Goal: Transaction & Acquisition: Purchase product/service

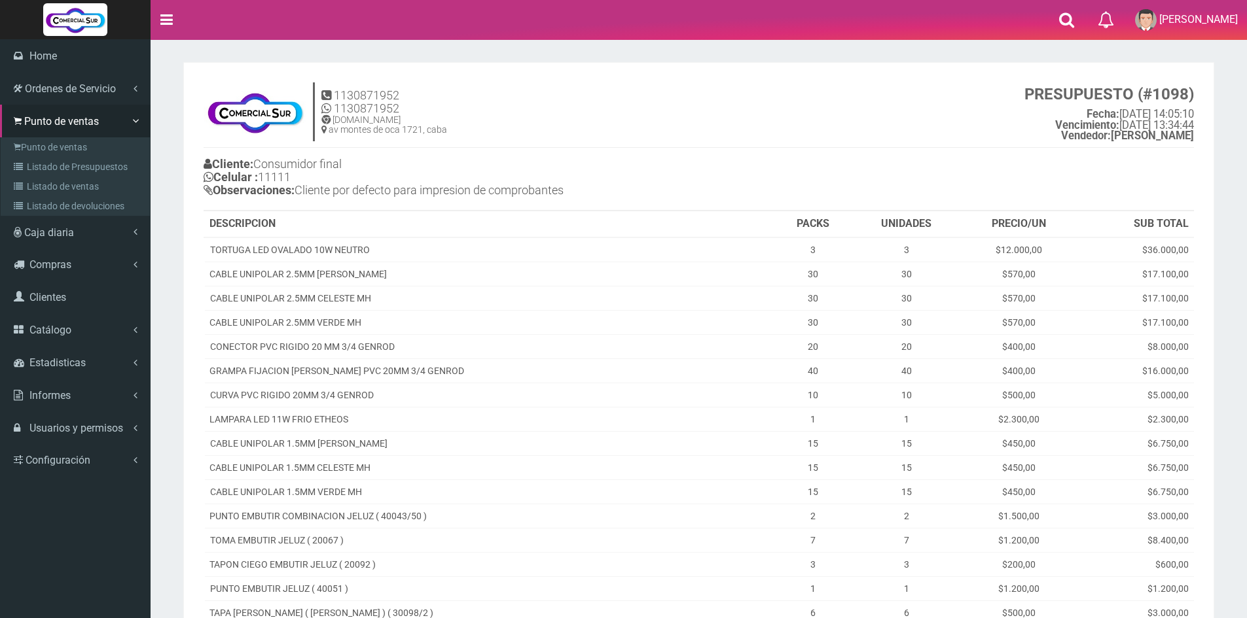
scroll to position [363, 0]
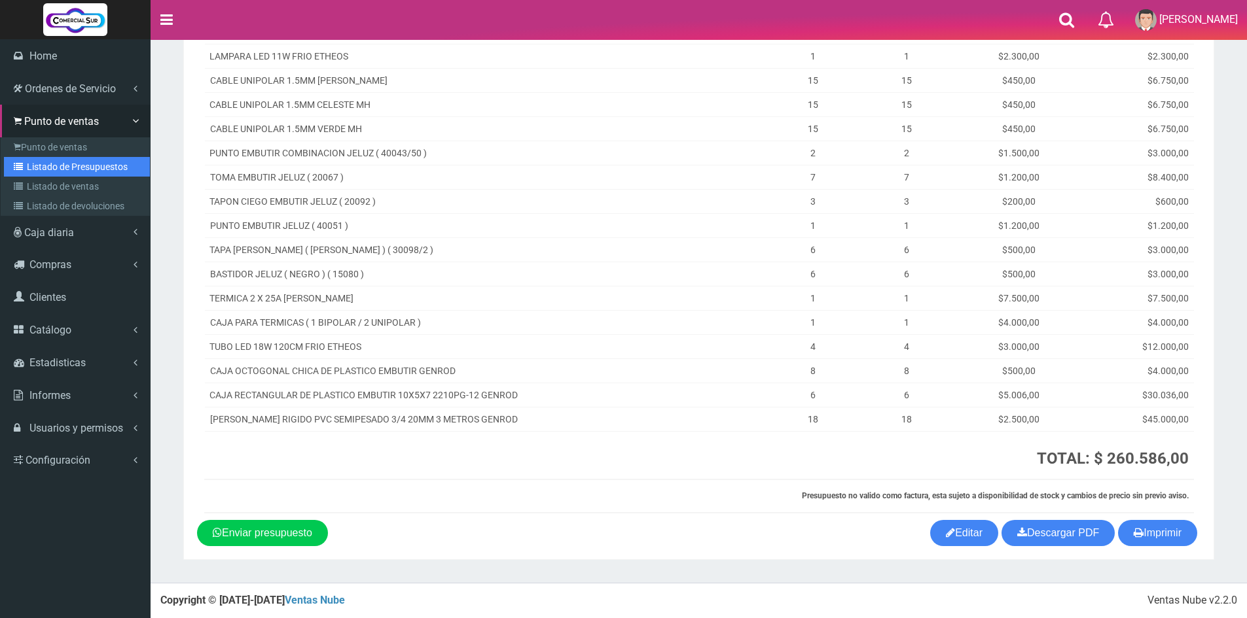
click at [43, 159] on link "Listado de Presupuestos" at bounding box center [77, 167] width 146 height 20
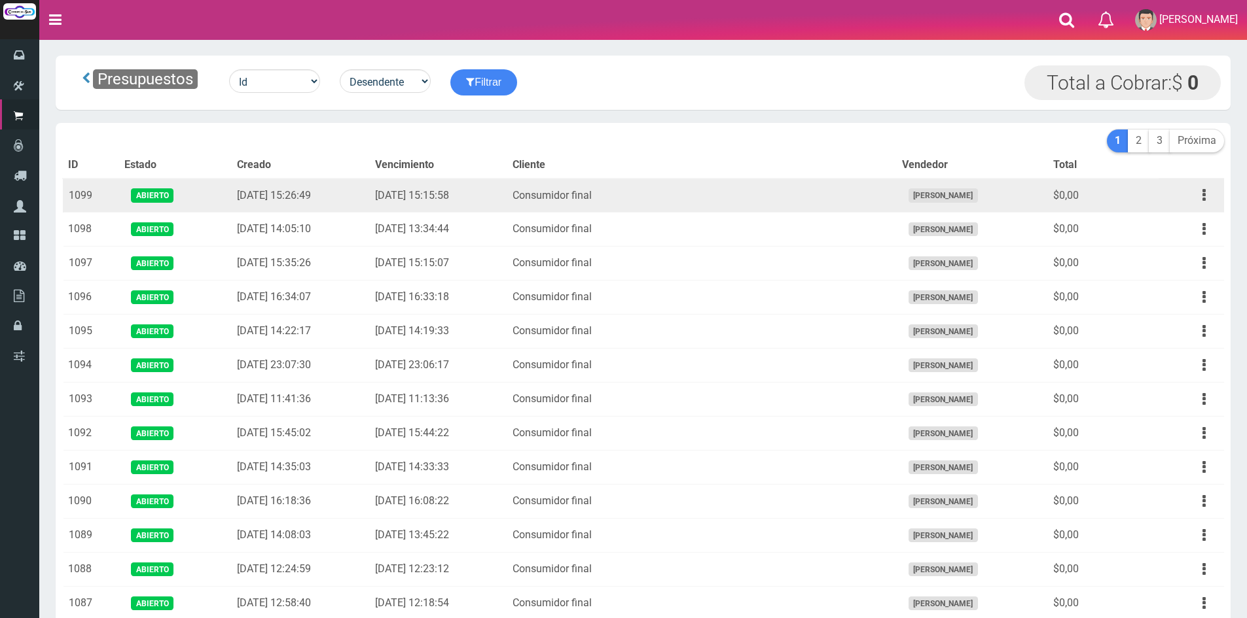
click at [1202, 207] on td "Editar Imprimir Eliminar" at bounding box center [1190, 196] width 65 height 34
click at [1202, 188] on icon "button" at bounding box center [1203, 195] width 3 height 23
click at [1183, 218] on link "Editar" at bounding box center [1166, 227] width 103 height 29
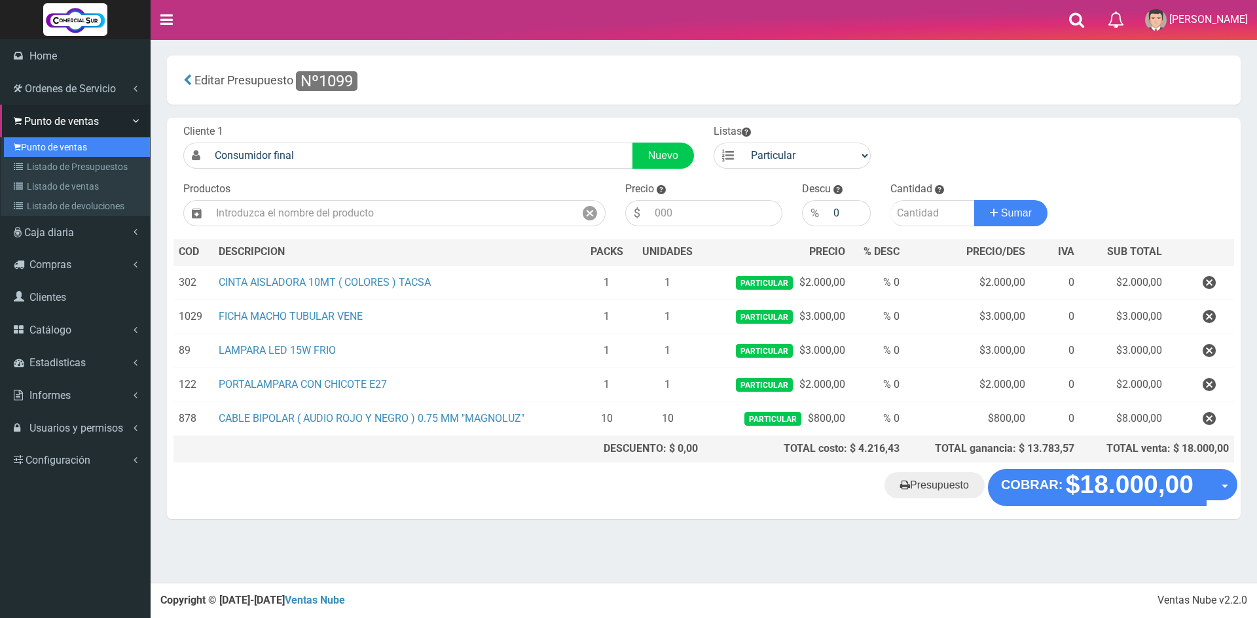
click at [33, 145] on link "Punto de ventas" at bounding box center [77, 147] width 146 height 20
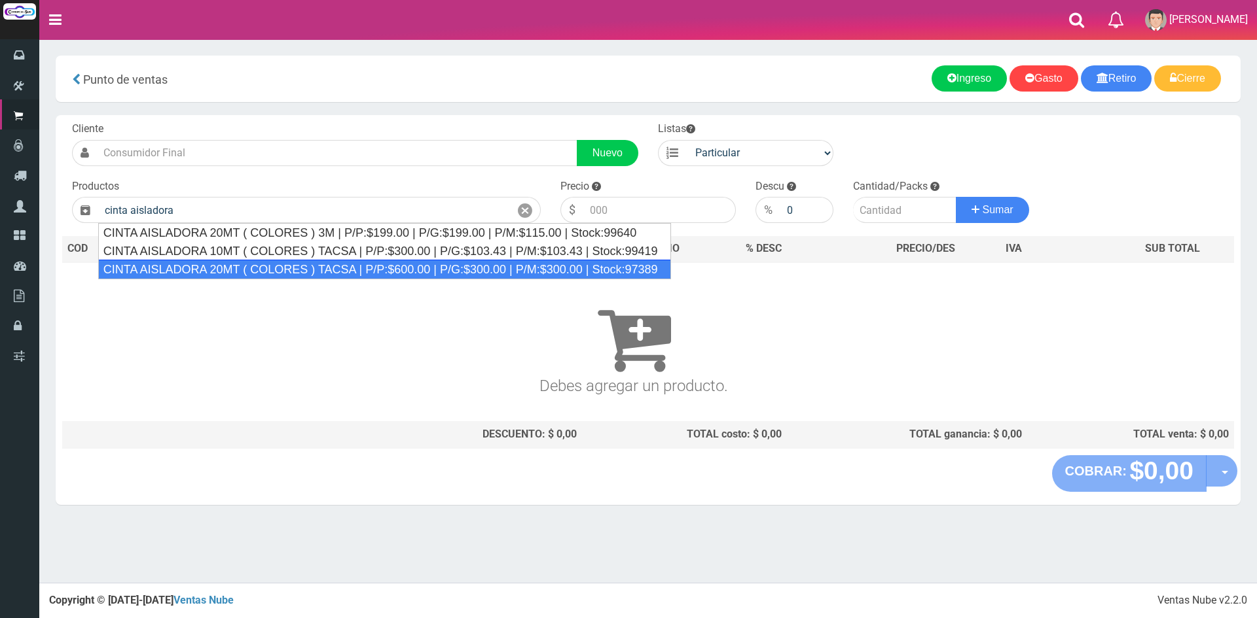
click at [316, 270] on div "CINTA AISLADORA 20MT ( COLORES ) TACSA | P/P:$600.00 | P/G:$300.00 | P/M:$300.0…" at bounding box center [384, 270] width 573 height 20
type input "CINTA AISLADORA 20MT ( COLORES ) TACSA | P/P:$600.00 | P/G:$300.00 | P/M:$300.0…"
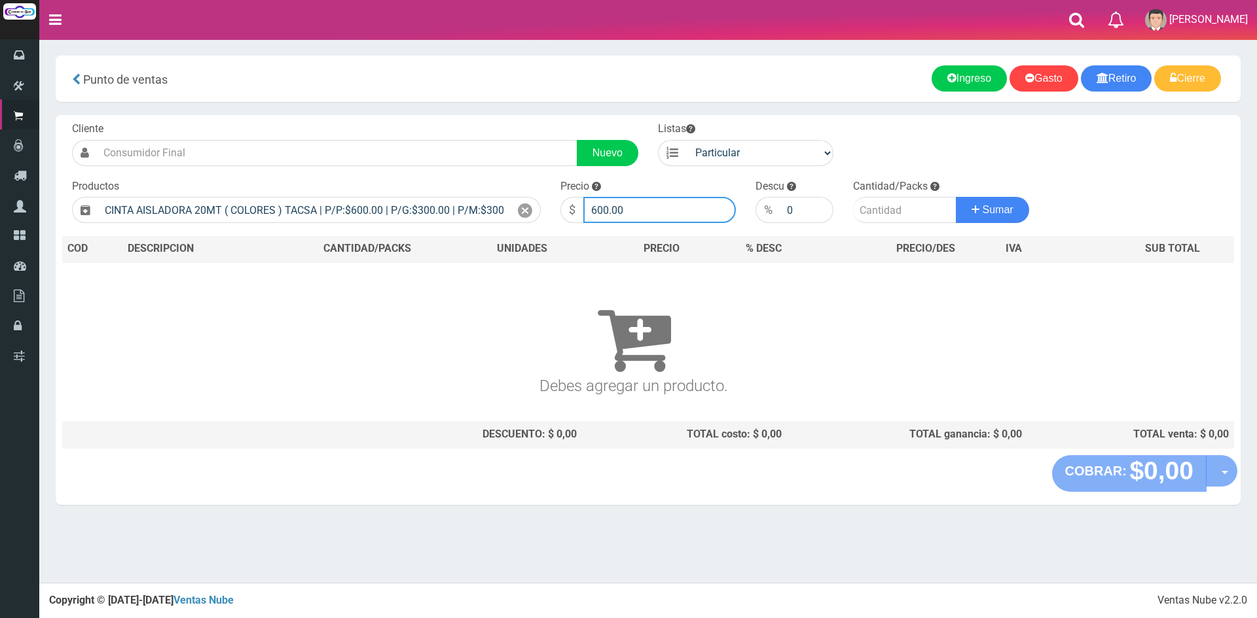
drag, startPoint x: 637, startPoint y: 206, endPoint x: 421, endPoint y: 190, distance: 217.2
click at [421, 122] on form "Cliente Nuevo Listas Particular Gremio Mayoristas" at bounding box center [648, 122] width 1172 height 0
type input "2000"
type input "5"
click at [956, 197] on button "Sumar" at bounding box center [992, 210] width 73 height 26
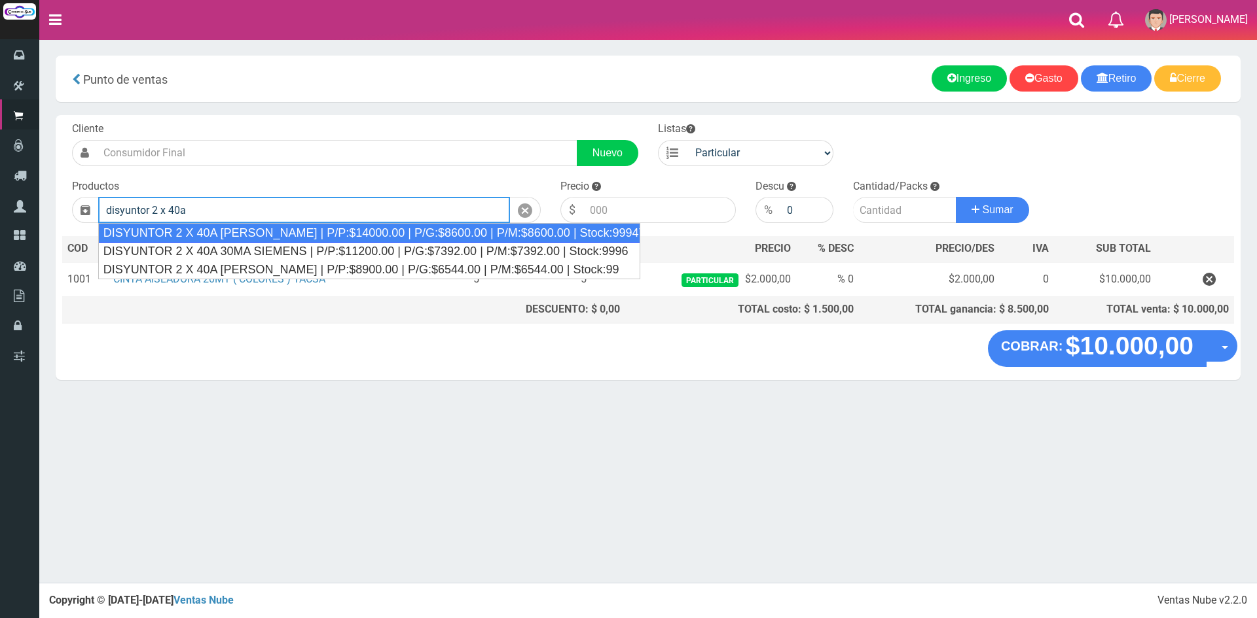
click at [368, 226] on div "DISYUNTOR 2 X 40A SICA | P/P:$14000.00 | P/G:$8600.00 | P/M:$8600.00 | Stock:99…" at bounding box center [369, 233] width 543 height 20
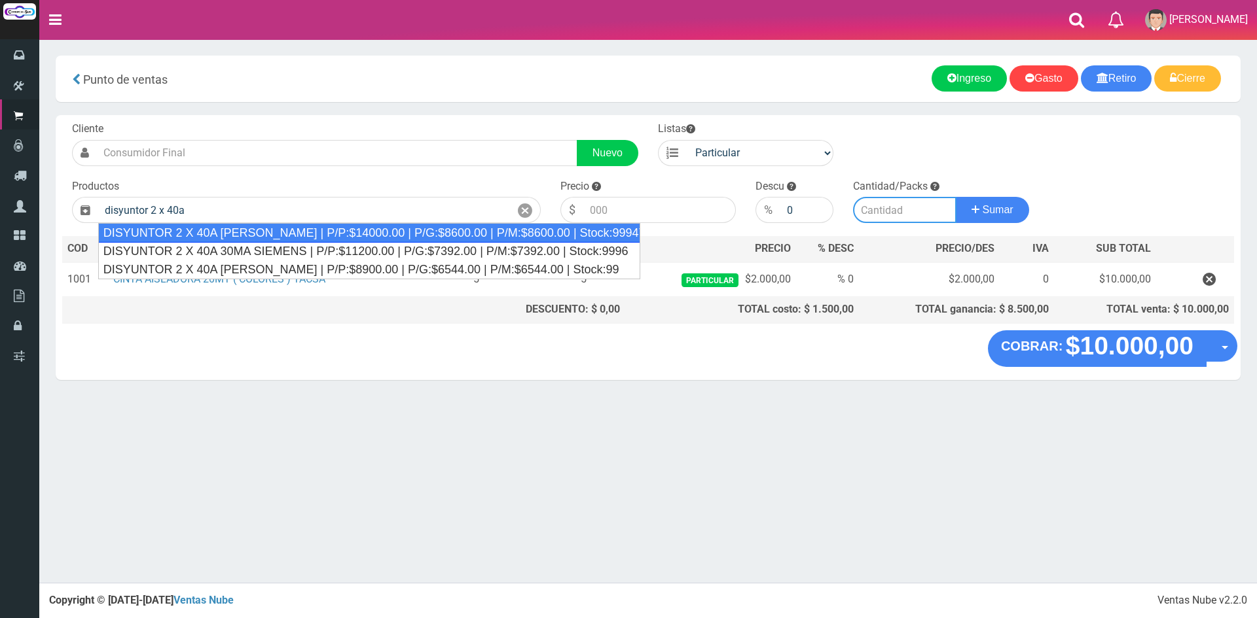
type input "DISYUNTOR 2 X 40A SICA | P/P:$14000.00 | P/G:$8600.00 | P/M:$8600.00 | Stock:99…"
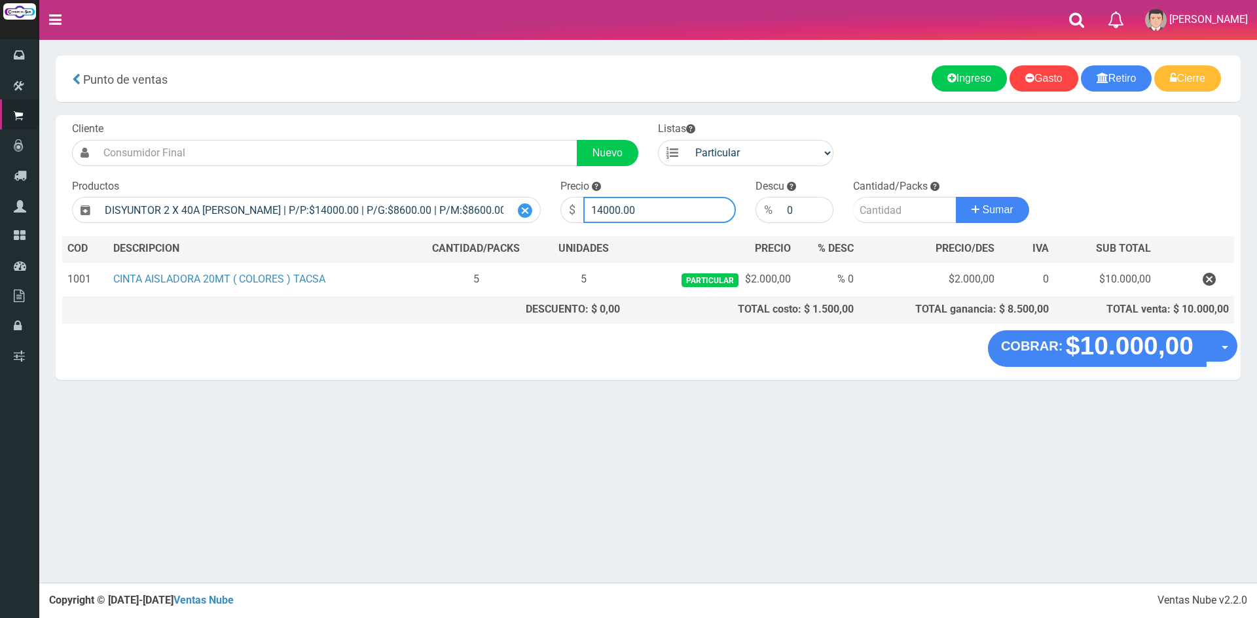
drag, startPoint x: 672, startPoint y: 207, endPoint x: 535, endPoint y: 211, distance: 136.8
click at [535, 122] on form "Cliente Nuevo Listas Particular Gremio Mayoristas" at bounding box center [648, 122] width 1172 height 0
type input "30000"
type input "2"
click at [956, 197] on button "Sumar" at bounding box center [992, 210] width 73 height 26
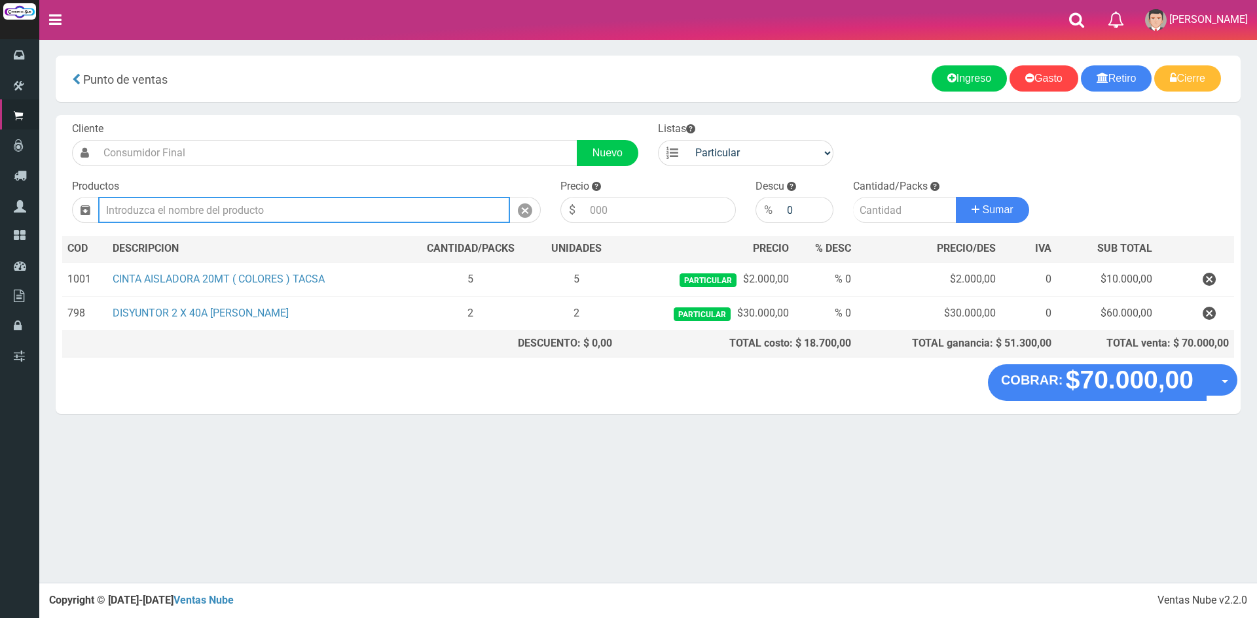
click at [205, 217] on input "text" at bounding box center [304, 210] width 412 height 26
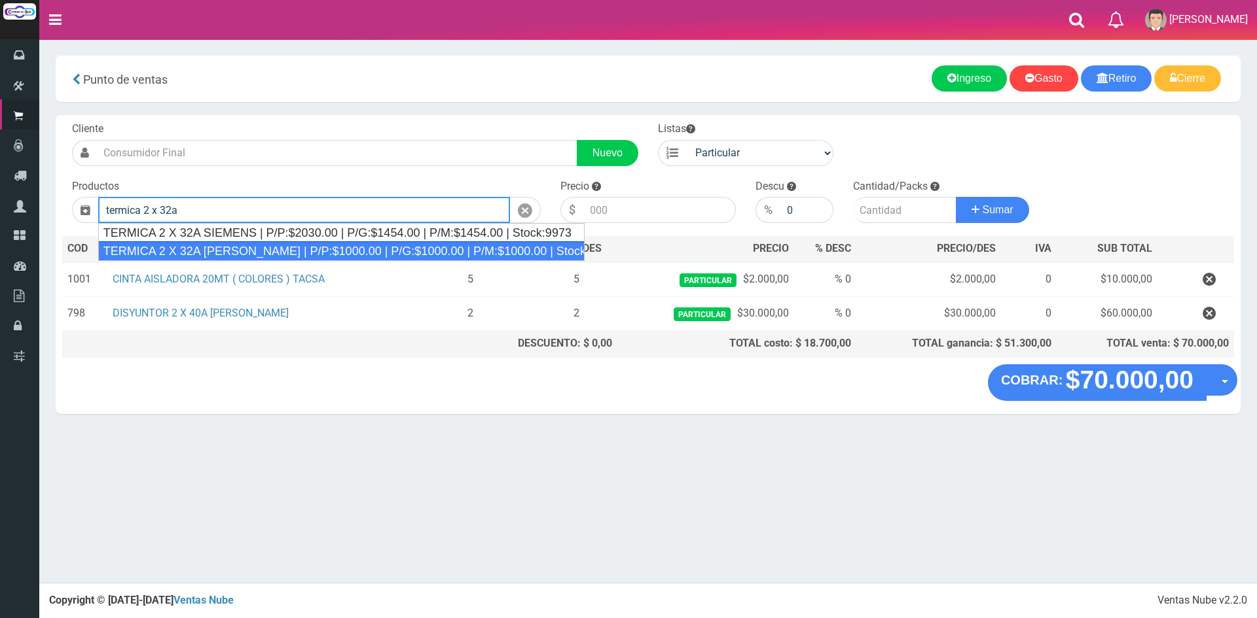
click at [242, 247] on div "TERMICA 2 X 32A SICA | P/P:$1000.00 | P/G:$1000.00 | P/M:$1000.00 | Stock:976" at bounding box center [341, 251] width 486 height 20
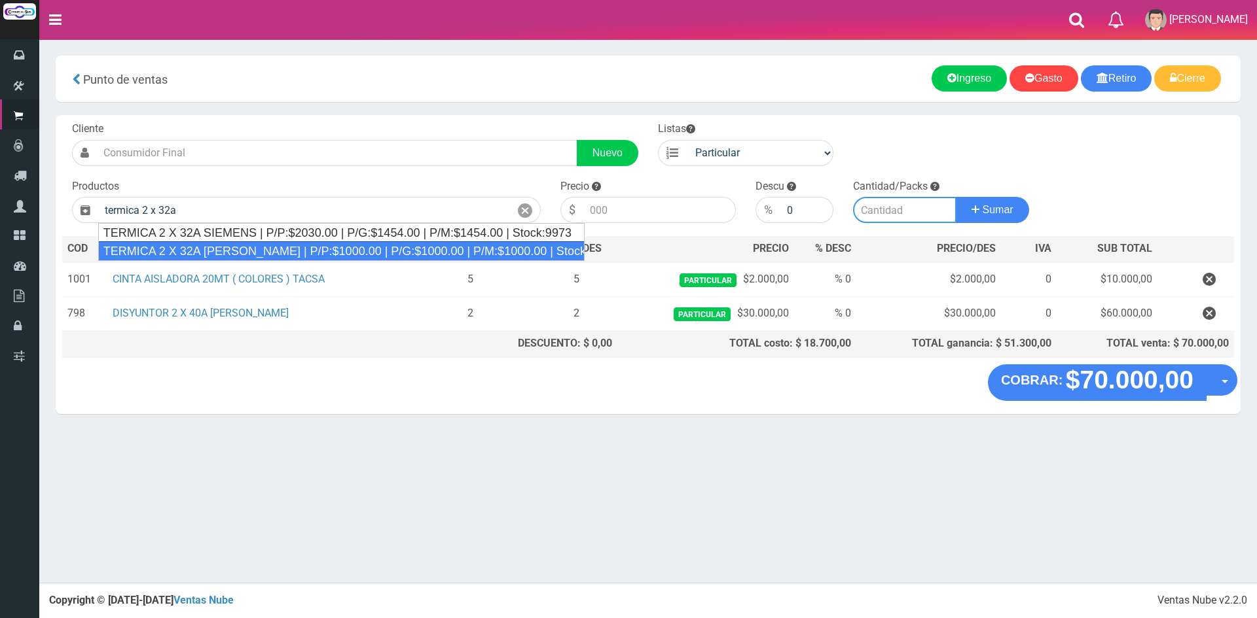
type input "TERMICA 2 X 32A SICA | P/P:$1000.00 | P/G:$1000.00 | P/M:$1000.00 | Stock:976"
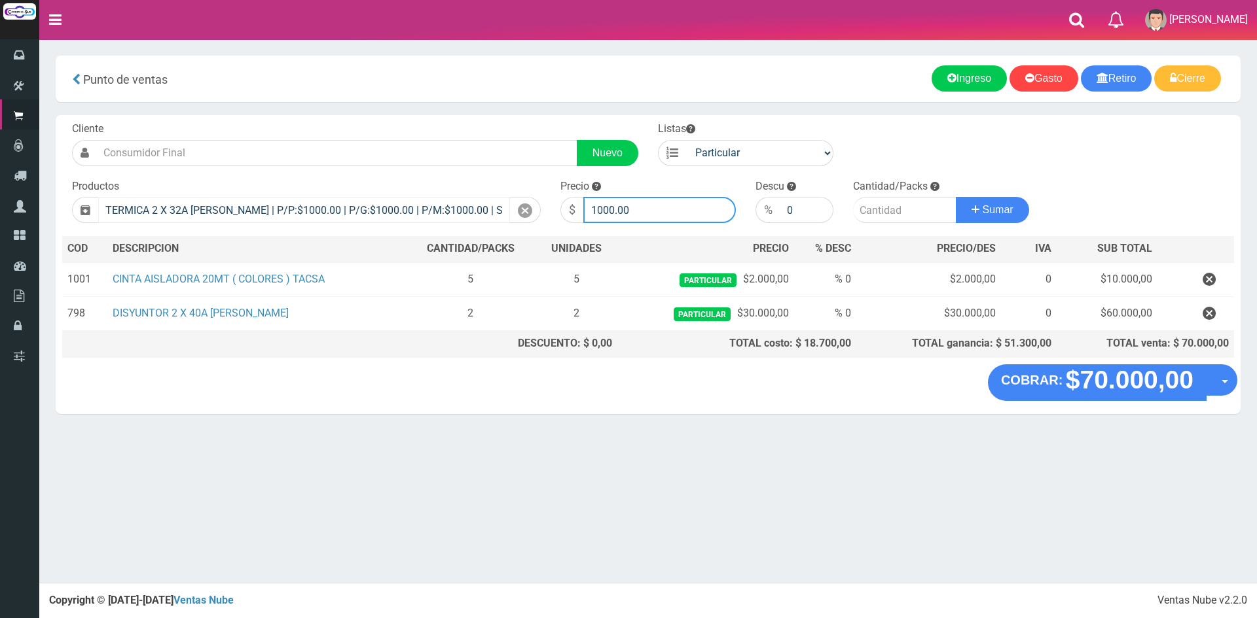
drag, startPoint x: 649, startPoint y: 210, endPoint x: 372, endPoint y: 216, distance: 276.9
click at [381, 122] on form "Cliente Nuevo Listas Particular Gremio Mayoristas" at bounding box center [648, 122] width 1172 height 0
type input "7500"
type input "9"
click at [956, 197] on button "Sumar" at bounding box center [992, 210] width 73 height 26
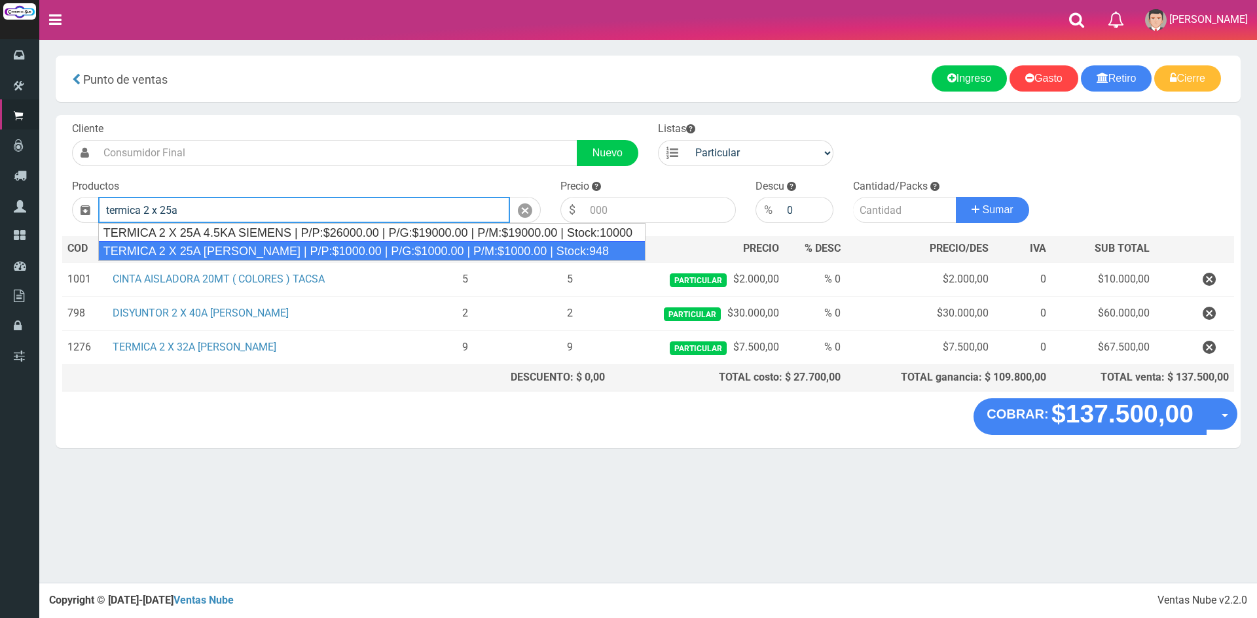
click at [336, 249] on div "TERMICA 2 X 25A SICA | P/P:$1000.00 | P/G:$1000.00 | P/M:$1000.00 | Stock:948" at bounding box center [371, 251] width 547 height 20
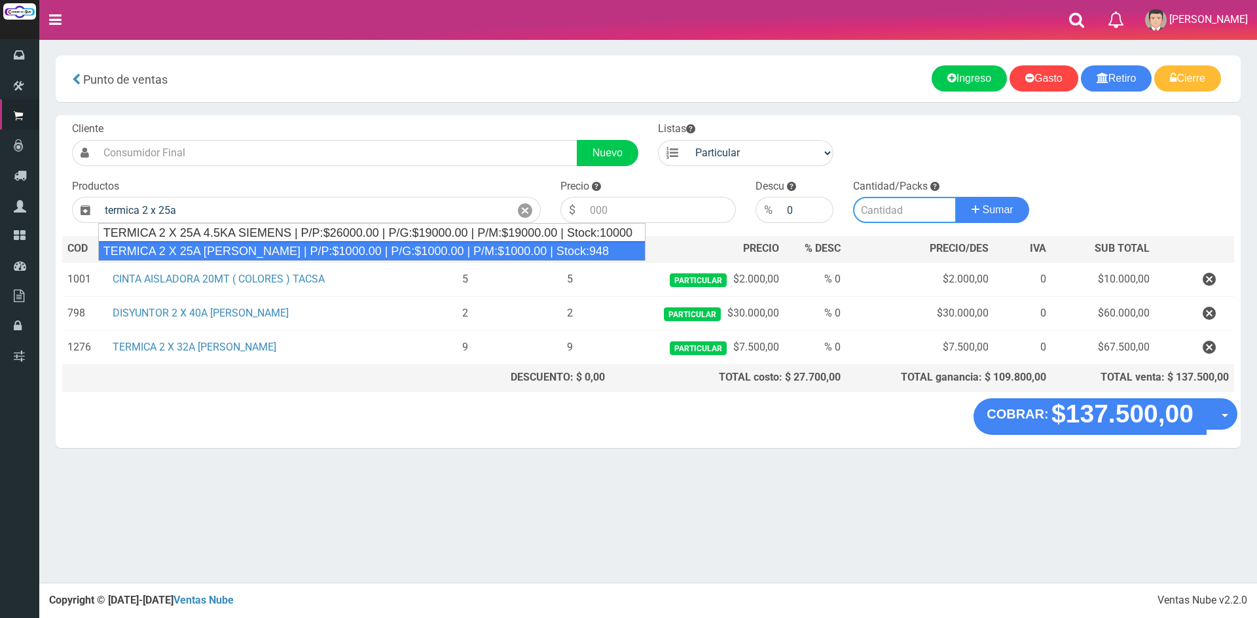
type input "TERMICA 2 X 25A SICA | P/P:$1000.00 | P/G:$1000.00 | P/M:$1000.00 | Stock:948"
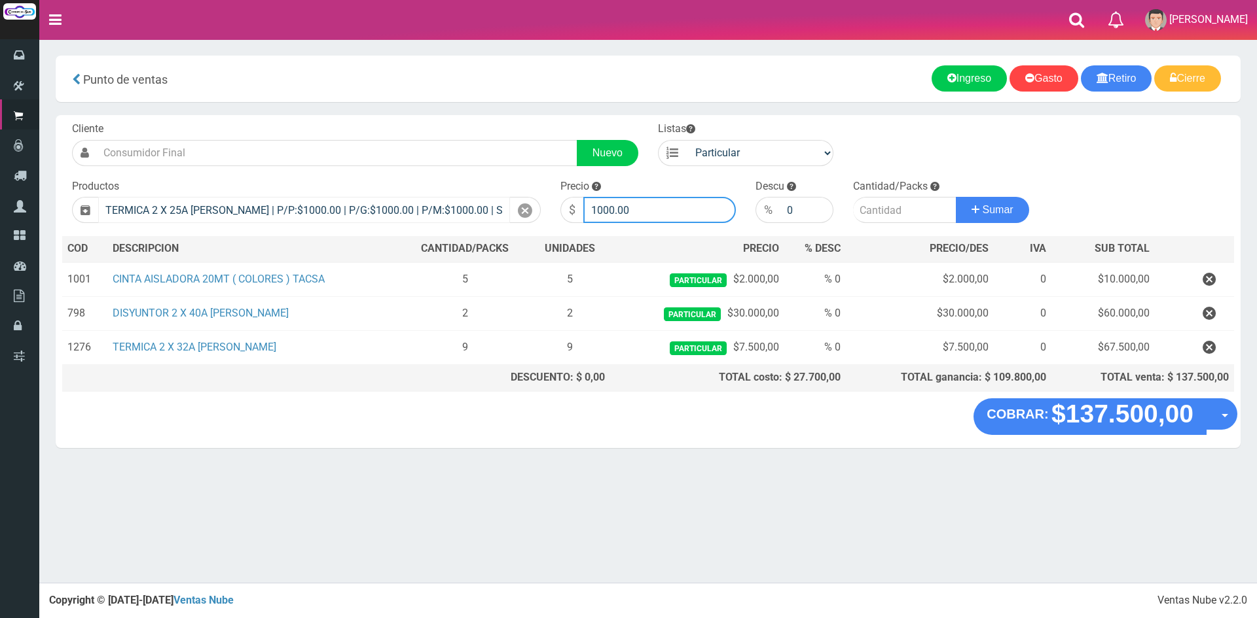
drag, startPoint x: 673, startPoint y: 203, endPoint x: 431, endPoint y: 199, distance: 242.2
click at [431, 122] on form "Cliente Nuevo Listas Particular Gremio Mayoristas" at bounding box center [648, 122] width 1172 height 0
type input "7500"
type input "5"
click at [956, 197] on button "Sumar" at bounding box center [992, 210] width 73 height 26
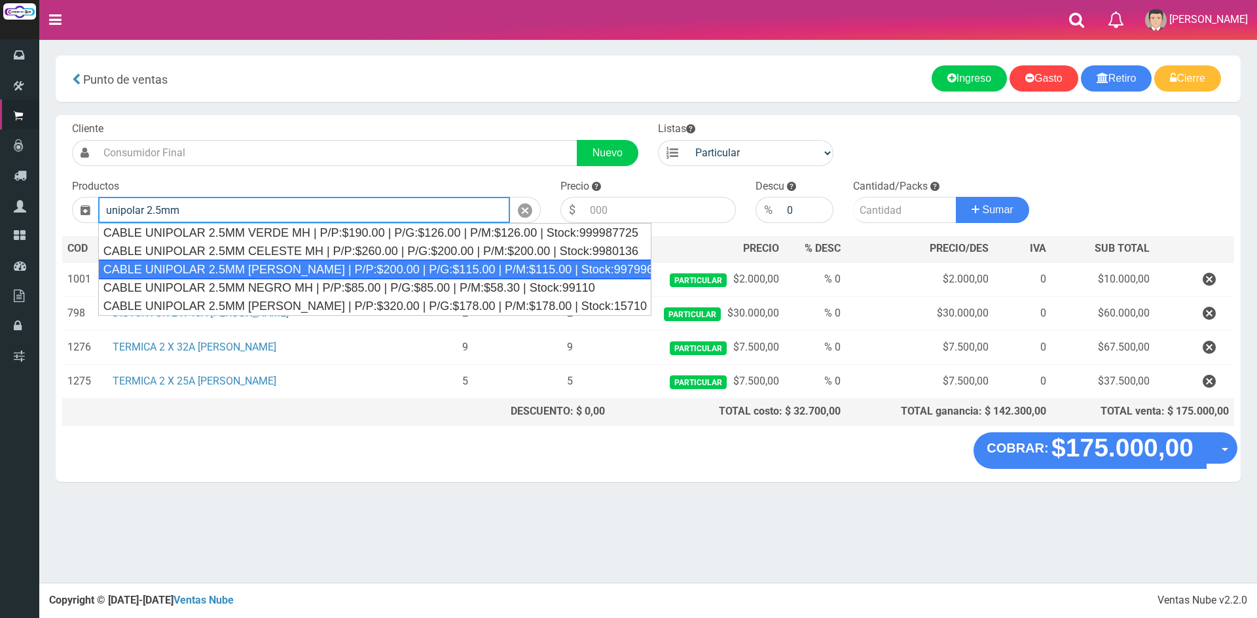
click at [352, 268] on div "CABLE UNIPOLAR 2.5MM MARRON MH | P/P:$200.00 | P/G:$115.00 | P/M:$115.00 | Stoc…" at bounding box center [374, 270] width 553 height 20
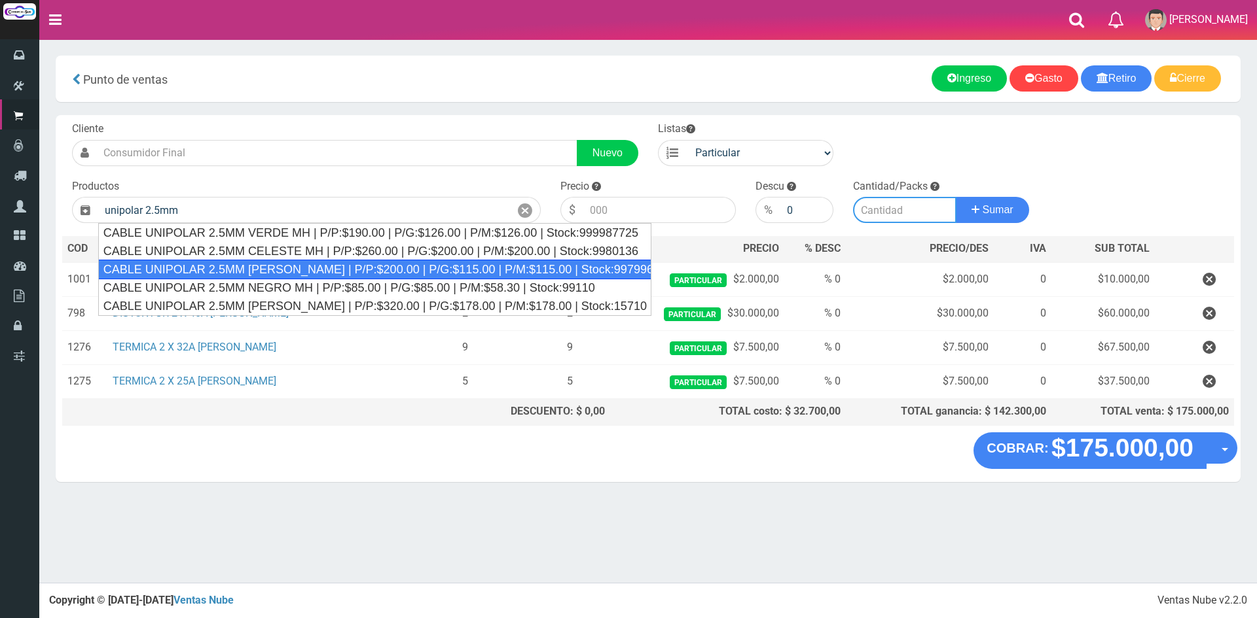
type input "CABLE UNIPOLAR 2.5MM MARRON MH | P/P:$200.00 | P/G:$115.00 | P/M:$115.00 | Stoc…"
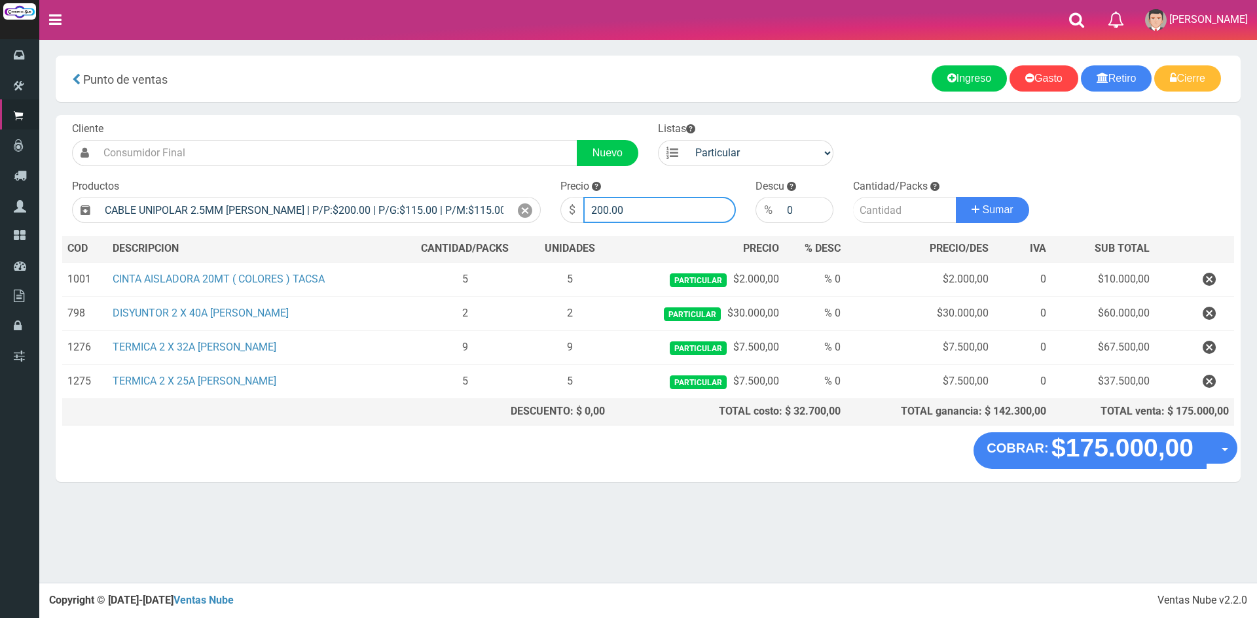
drag, startPoint x: 641, startPoint y: 206, endPoint x: 492, endPoint y: 196, distance: 148.9
click at [492, 122] on form "Cliente Nuevo Listas Particular Gremio Mayoristas" at bounding box center [648, 122] width 1172 height 0
type input "570"
type input "100"
click at [956, 197] on button "Sumar" at bounding box center [992, 210] width 73 height 26
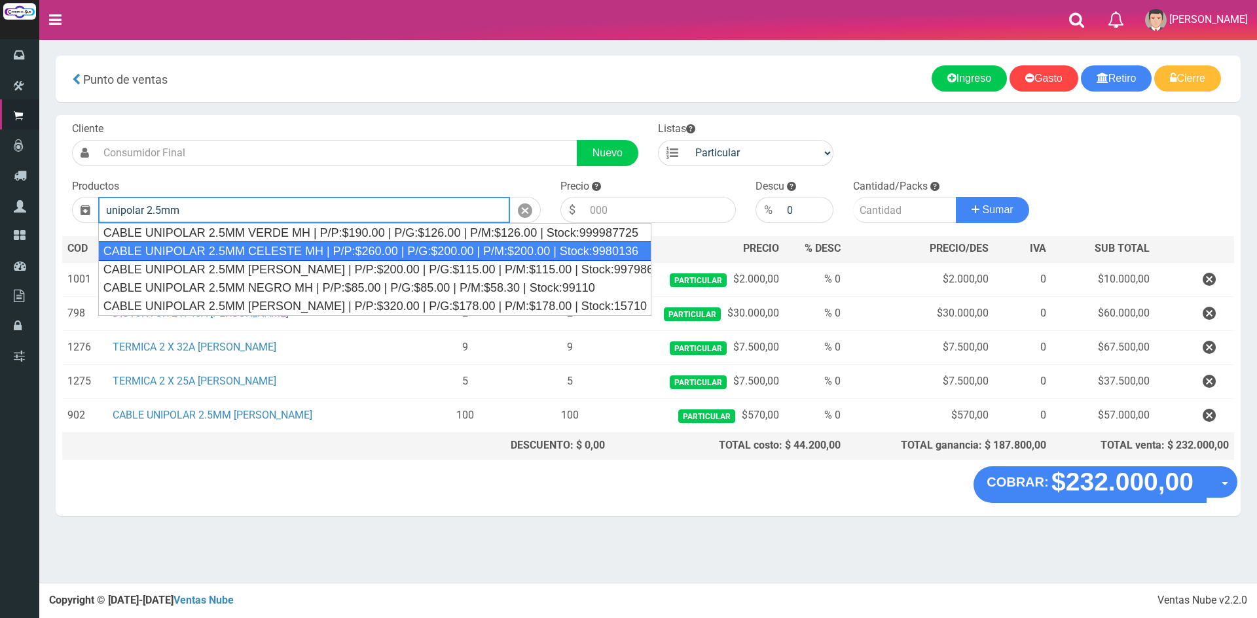
click at [288, 252] on div "CABLE UNIPOLAR 2.5MM CELESTE MH | P/P:$260.00 | P/G:$200.00 | P/M:$200.00 | Sto…" at bounding box center [374, 251] width 553 height 20
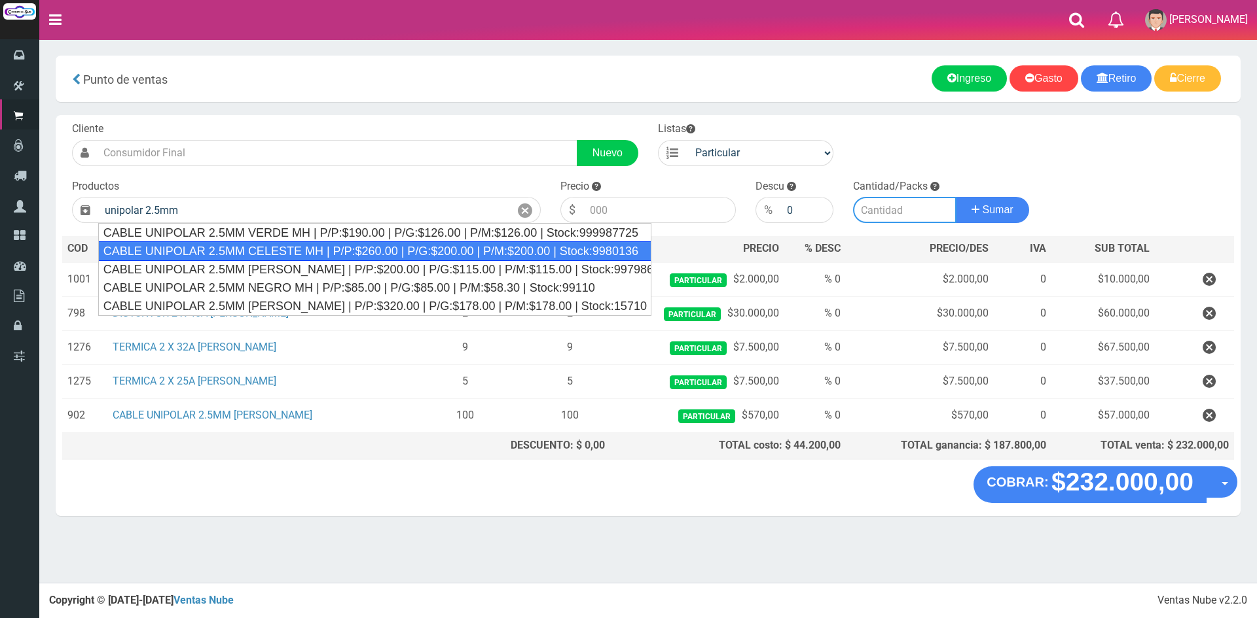
type input "CABLE UNIPOLAR 2.5MM CELESTE MH | P/P:$260.00 | P/G:$200.00 | P/M:$200.00 | Sto…"
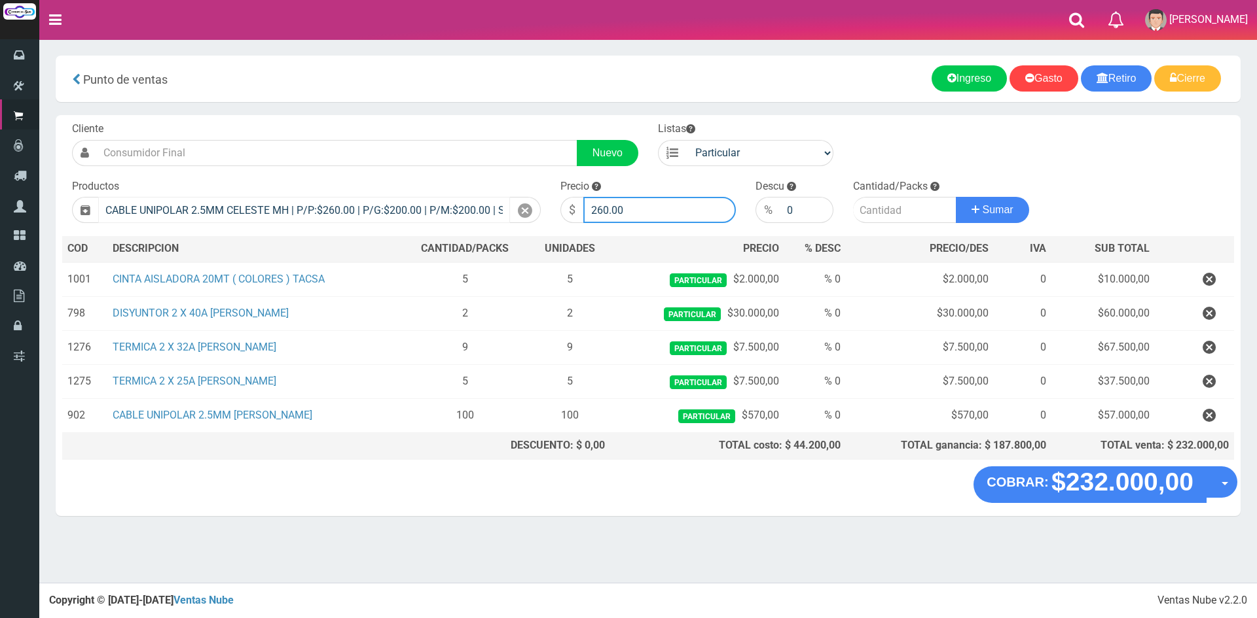
drag, startPoint x: 657, startPoint y: 198, endPoint x: 503, endPoint y: 202, distance: 154.5
click at [517, 122] on form "Cliente Nuevo Listas Particular Gremio Mayoristas" at bounding box center [648, 122] width 1172 height 0
type input "570"
type input "100"
click at [956, 197] on button "Sumar" at bounding box center [992, 210] width 73 height 26
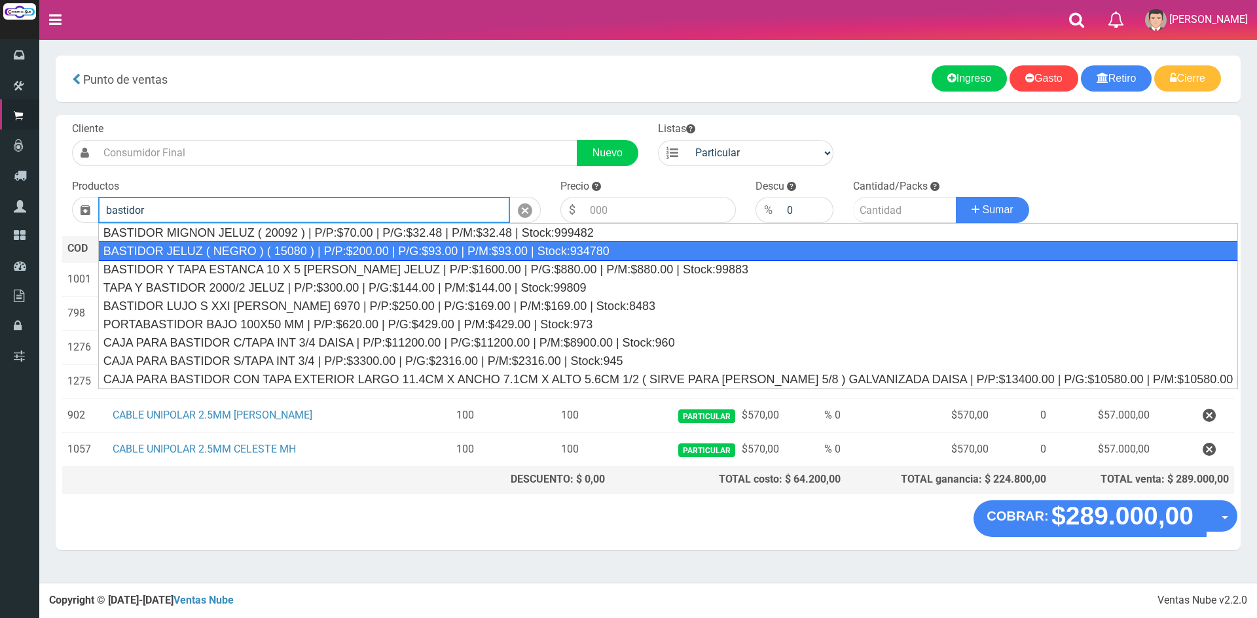
click at [269, 253] on div "BASTIDOR JELUZ ( NEGRO ) ( 15080 ) | P/P:$200.00 | P/G:$93.00 | P/M:$93.00 | St…" at bounding box center [667, 251] width 1139 height 20
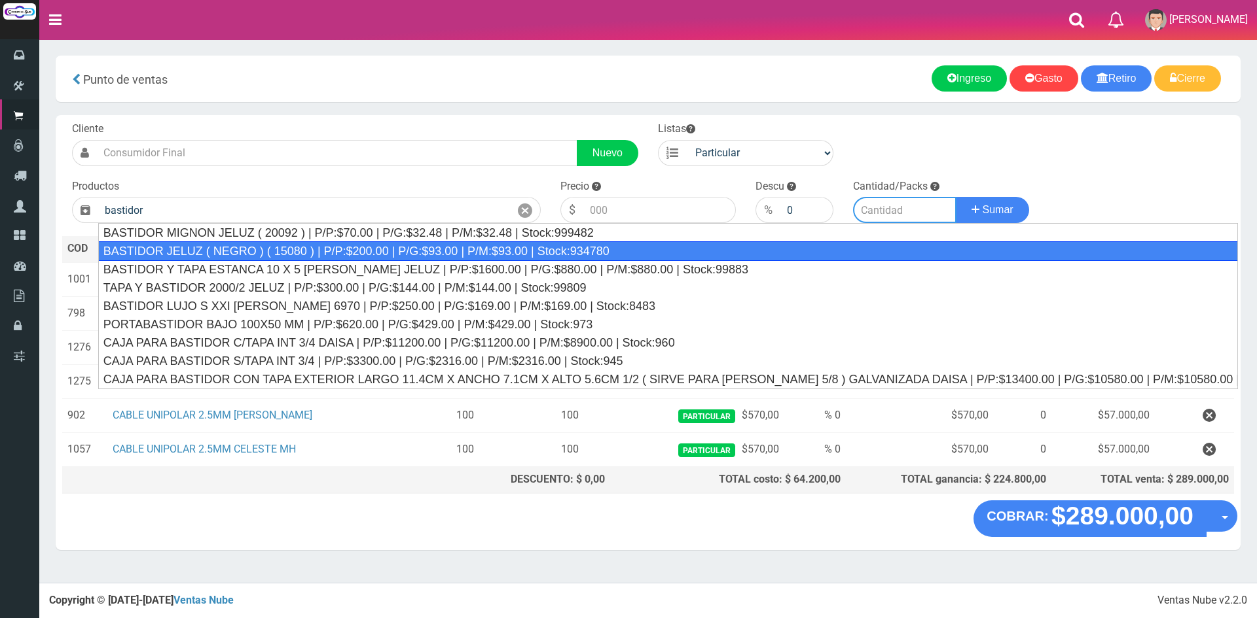
type input "BASTIDOR JELUZ ( NEGRO ) ( 15080 ) | P/P:$200.00 | P/G:$93.00 | P/M:$93.00 | St…"
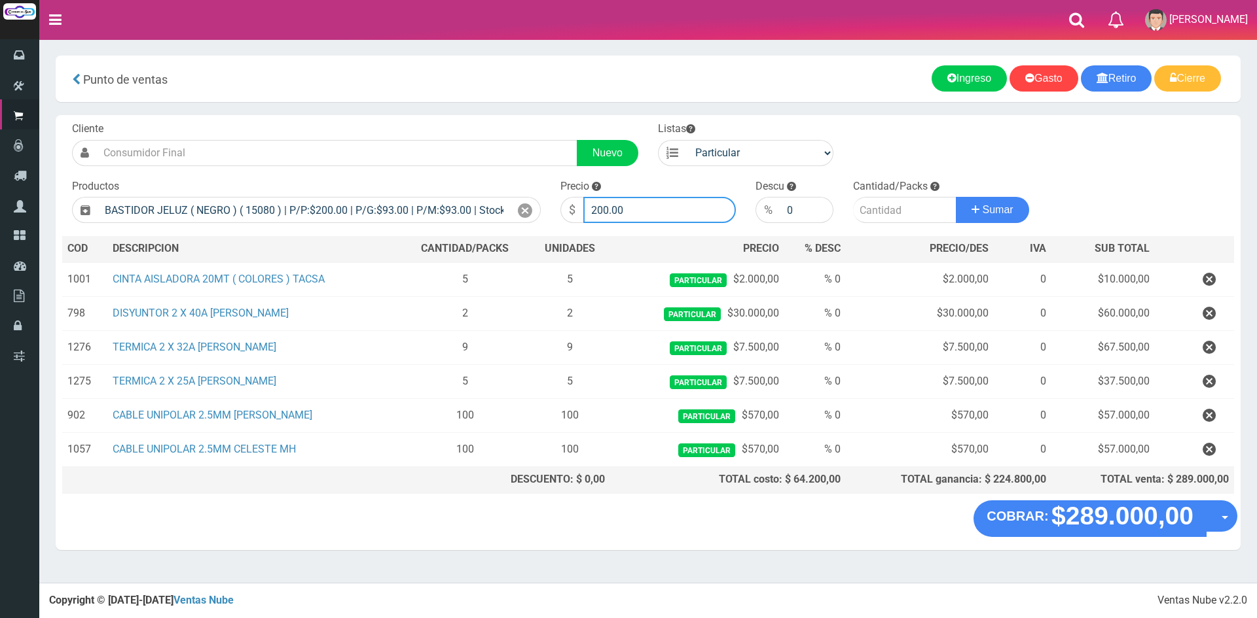
drag, startPoint x: 675, startPoint y: 219, endPoint x: 495, endPoint y: 230, distance: 181.0
click at [495, 230] on div "Cliente Nuevo Listas Particular Gremio Mayoristas Productos 0" at bounding box center [648, 307] width 1185 height 385
type input "500"
type input "1"
click at [956, 197] on button "Sumar" at bounding box center [992, 210] width 73 height 26
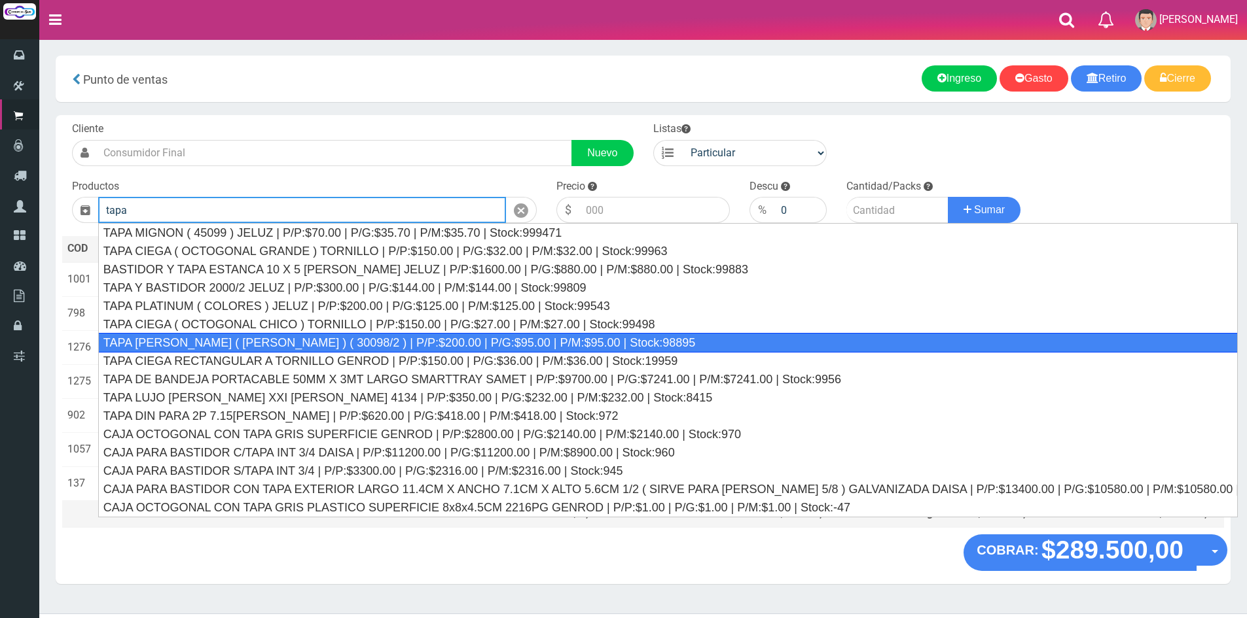
click at [329, 339] on div "TAPA REGINA JELUZ ( BLANCO ) ( 30098/2 ) | P/P:$200.00 | P/G:$95.00 | P/M:$95.0…" at bounding box center [667, 343] width 1139 height 20
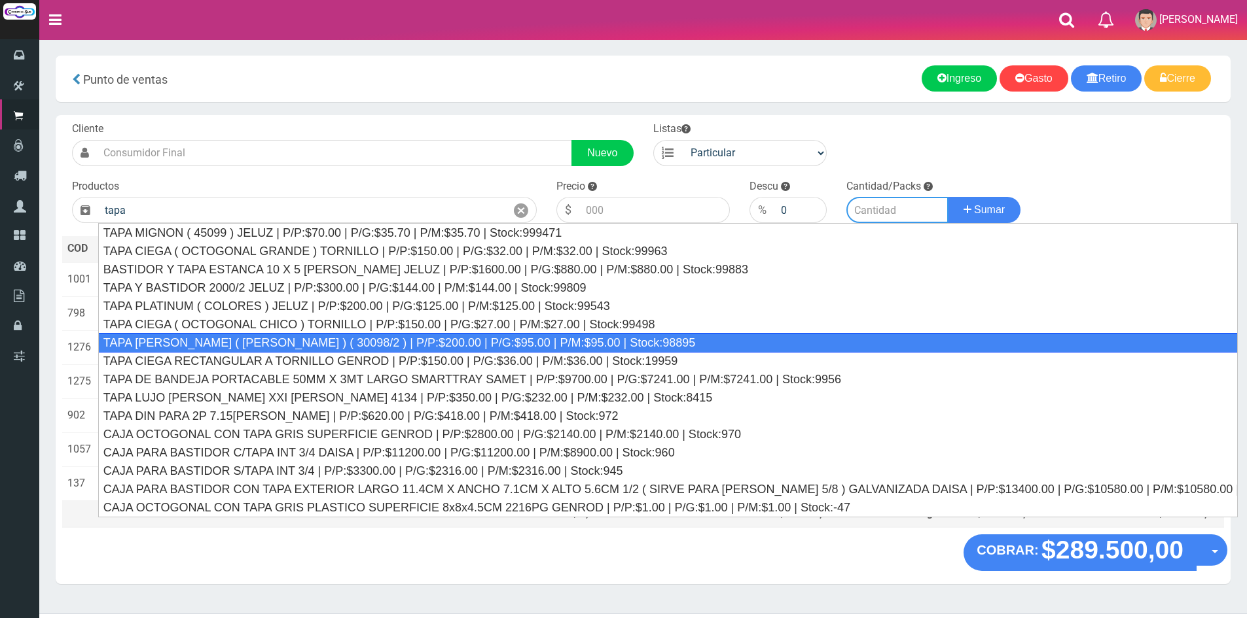
type input "TAPA REGINA JELUZ ( BLANCO ) ( 30098/2 ) | P/P:$200.00 | P/G:$95.00 | P/M:$95.0…"
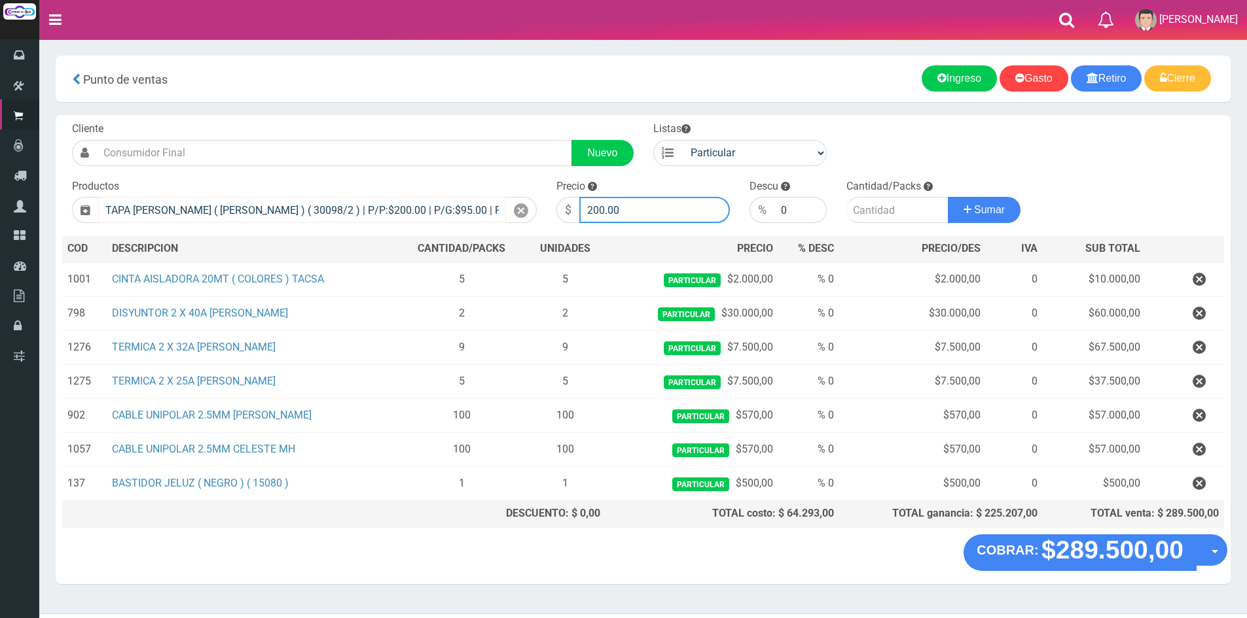
drag, startPoint x: 629, startPoint y: 213, endPoint x: 501, endPoint y: 200, distance: 128.3
click at [502, 122] on form "Cliente Nuevo Listas Particular Gremio Mayoristas" at bounding box center [643, 122] width 1162 height 0
type input "500"
type input "1"
click at [948, 197] on button "Sumar" at bounding box center [984, 210] width 73 height 26
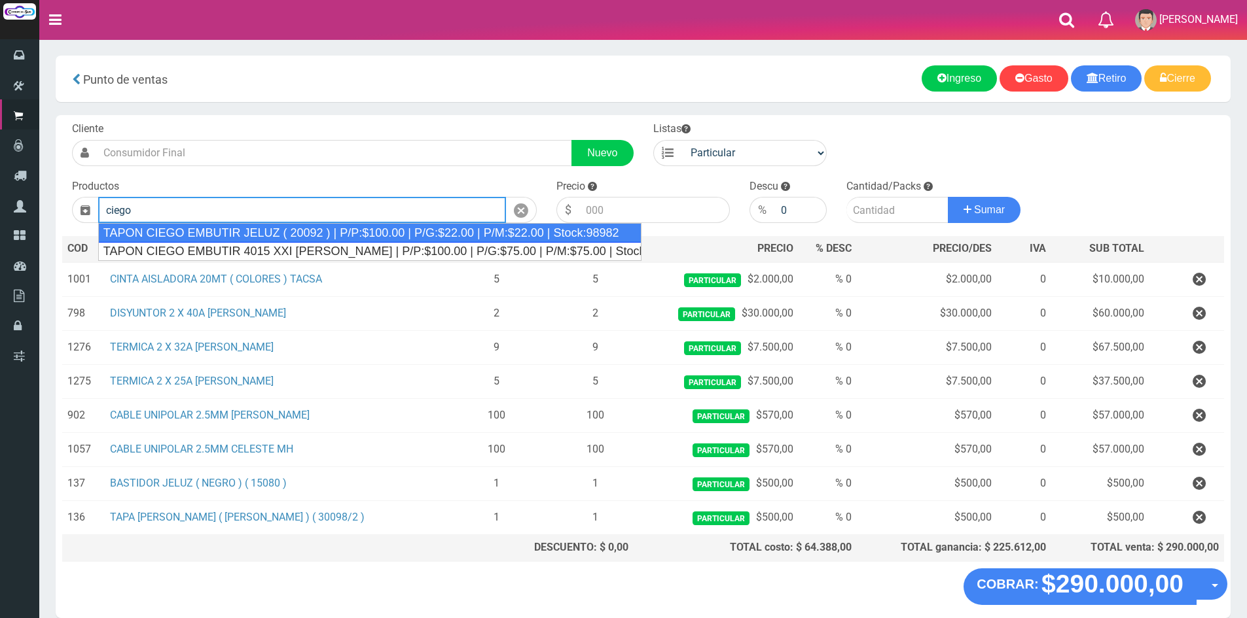
click at [272, 232] on div "TAPON CIEGO EMBUTIR JELUZ ( 20092 ) | P/P:$100.00 | P/G:$22.00 | P/M:$22.00 | S…" at bounding box center [369, 233] width 543 height 20
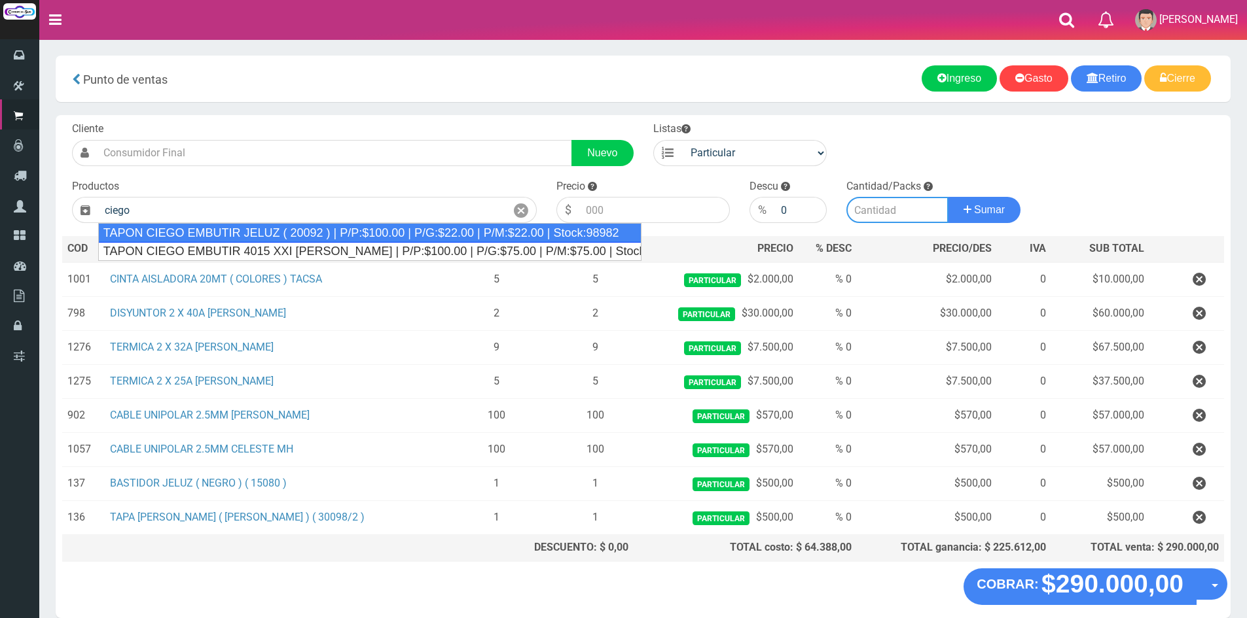
type input "TAPON CIEGO EMBUTIR JELUZ ( 20092 ) | P/P:$100.00 | P/G:$22.00 | P/M:$22.00 | S…"
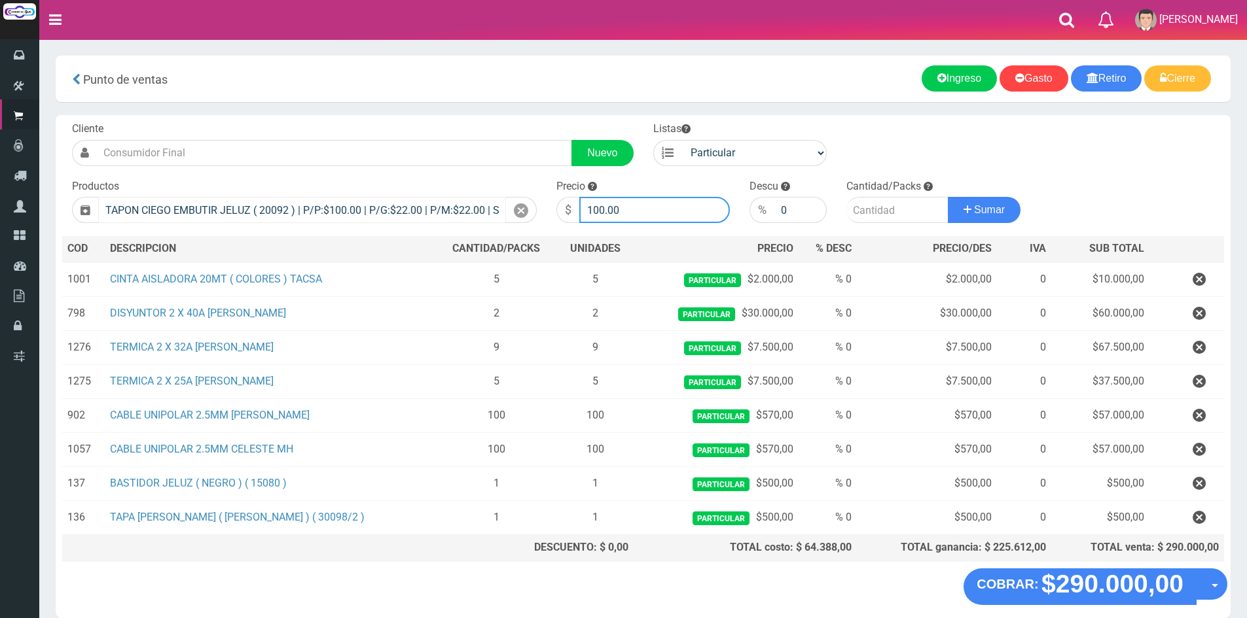
drag, startPoint x: 628, startPoint y: 211, endPoint x: 423, endPoint y: 200, distance: 205.2
click at [423, 122] on form "Cliente Nuevo Listas Particular Gremio Mayoristas" at bounding box center [643, 122] width 1162 height 0
type input "200"
type input "1"
click at [948, 197] on button "Sumar" at bounding box center [984, 210] width 73 height 26
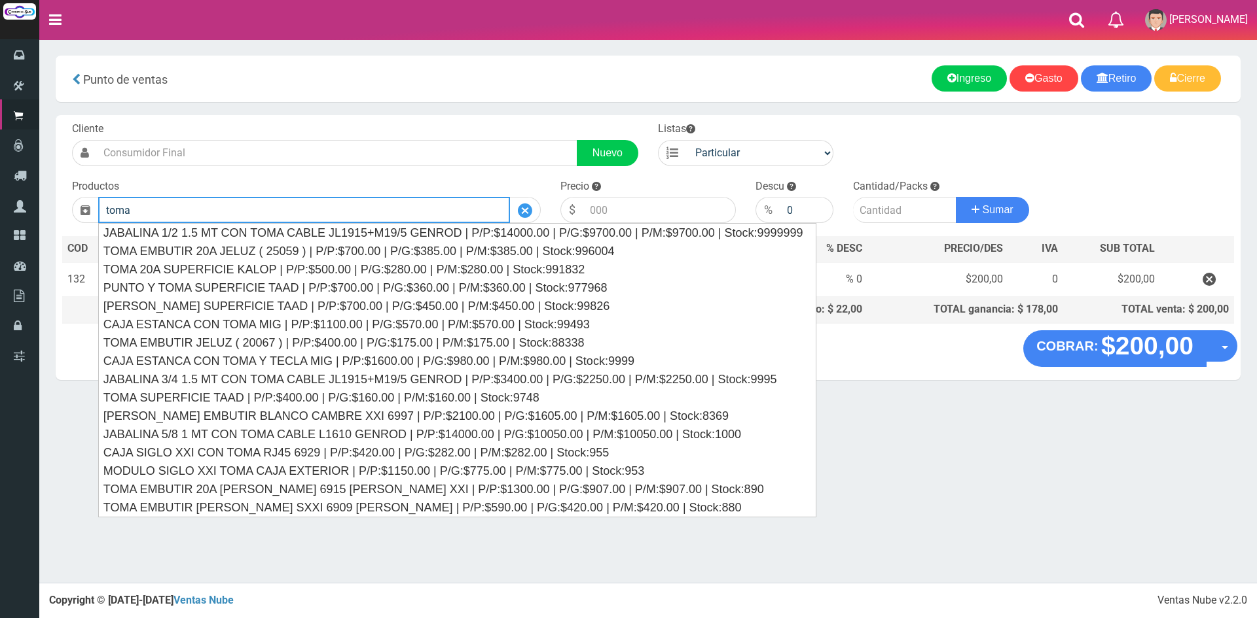
type input "toma"
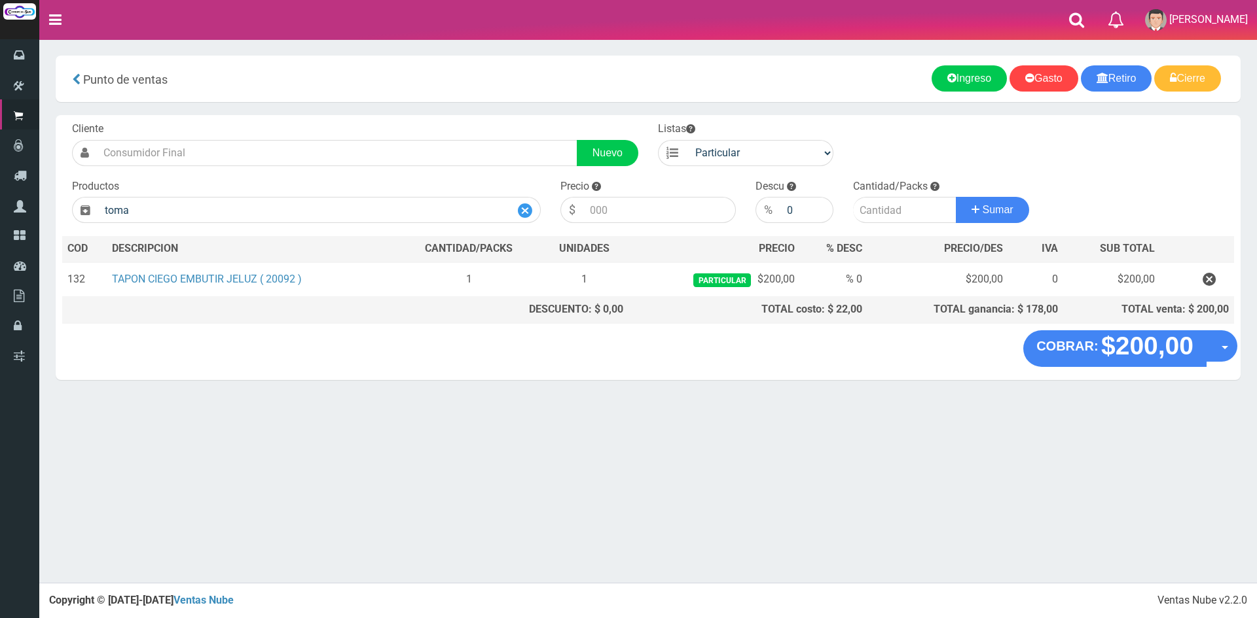
click at [530, 211] on icon at bounding box center [525, 211] width 14 height 19
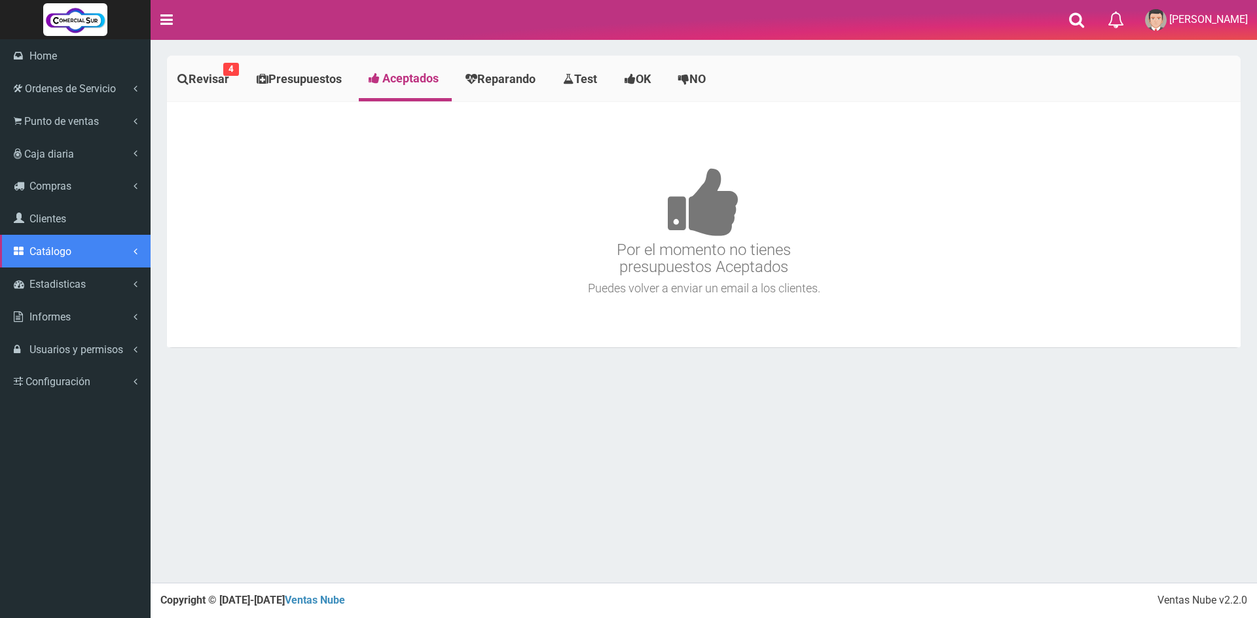
click at [60, 258] on span "Catálogo" at bounding box center [50, 251] width 42 height 12
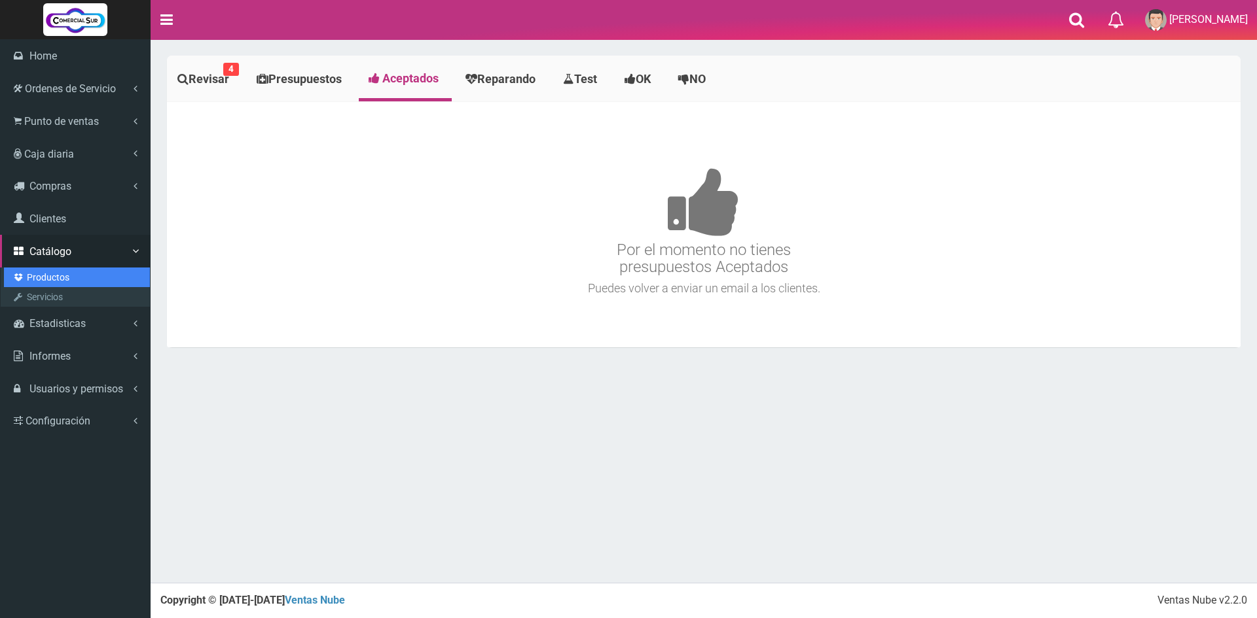
click at [68, 278] on link "Productos" at bounding box center [77, 278] width 146 height 20
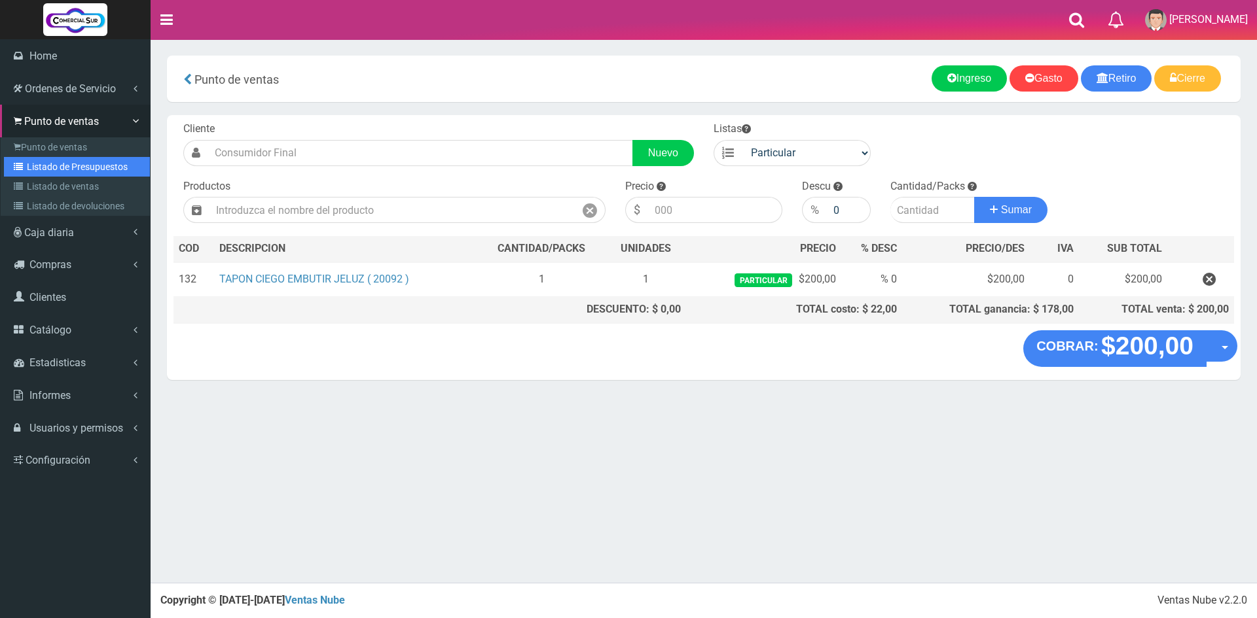
click at [97, 170] on link "Listado de Presupuestos" at bounding box center [77, 167] width 146 height 20
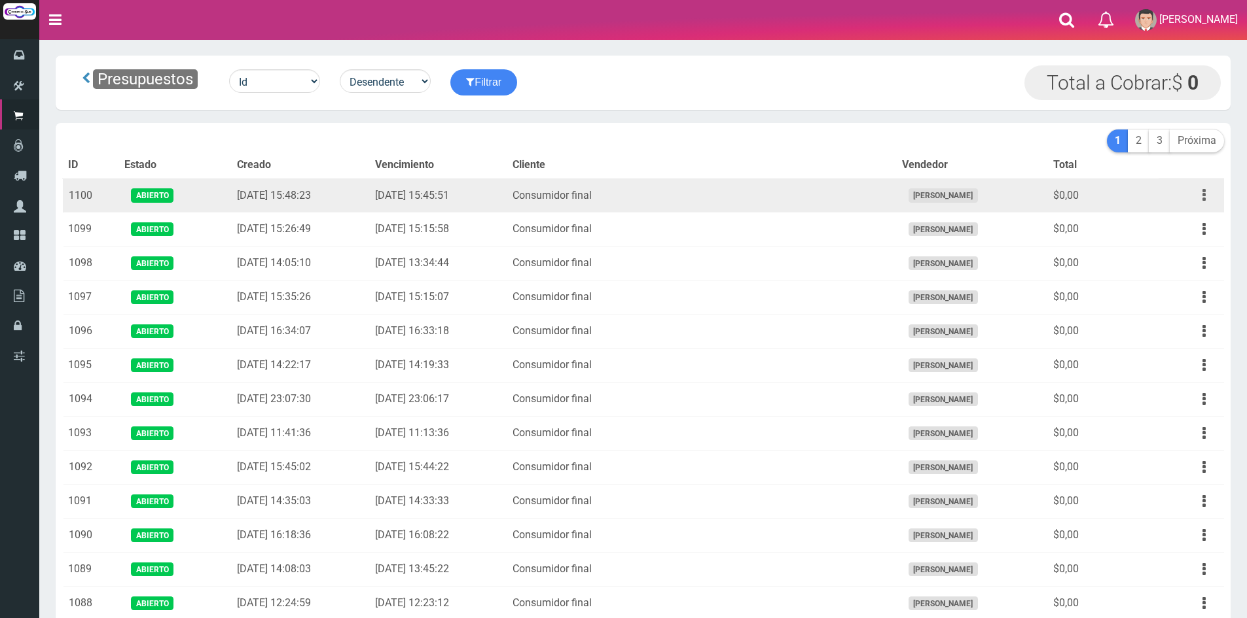
click at [1202, 203] on button "button" at bounding box center [1203, 195] width 29 height 23
click at [1169, 219] on link "Editar" at bounding box center [1166, 227] width 103 height 29
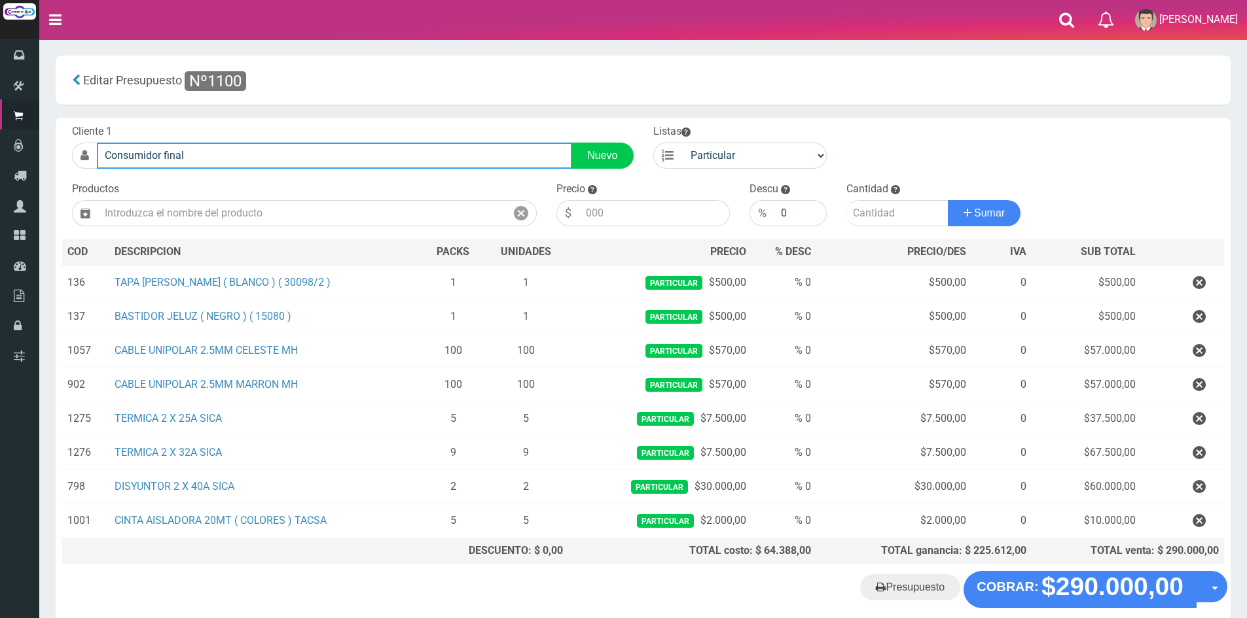
click at [342, 147] on input "Consumidor final" at bounding box center [334, 156] width 475 height 26
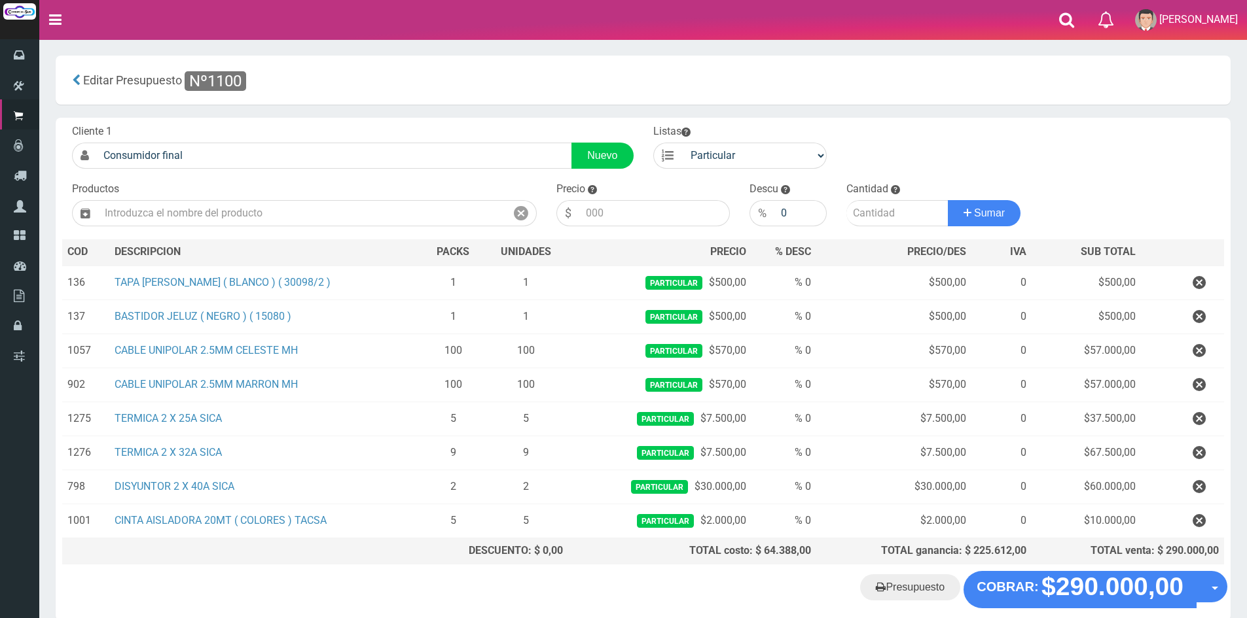
click at [352, 112] on section "× Titulo del Msj texto Mas Texto Cancelar Aceptar Editar Presupuesto Nº1100" at bounding box center [642, 345] width 1207 height 612
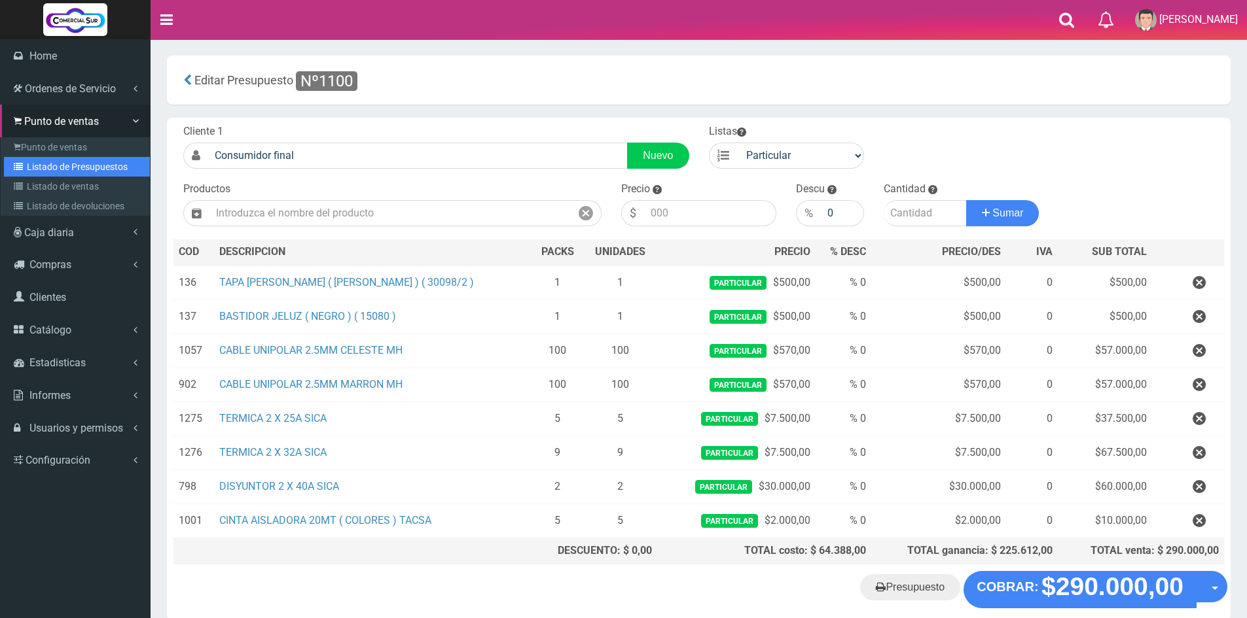
click at [63, 159] on link "Listado de Presupuestos" at bounding box center [77, 167] width 146 height 20
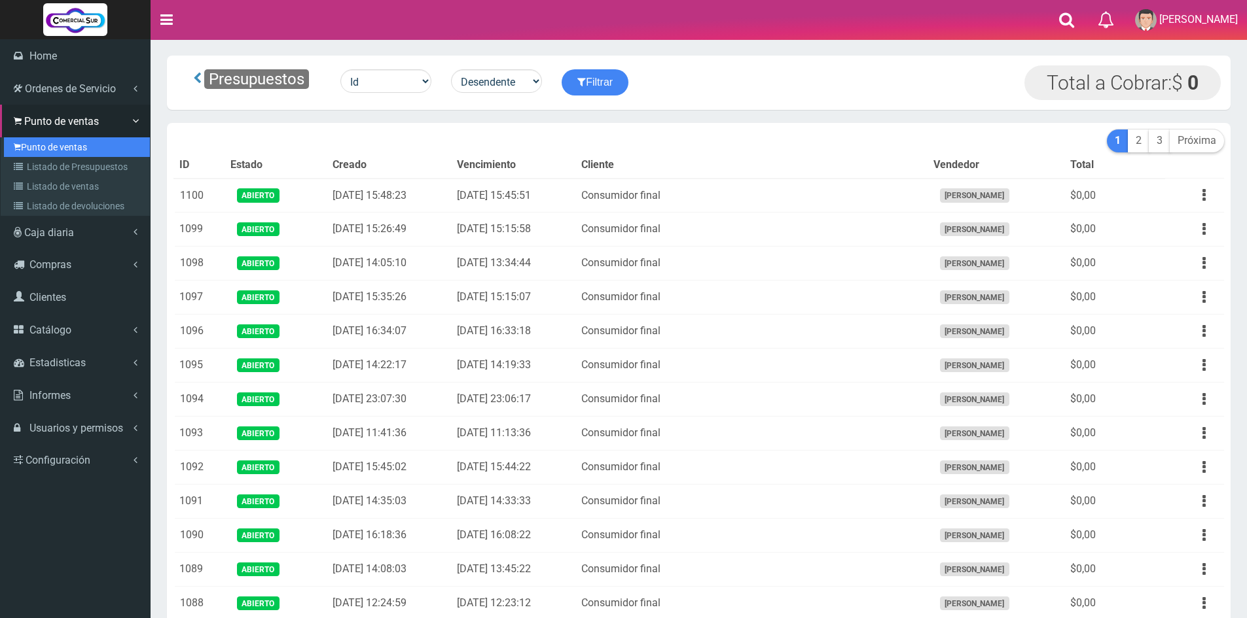
click at [68, 140] on link "Punto de ventas" at bounding box center [77, 147] width 146 height 20
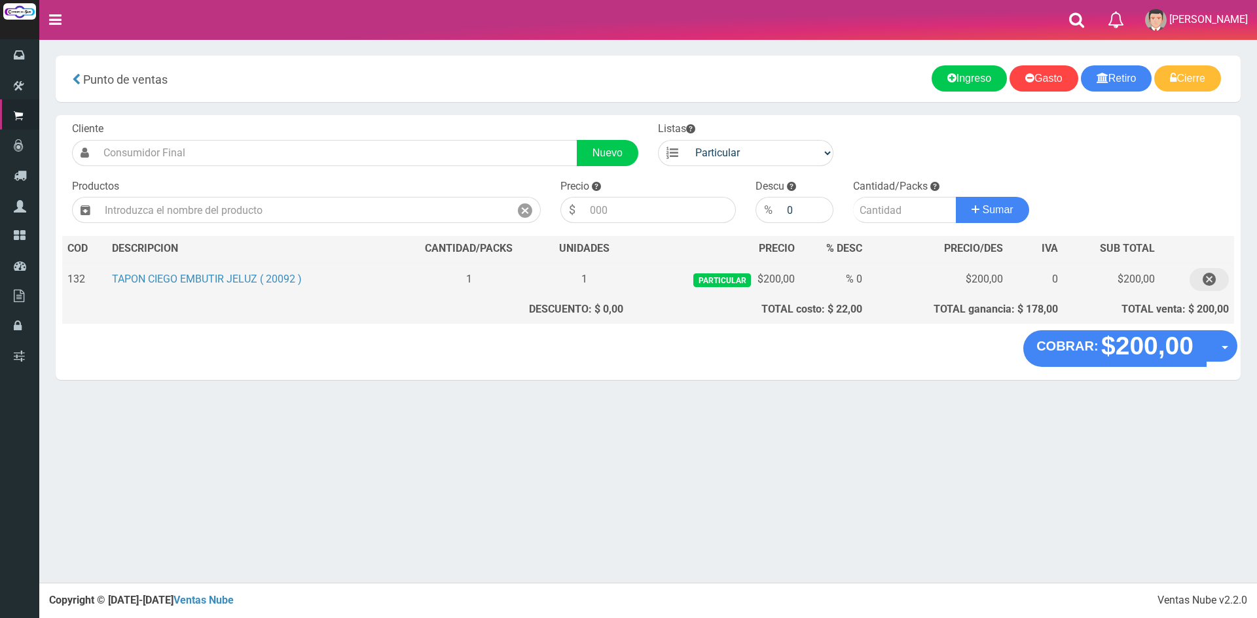
click at [1204, 279] on icon "button" at bounding box center [1208, 279] width 13 height 23
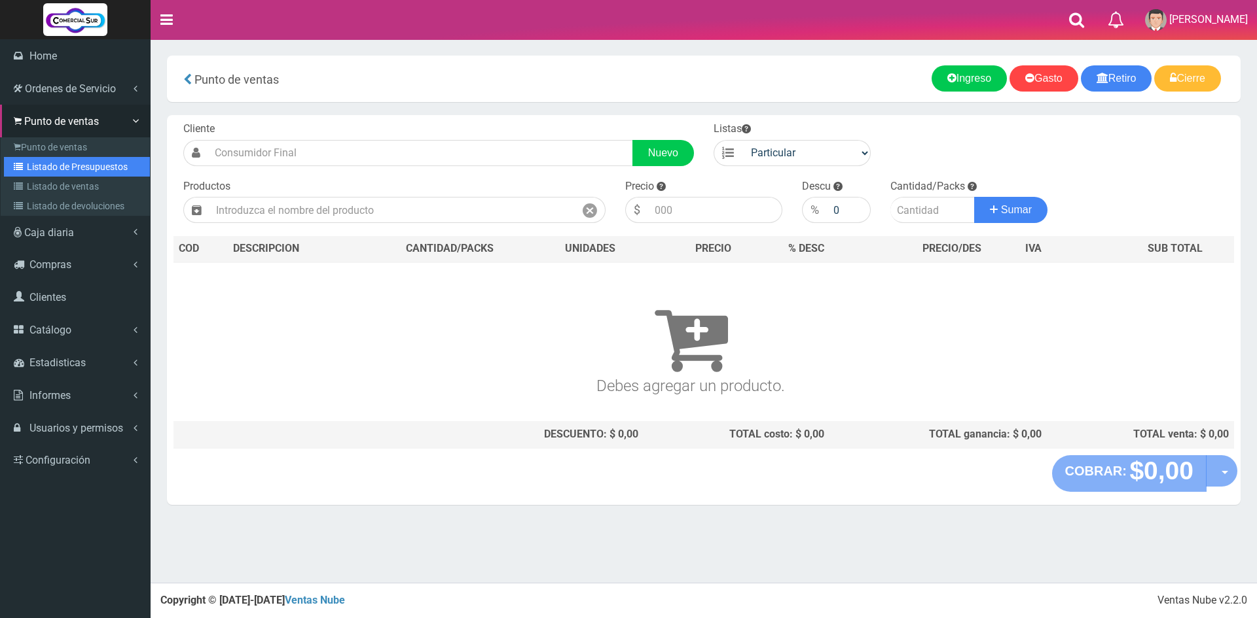
click at [80, 168] on link "Listado de Presupuestos" at bounding box center [77, 167] width 146 height 20
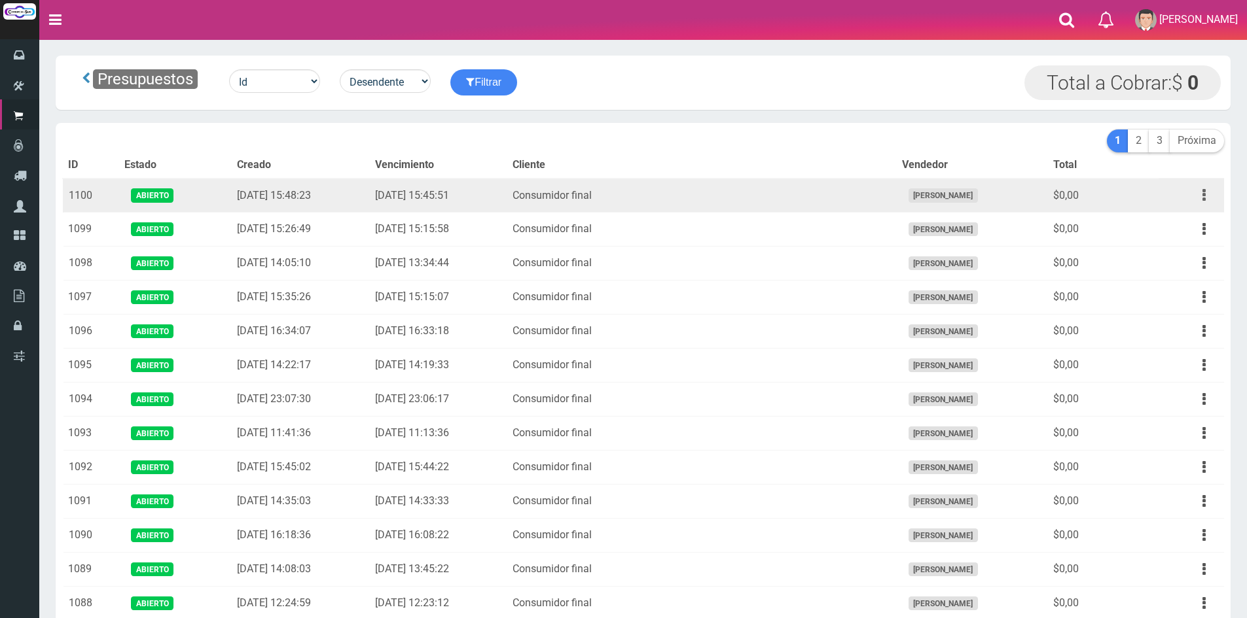
click at [1206, 199] on button "button" at bounding box center [1203, 195] width 29 height 23
click at [1193, 215] on link "Editar" at bounding box center [1166, 227] width 103 height 29
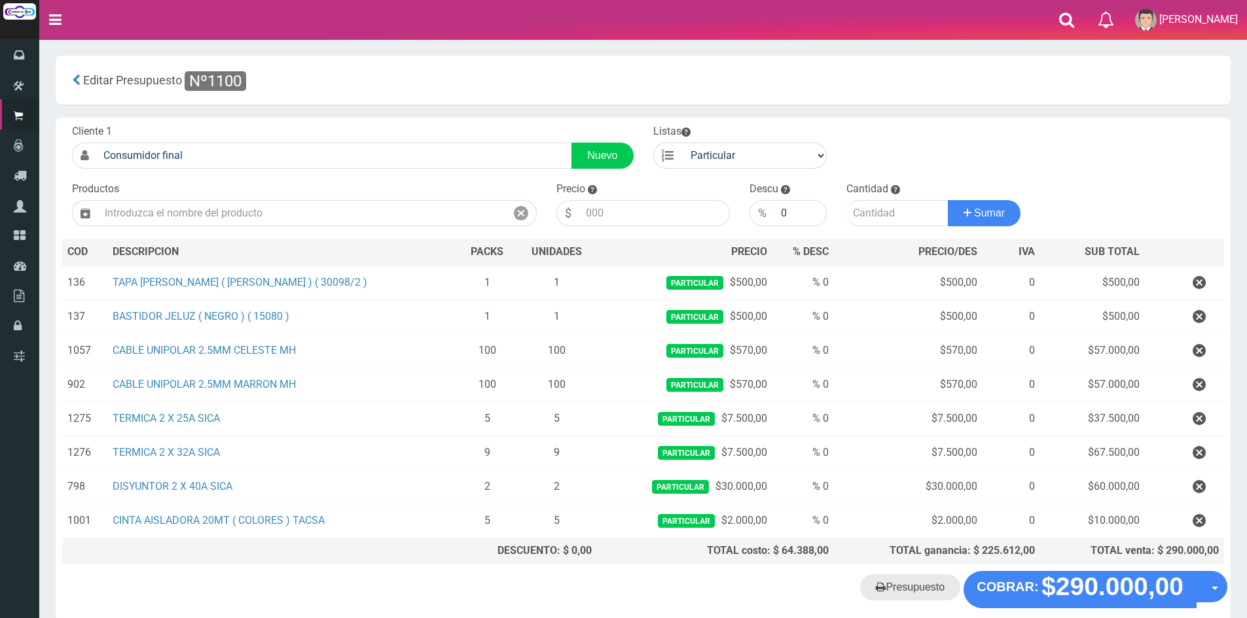
click at [917, 591] on link "Presupuesto" at bounding box center [910, 588] width 100 height 26
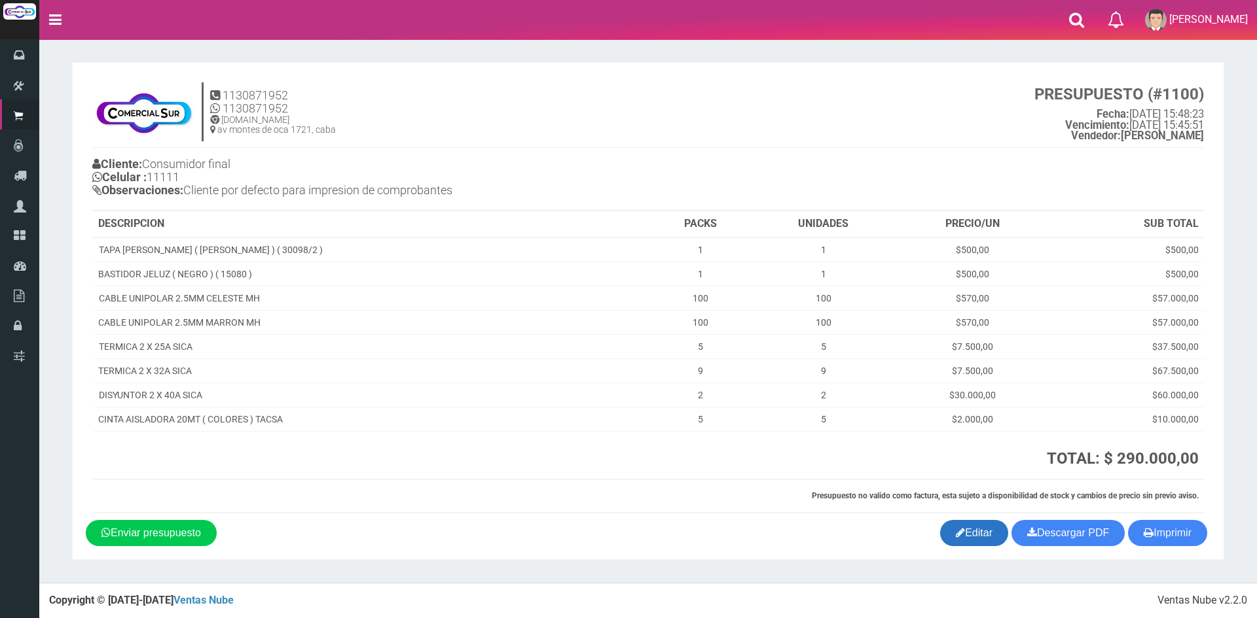
click at [945, 531] on link "Editar" at bounding box center [974, 533] width 68 height 26
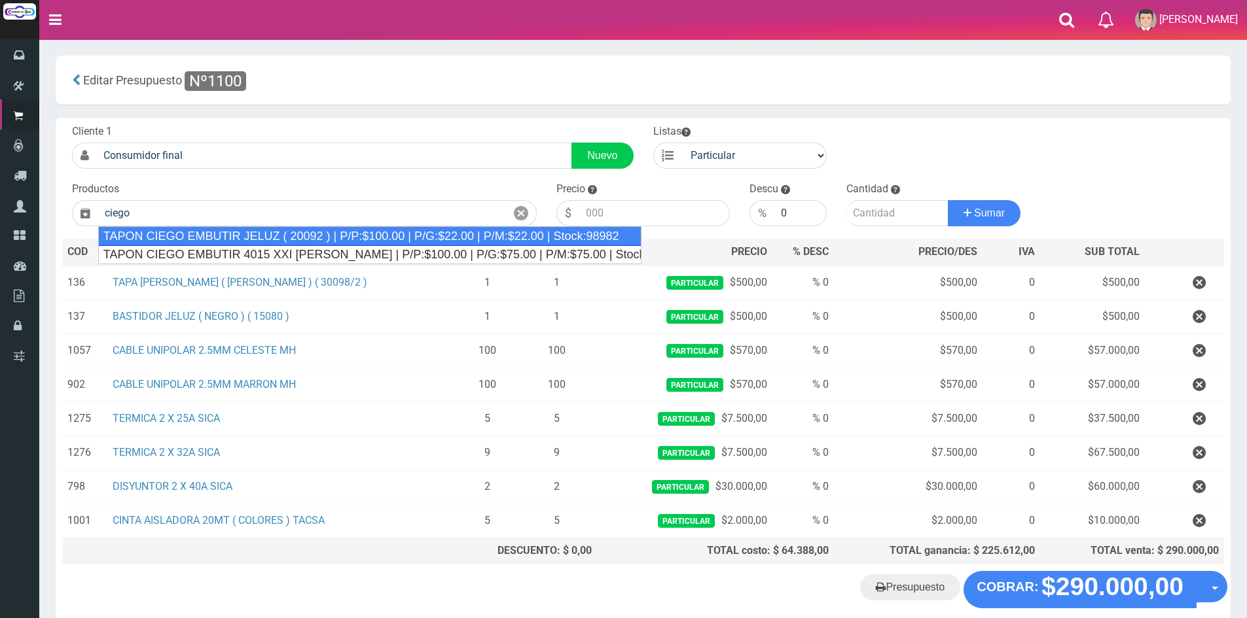
click at [333, 237] on div "TAPON CIEGO EMBUTIR JELUZ ( 20092 ) | P/P:$100.00 | P/G:$22.00 | P/M:$22.00 | S…" at bounding box center [369, 236] width 543 height 20
type input "TAPON CIEGO EMBUTIR JELUZ ( 20092 ) | P/P:$100.00 | P/G:$22.00 | P/M:$22.00 | S…"
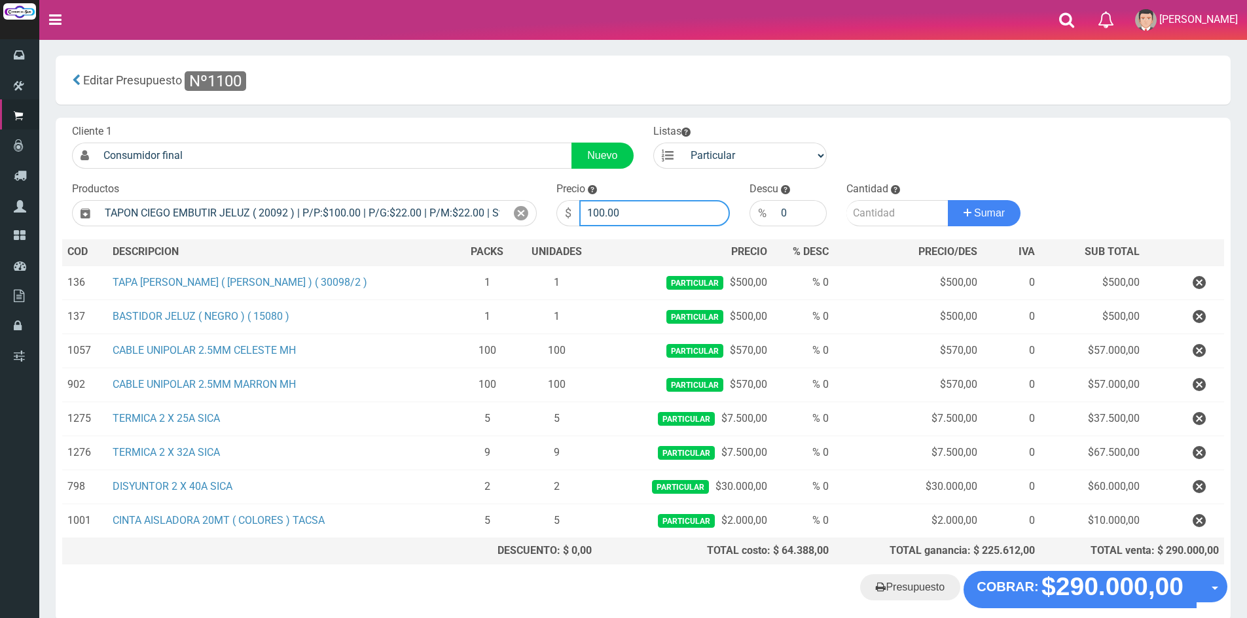
drag, startPoint x: 635, startPoint y: 211, endPoint x: 468, endPoint y: 187, distance: 169.3
click at [468, 124] on form "Cliente 1 Consumidor final Nuevo Listas Particular Gremio Mayoristas" at bounding box center [643, 124] width 1162 height 0
type input "200"
type input "1"
click at [948, 200] on button "Sumar" at bounding box center [984, 213] width 73 height 26
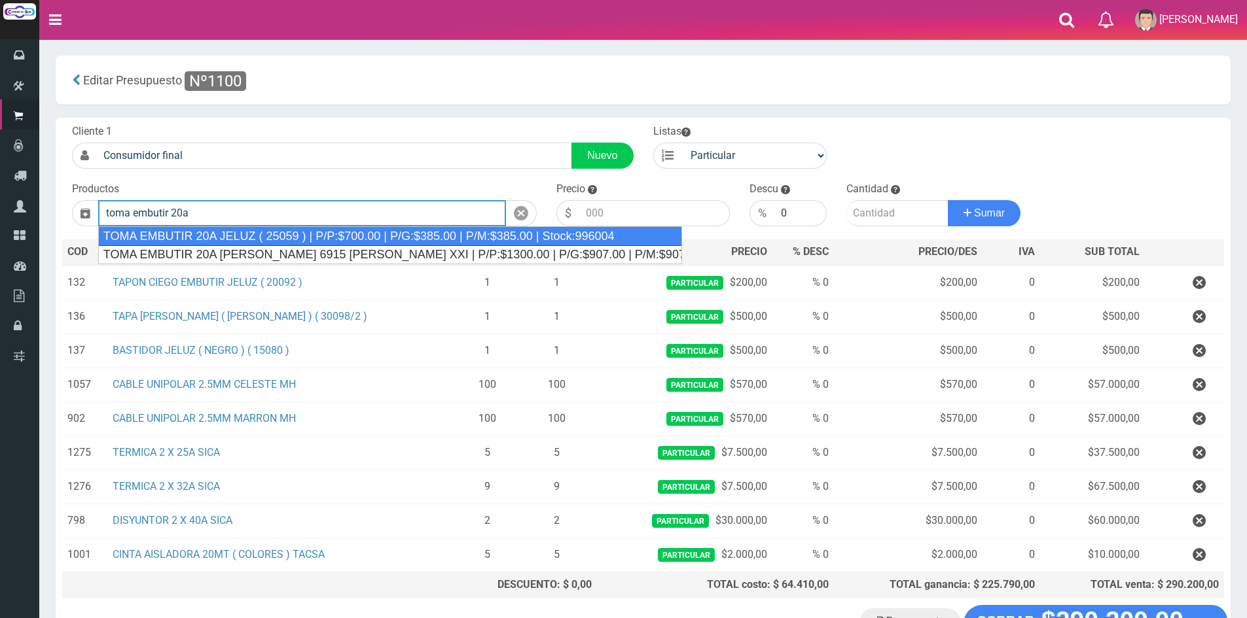
click at [466, 239] on div "TOMA EMBUTIR 20A JELUZ ( 25059 ) | P/P:$700.00 | P/G:$385.00 | P/M:$385.00 | St…" at bounding box center [390, 236] width 584 height 20
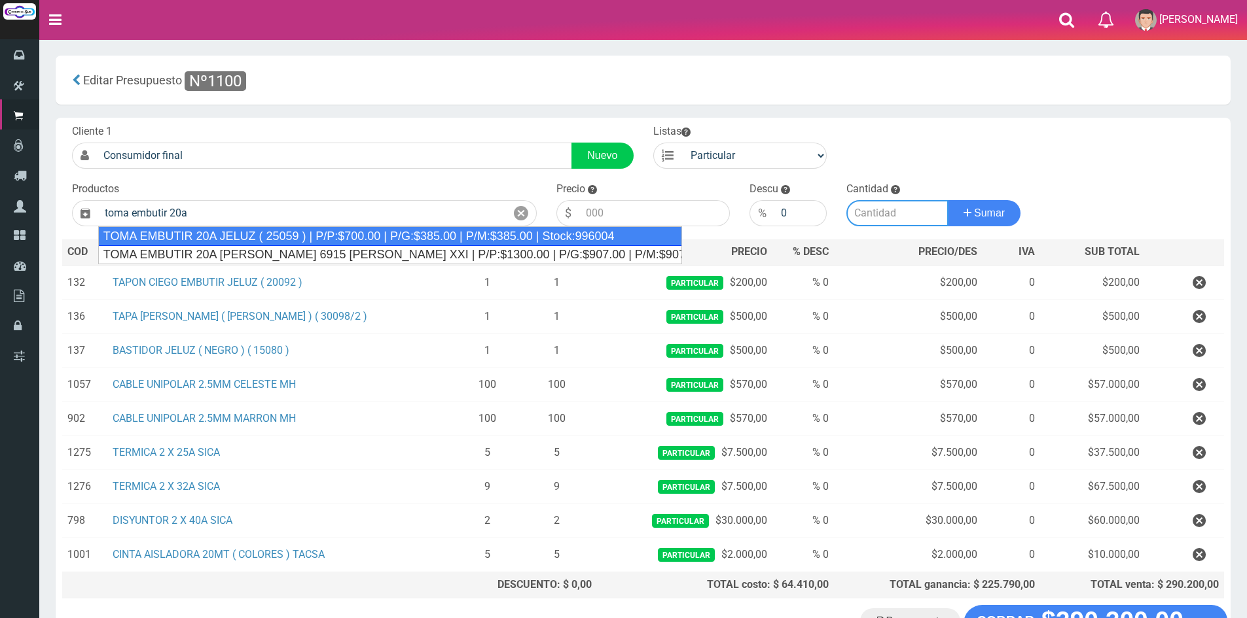
type input "TOMA EMBUTIR 20A JELUZ ( 25059 ) | P/P:$700.00 | P/G:$385.00 | P/M:$385.00 | St…"
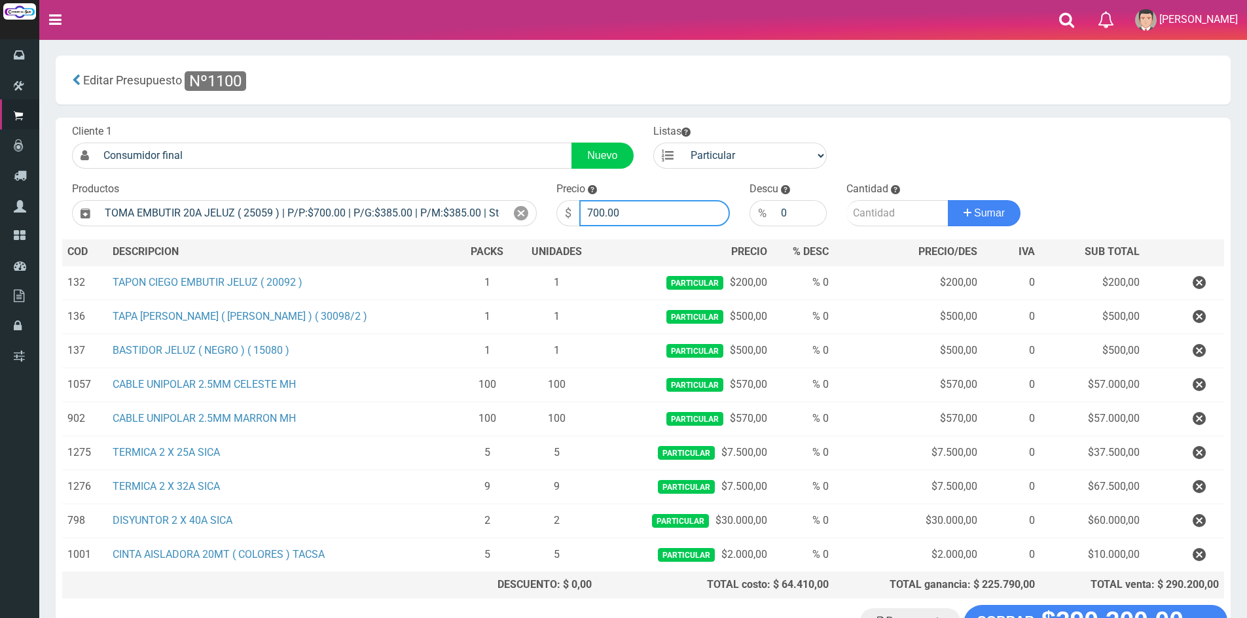
drag, startPoint x: 662, startPoint y: 208, endPoint x: 520, endPoint y: 182, distance: 143.8
click at [520, 124] on form "Cliente 1 Consumidor final Nuevo Listas Particular Gremio Mayoristas" at bounding box center [643, 124] width 1162 height 0
type input "1500"
type input "2"
click at [948, 200] on button "Sumar" at bounding box center [984, 213] width 73 height 26
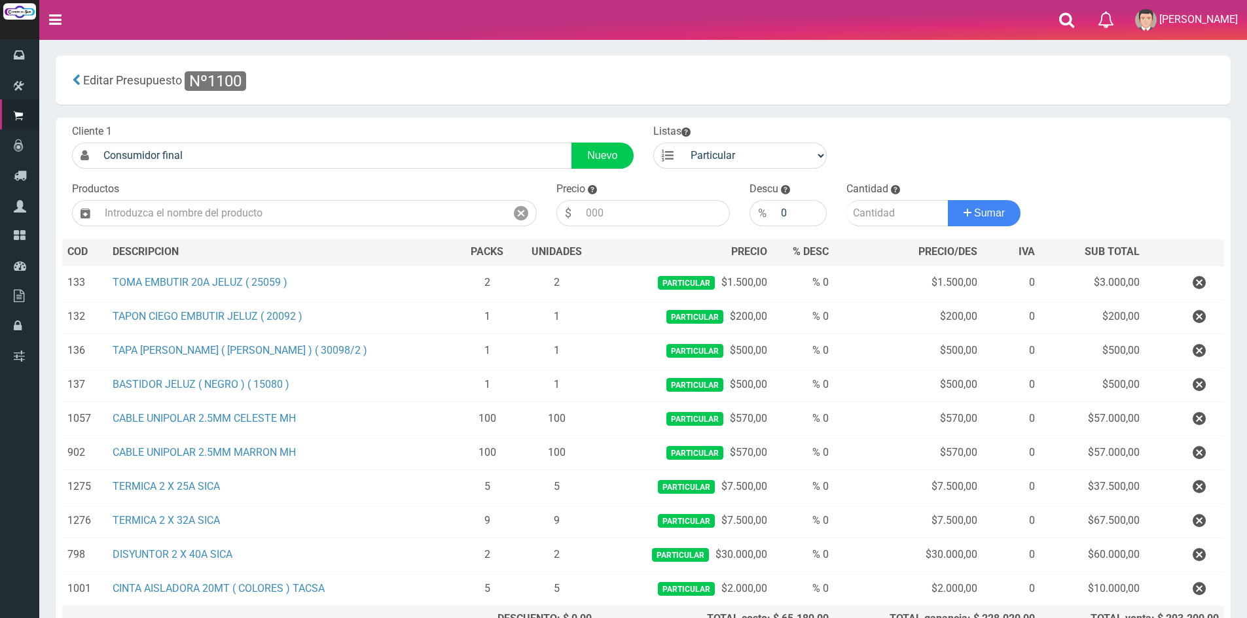
click at [532, 183] on div "Productos" at bounding box center [304, 204] width 484 height 45
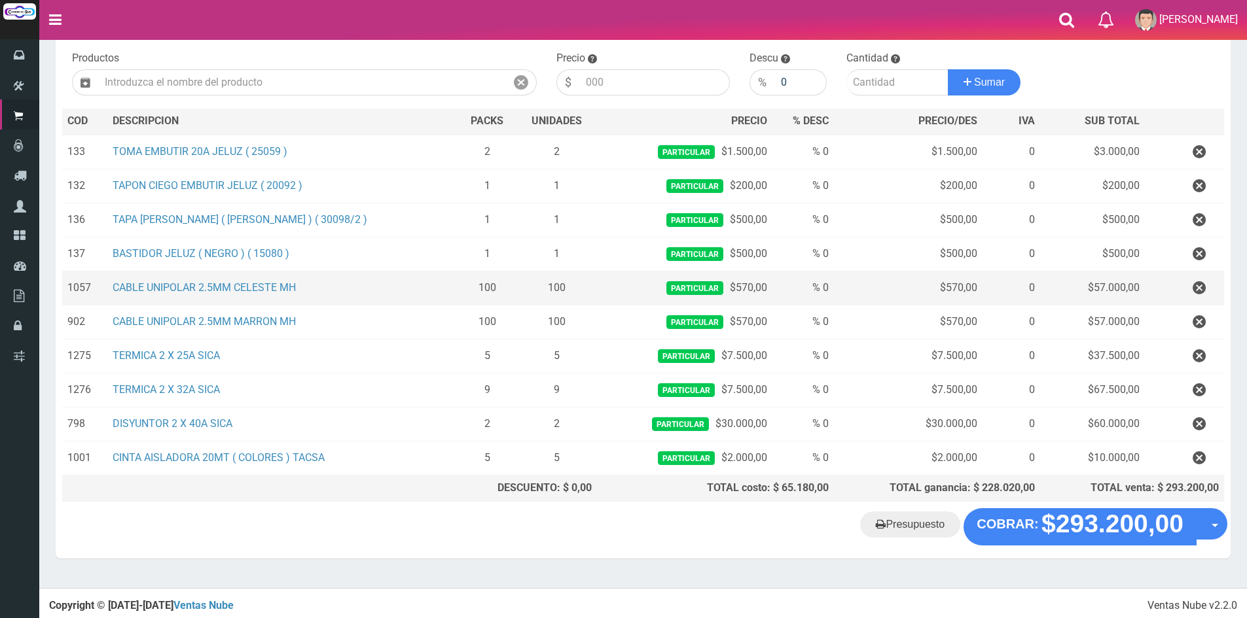
scroll to position [132, 0]
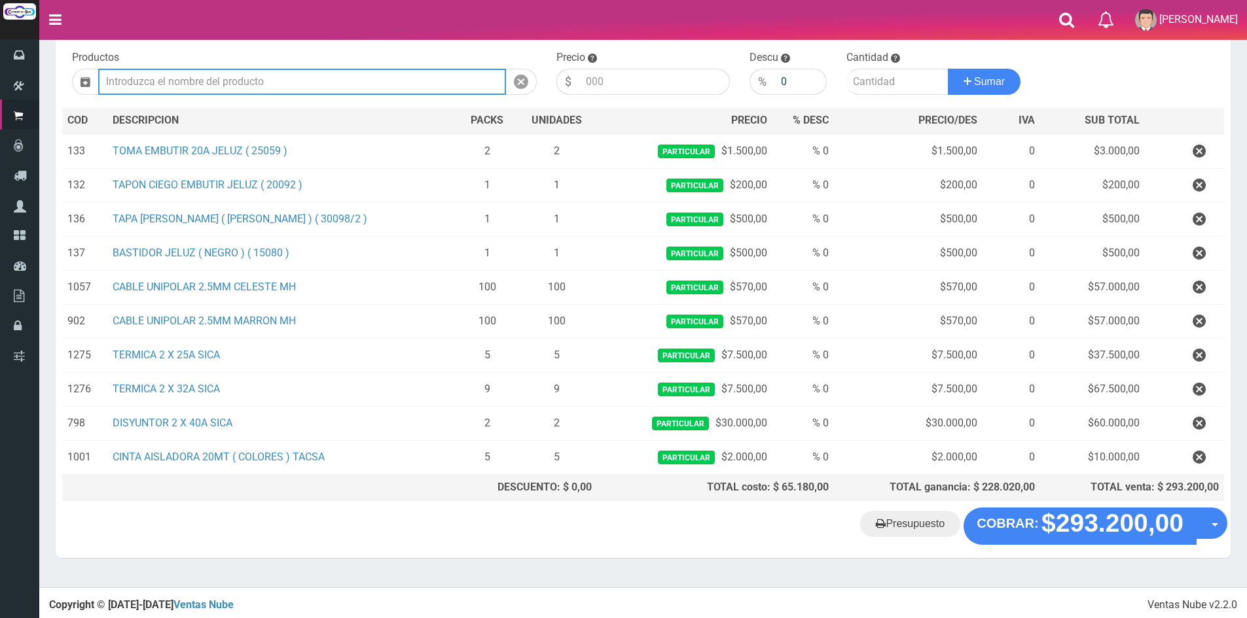
click at [319, 84] on input "text" at bounding box center [302, 82] width 408 height 26
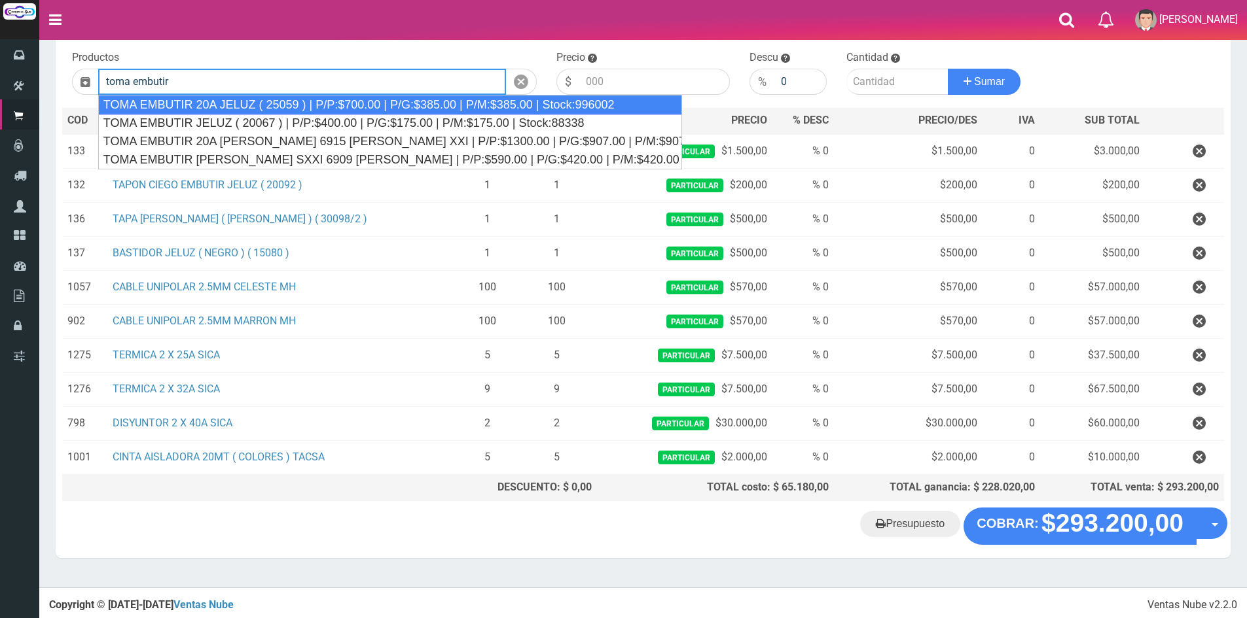
click at [351, 103] on div "TOMA EMBUTIR 20A JELUZ ( 25059 ) | P/P:$700.00 | P/G:$385.00 | P/M:$385.00 | St…" at bounding box center [390, 105] width 584 height 20
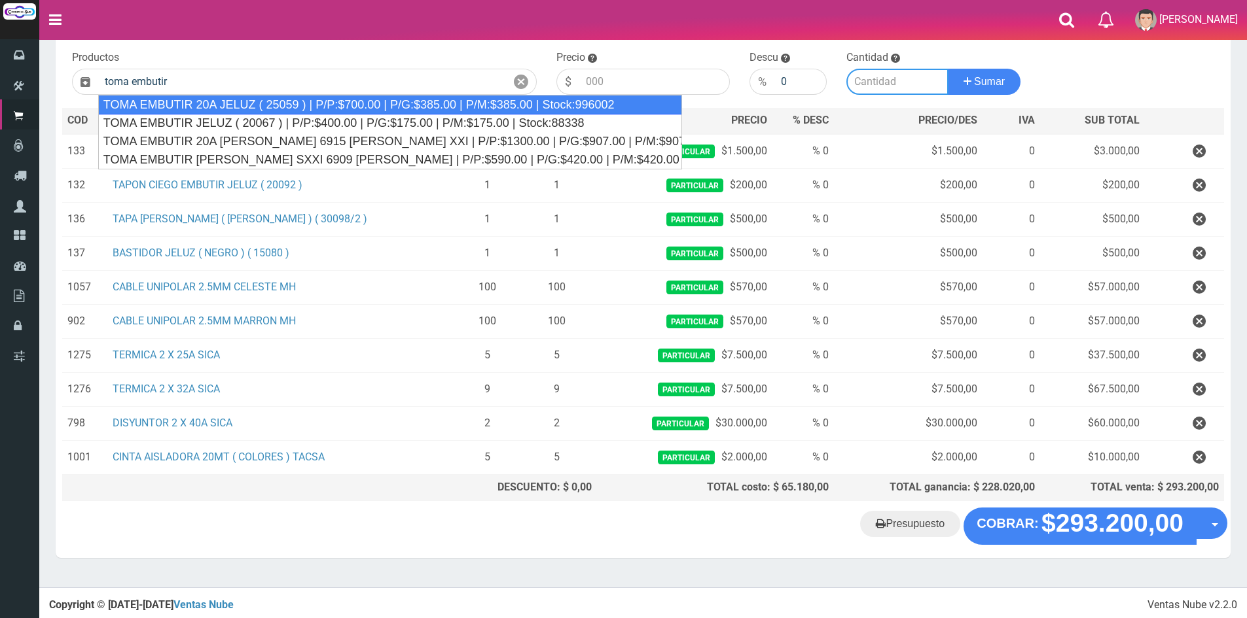
type input "TOMA EMBUTIR 20A JELUZ ( 25059 ) | P/P:$700.00 | P/G:$385.00 | P/M:$385.00 | St…"
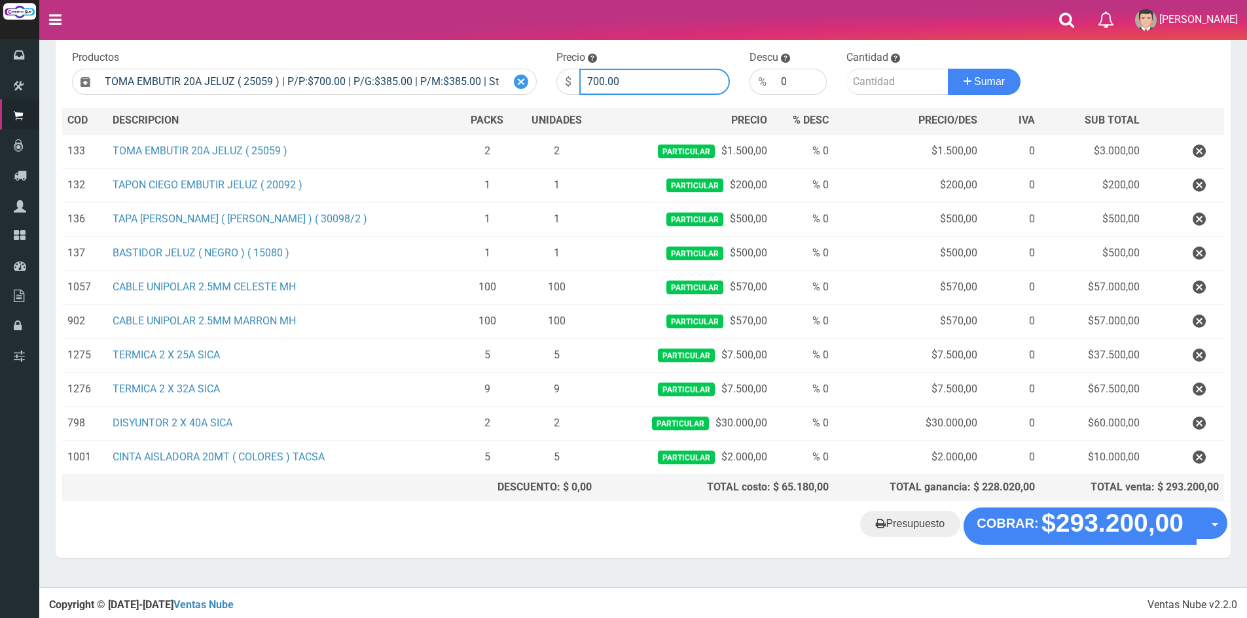
drag, startPoint x: 632, startPoint y: 86, endPoint x: 530, endPoint y: 79, distance: 102.4
type input "1500"
type input "8"
click at [948, 69] on button "Sumar" at bounding box center [984, 82] width 73 height 26
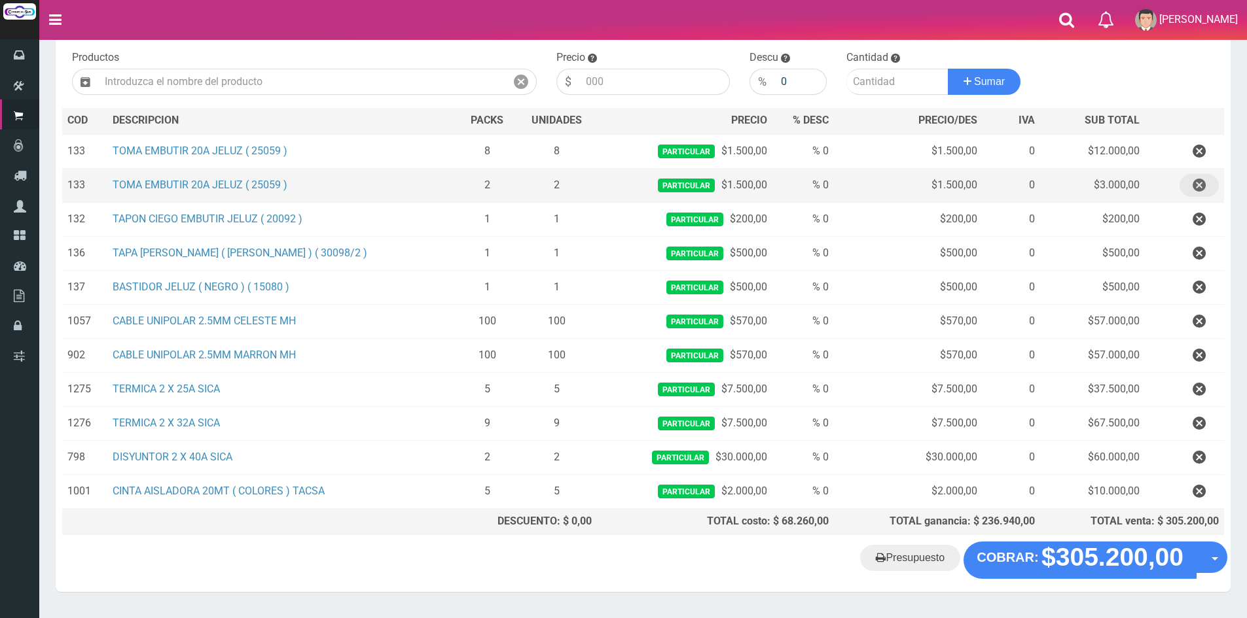
click at [1206, 183] on button "button" at bounding box center [1198, 185] width 39 height 23
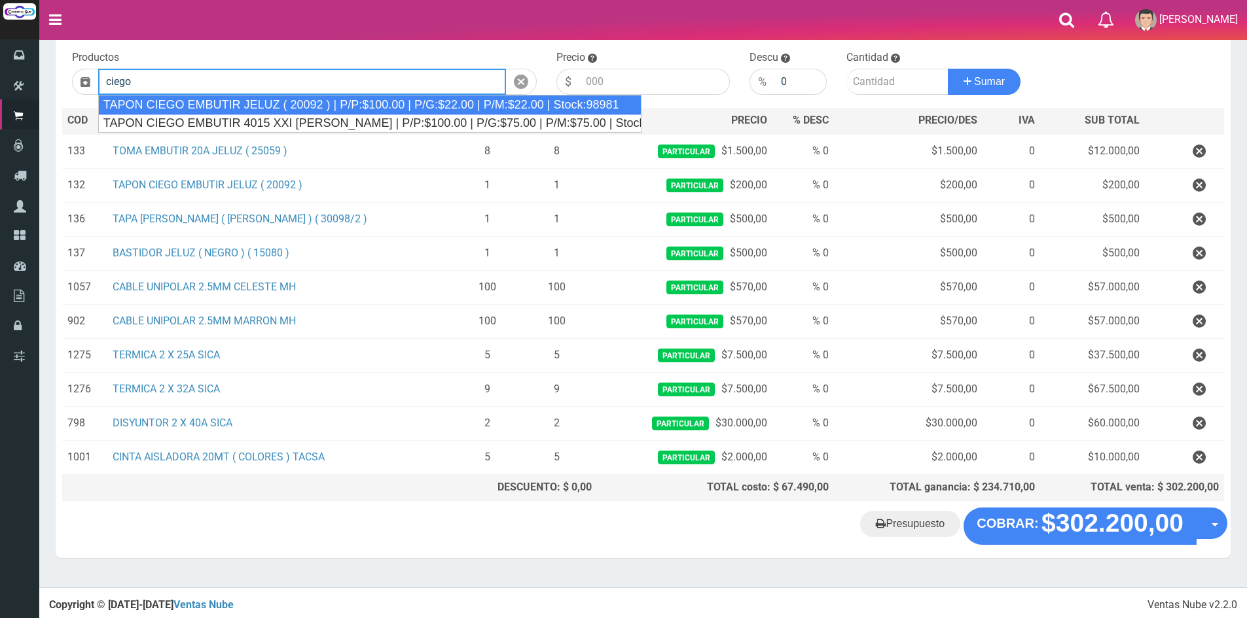
click at [384, 101] on div "TAPON CIEGO EMBUTIR JELUZ ( 20092 ) | P/P:$100.00 | P/G:$22.00 | P/M:$22.00 | S…" at bounding box center [369, 105] width 543 height 20
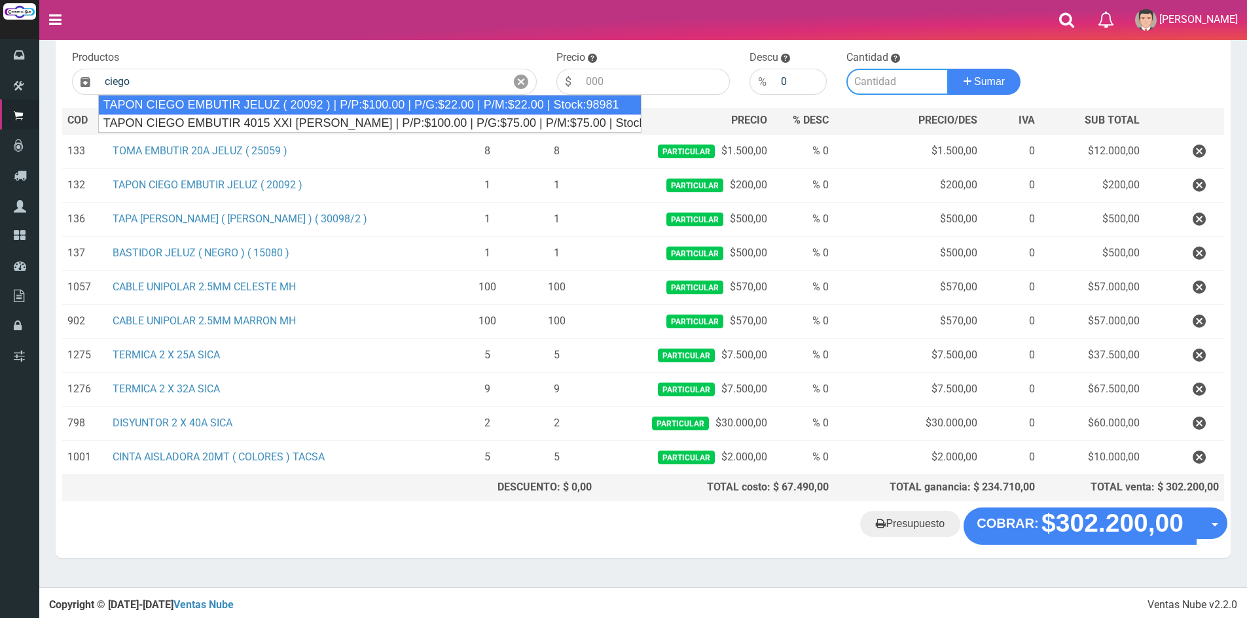
type input "TAPON CIEGO EMBUTIR JELUZ ( 20092 ) | P/P:$100.00 | P/G:$22.00 | P/M:$22.00 | S…"
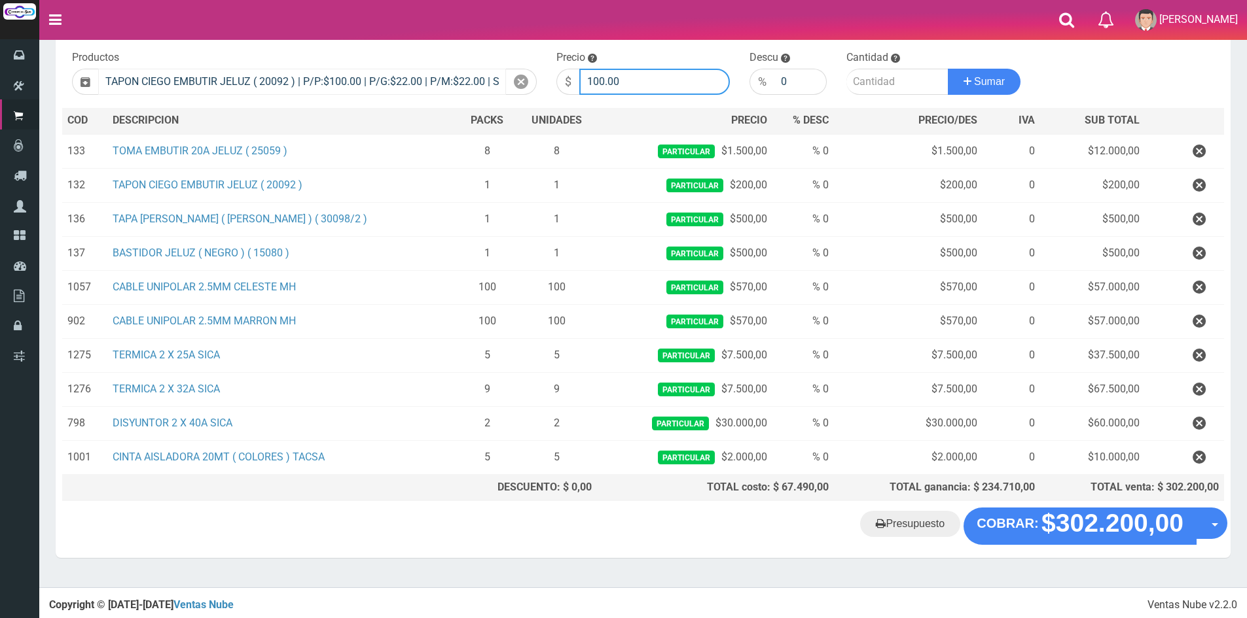
drag, startPoint x: 652, startPoint y: 77, endPoint x: 414, endPoint y: 82, distance: 238.3
type input "200"
type input "4"
click at [948, 69] on button "Sumar" at bounding box center [984, 82] width 73 height 26
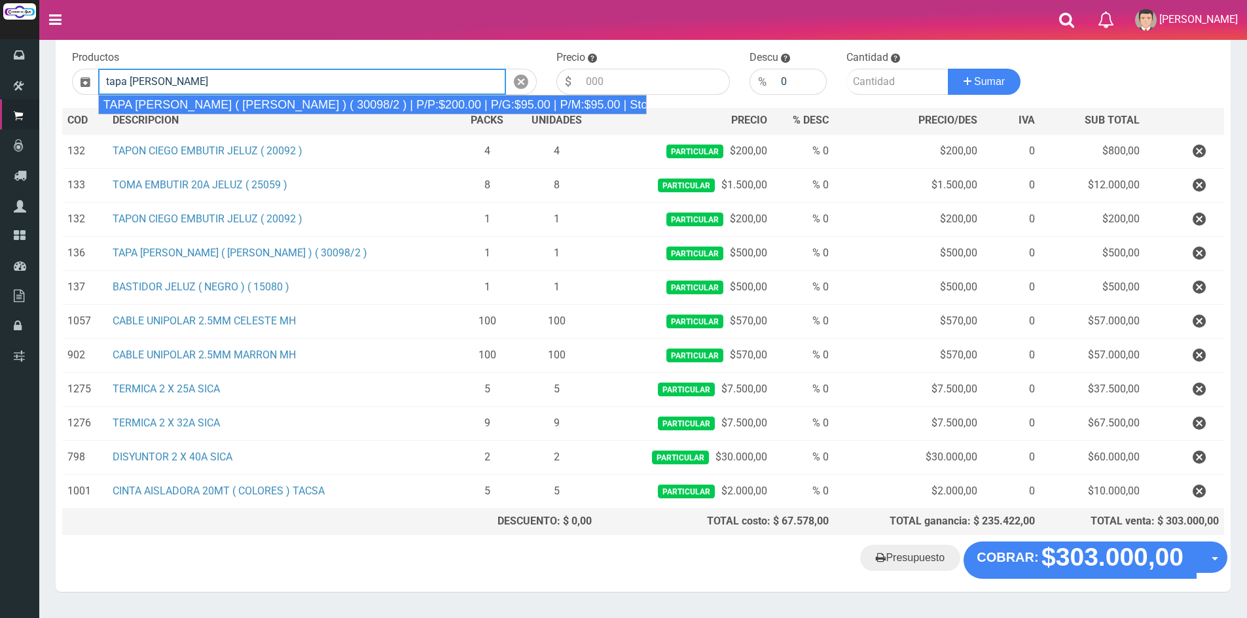
click at [300, 104] on div "TAPA REGINA JELUZ ( BLANCO ) ( 30098/2 ) | P/P:$200.00 | P/G:$95.00 | P/M:$95.0…" at bounding box center [372, 105] width 549 height 20
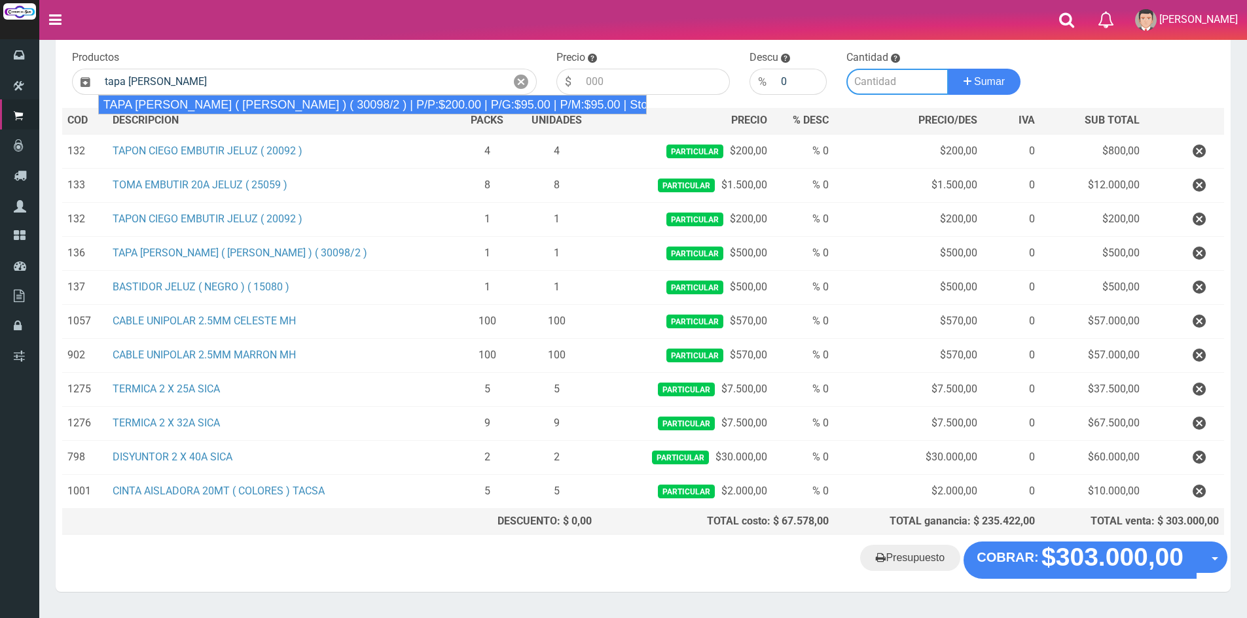
type input "TAPA REGINA JELUZ ( BLANCO ) ( 30098/2 ) | P/P:$200.00 | P/G:$95.00 | P/M:$95.0…"
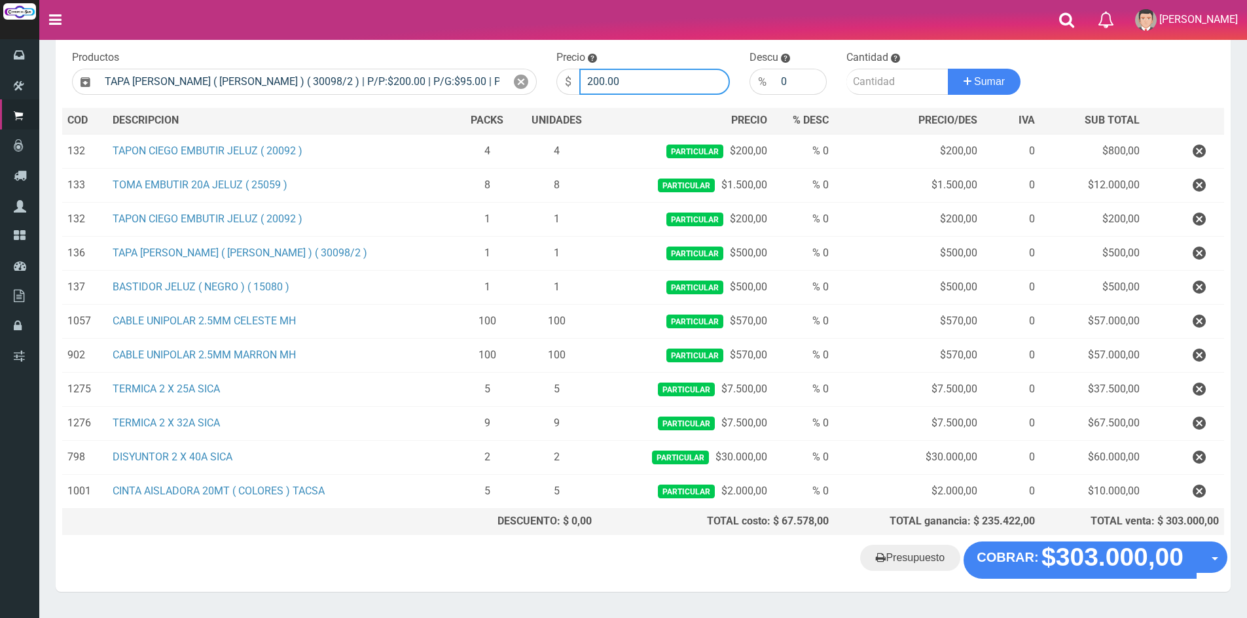
drag, startPoint x: 670, startPoint y: 92, endPoint x: 503, endPoint y: 67, distance: 168.6
type input "500"
type input "4"
click at [948, 69] on button "Sumar" at bounding box center [984, 82] width 73 height 26
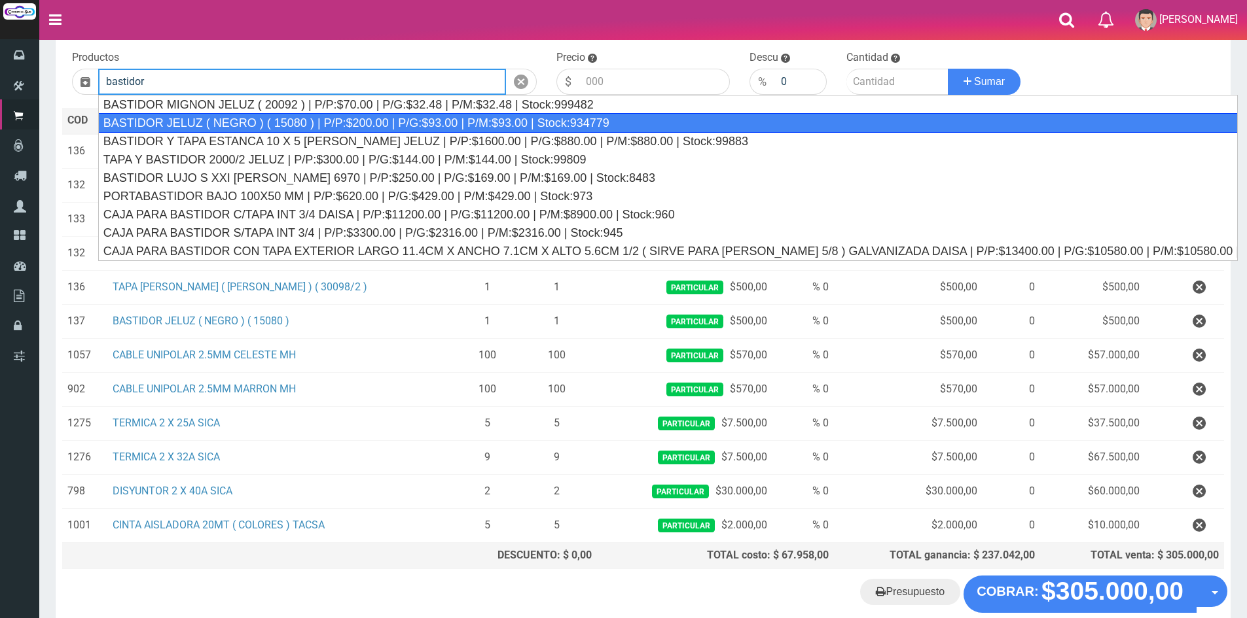
drag, startPoint x: 410, startPoint y: 115, endPoint x: 576, endPoint y: 103, distance: 166.0
click at [411, 115] on div "BASTIDOR JELUZ ( NEGRO ) ( 15080 ) | P/P:$200.00 | P/G:$93.00 | P/M:$93.00 | St…" at bounding box center [667, 123] width 1139 height 20
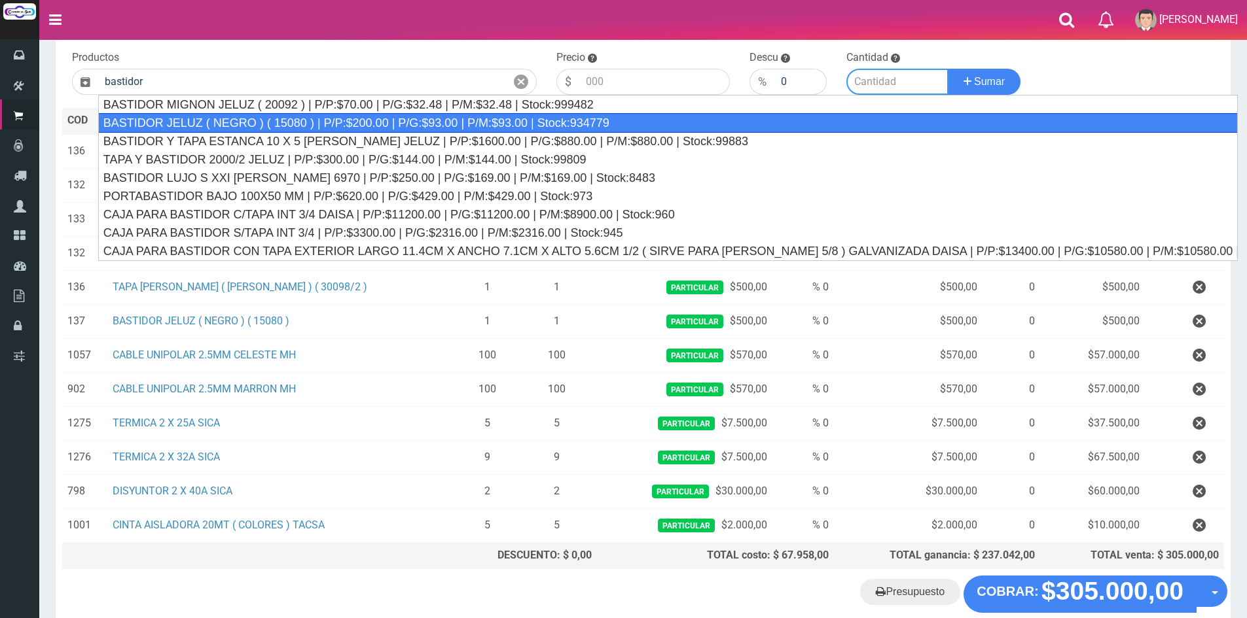
type input "BASTIDOR JELUZ ( NEGRO ) ( 15080 ) | P/P:$200.00 | P/G:$93.00 | P/M:$93.00 | St…"
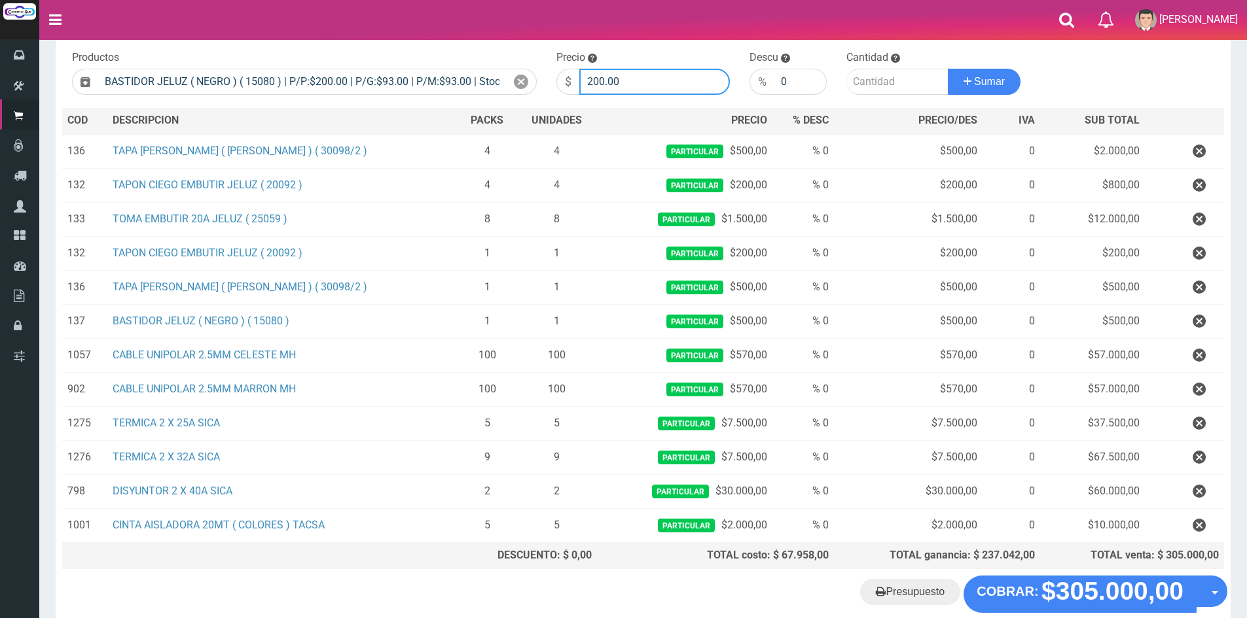
drag, startPoint x: 636, startPoint y: 75, endPoint x: 461, endPoint y: 63, distance: 175.1
type input "500"
type input "4"
click at [948, 69] on button "Sumar" at bounding box center [984, 82] width 73 height 26
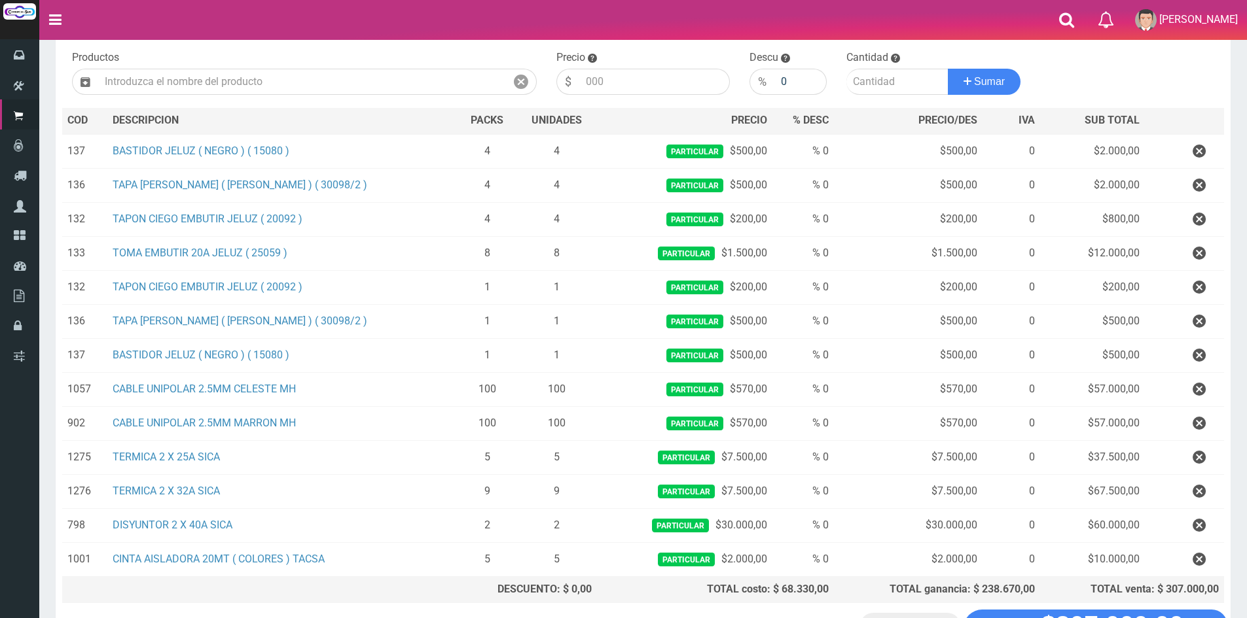
click at [1191, 293] on button "button" at bounding box center [1198, 287] width 39 height 23
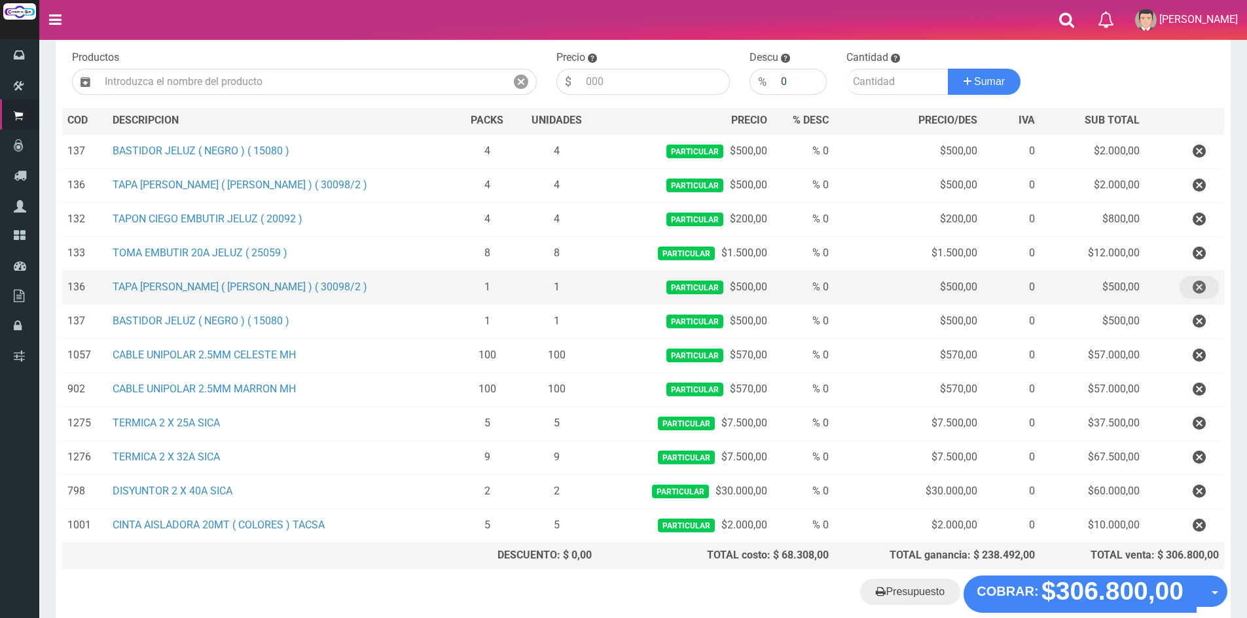
click at [1195, 293] on icon "button" at bounding box center [1198, 287] width 13 height 23
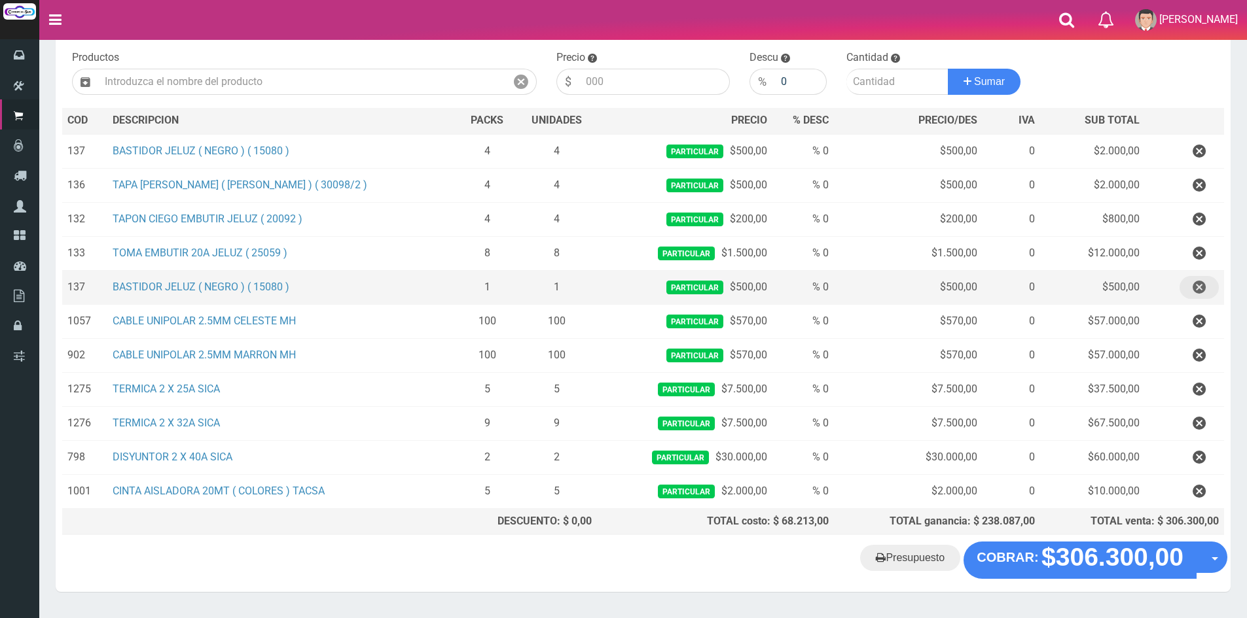
click at [1200, 281] on icon "button" at bounding box center [1198, 287] width 13 height 23
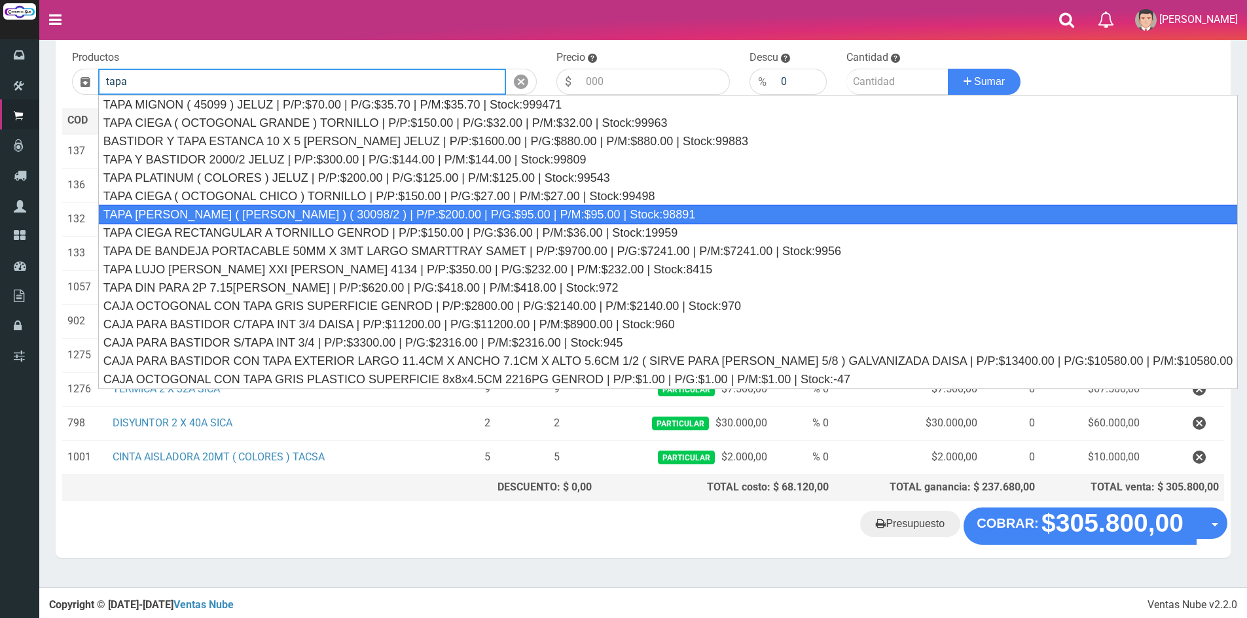
click at [212, 217] on div "TAPA REGINA JELUZ ( BLANCO ) ( 30098/2 ) | P/P:$200.00 | P/G:$95.00 | P/M:$95.0…" at bounding box center [667, 215] width 1139 height 20
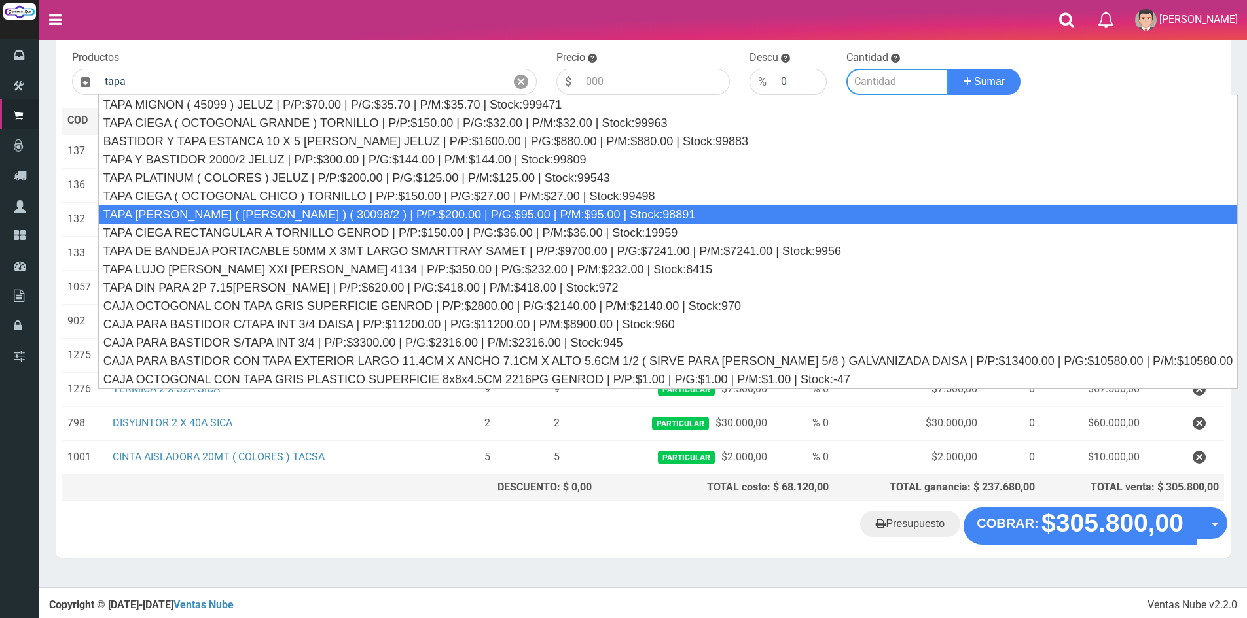
type input "TAPA REGINA JELUZ ( BLANCO ) ( 30098/2 ) | P/P:$200.00 | P/G:$95.00 | P/M:$95.0…"
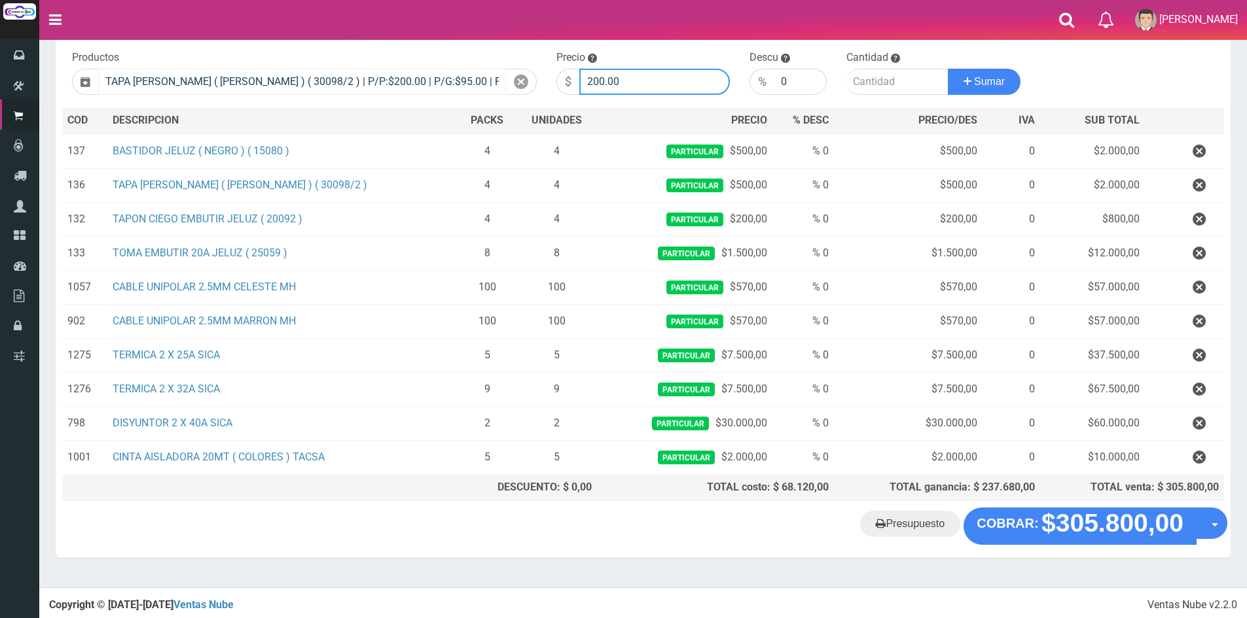
drag, startPoint x: 640, startPoint y: 84, endPoint x: 488, endPoint y: 93, distance: 152.1
type input "500"
type input "20"
click at [948, 69] on button "Sumar" at bounding box center [984, 82] width 73 height 26
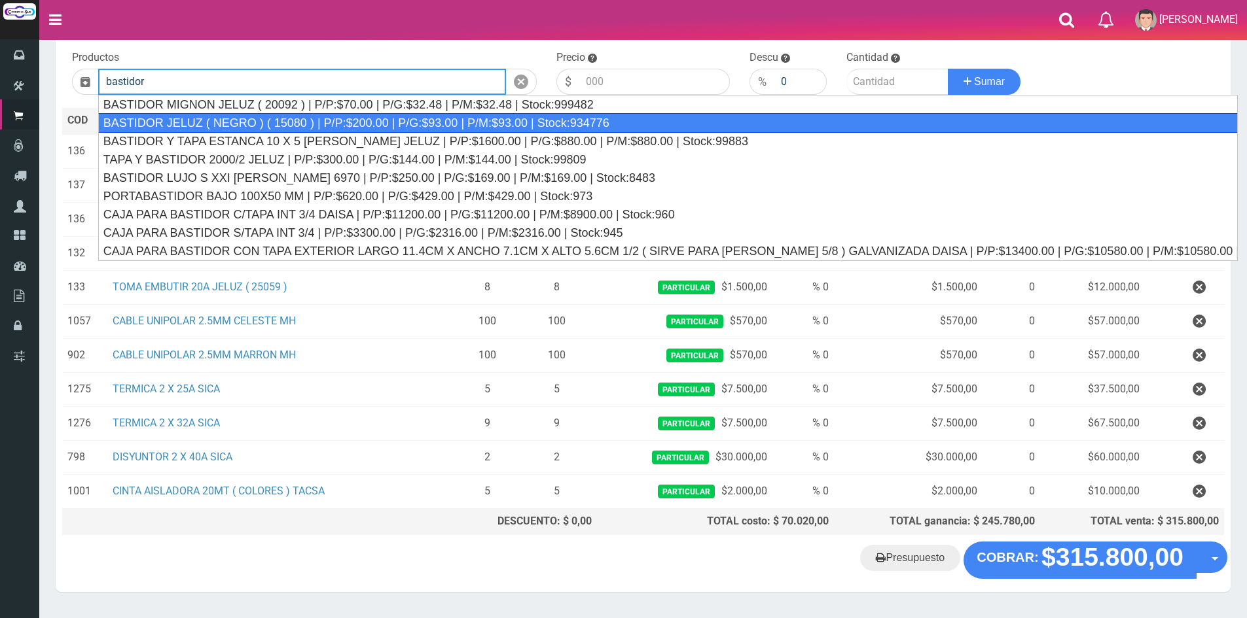
click at [306, 115] on div "BASTIDOR JELUZ ( NEGRO ) ( 15080 ) | P/P:$200.00 | P/G:$93.00 | P/M:$93.00 | St…" at bounding box center [667, 123] width 1139 height 20
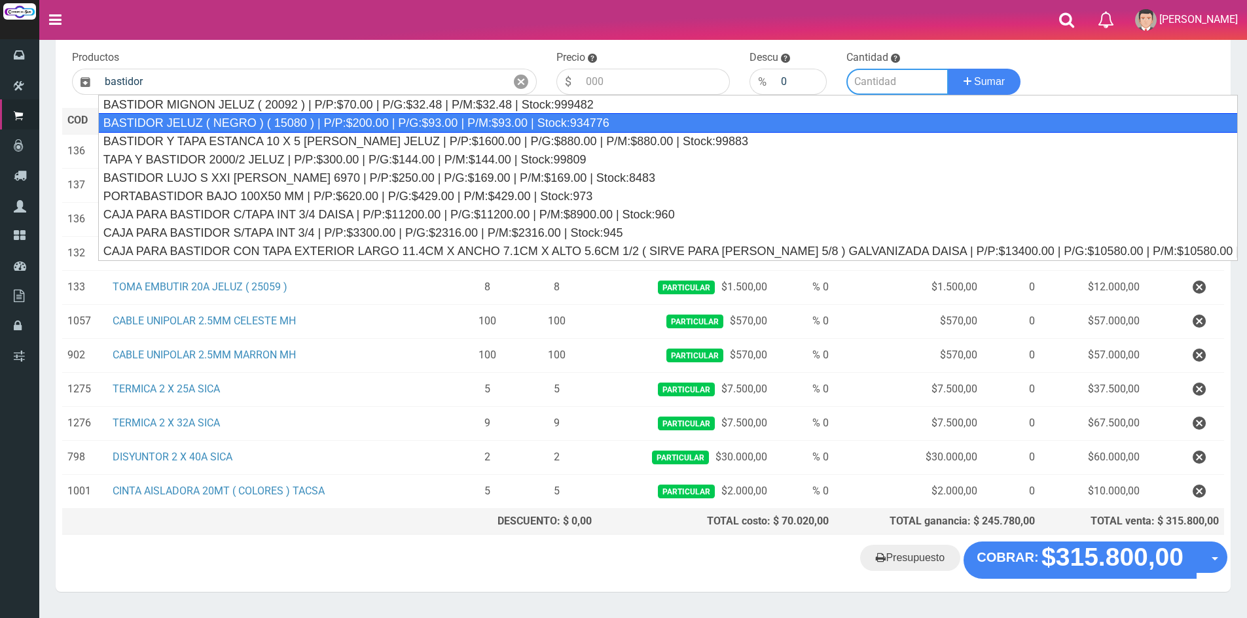
type input "BASTIDOR JELUZ ( NEGRO ) ( 15080 ) | P/P:$200.00 | P/G:$93.00 | P/M:$93.00 | St…"
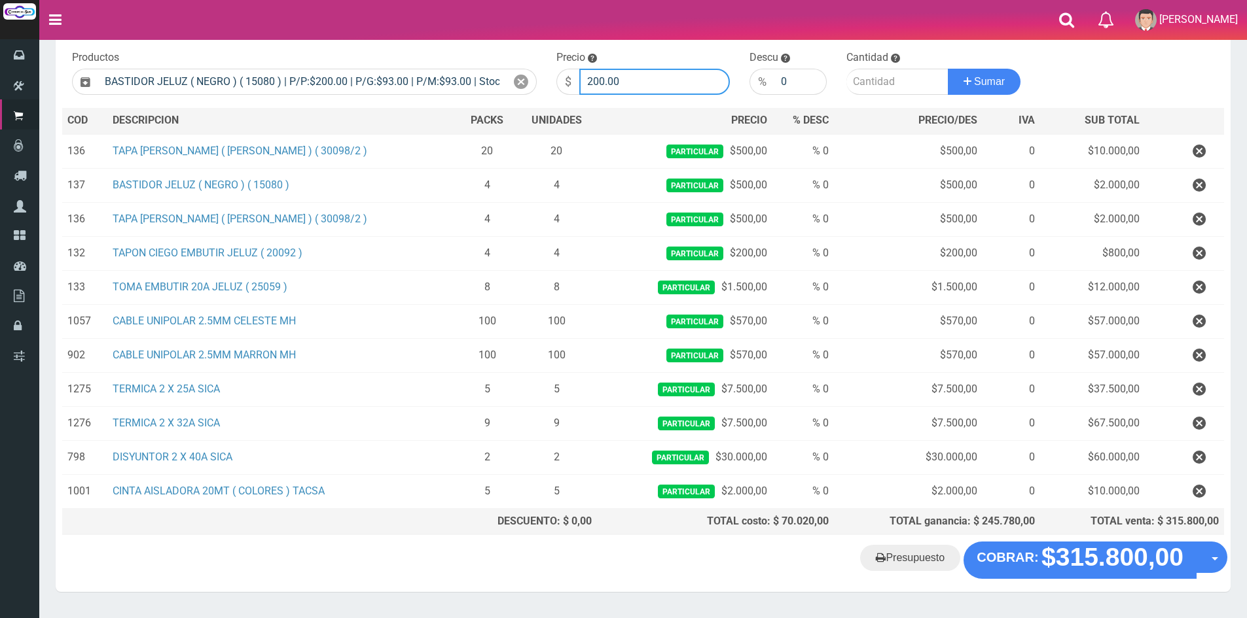
drag, startPoint x: 651, startPoint y: 80, endPoint x: 514, endPoint y: 63, distance: 137.8
type input "500"
type input "20"
click at [948, 69] on button "Sumar" at bounding box center [984, 82] width 73 height 26
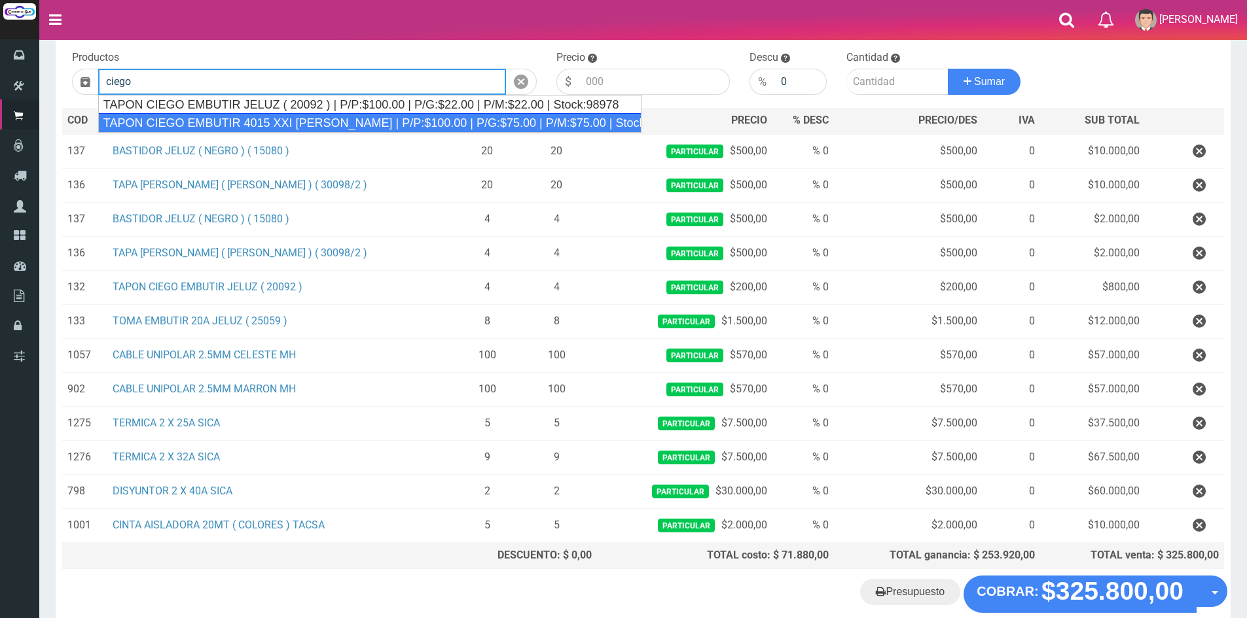
click at [345, 107] on div "TAPON CIEGO EMBUTIR JELUZ ( 20092 ) | P/P:$100.00 | P/G:$22.00 | P/M:$22.00 | S…" at bounding box center [370, 105] width 542 height 18
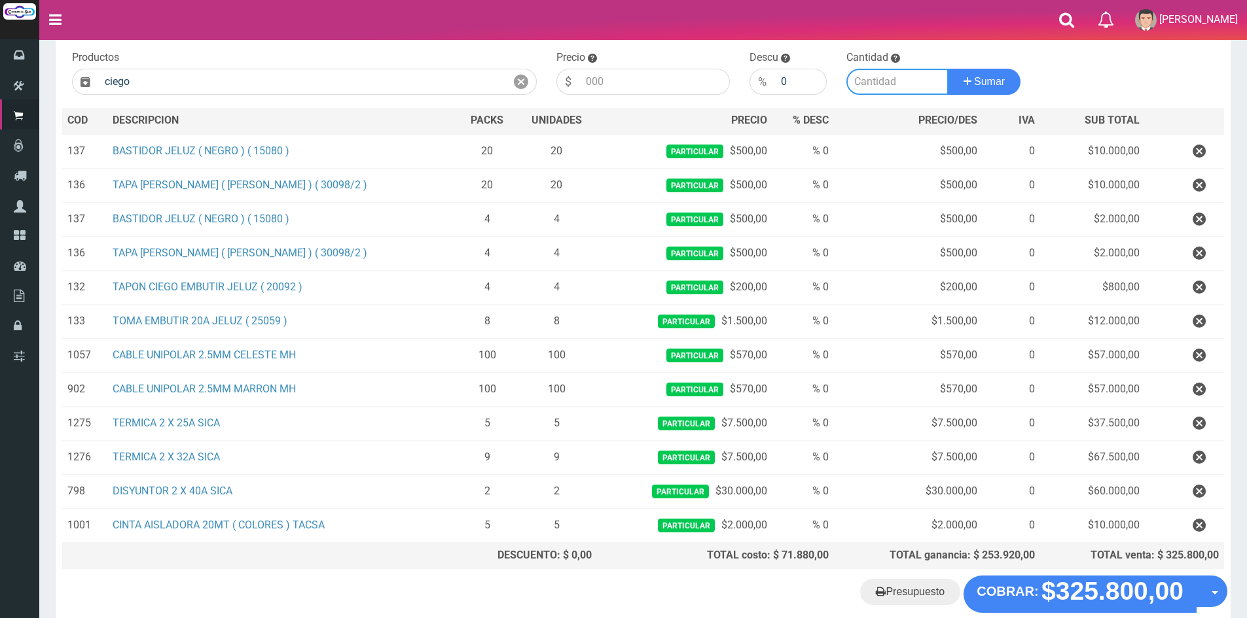
type input "TAPON CIEGO EMBUTIR JELUZ ( 20092 ) | P/P:$100.00 | P/G:$22.00 | P/M:$22.00 | S…"
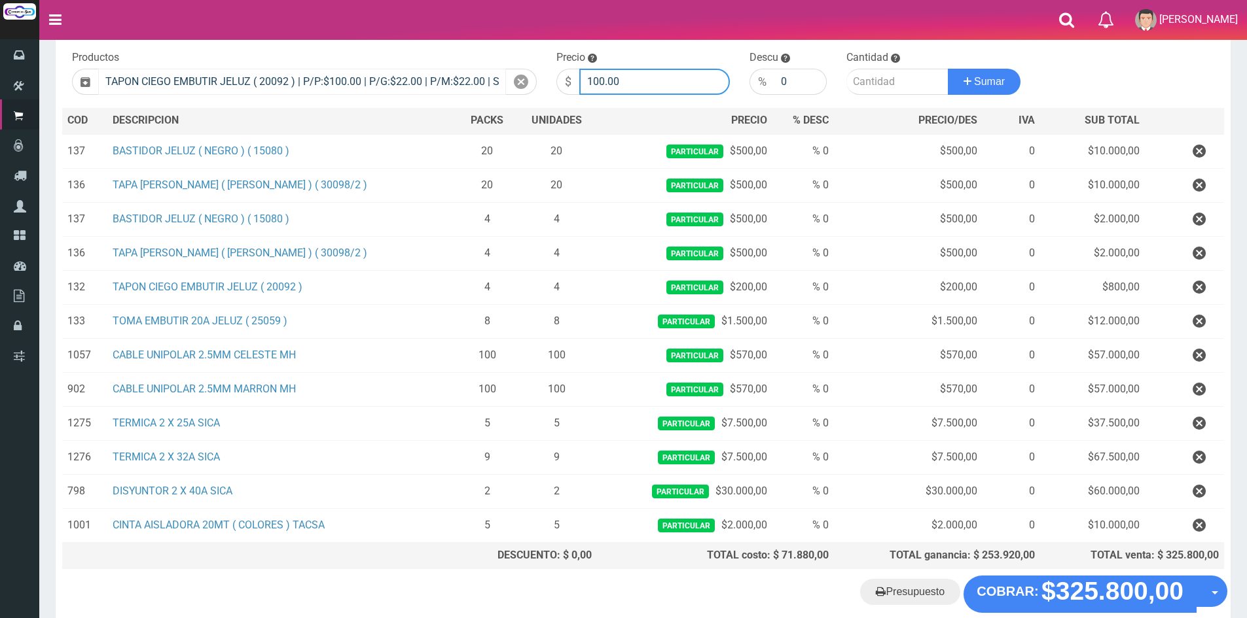
drag, startPoint x: 650, startPoint y: 81, endPoint x: 397, endPoint y: 76, distance: 253.3
type input "200"
type input "20"
click at [948, 69] on button "Sumar" at bounding box center [984, 82] width 73 height 26
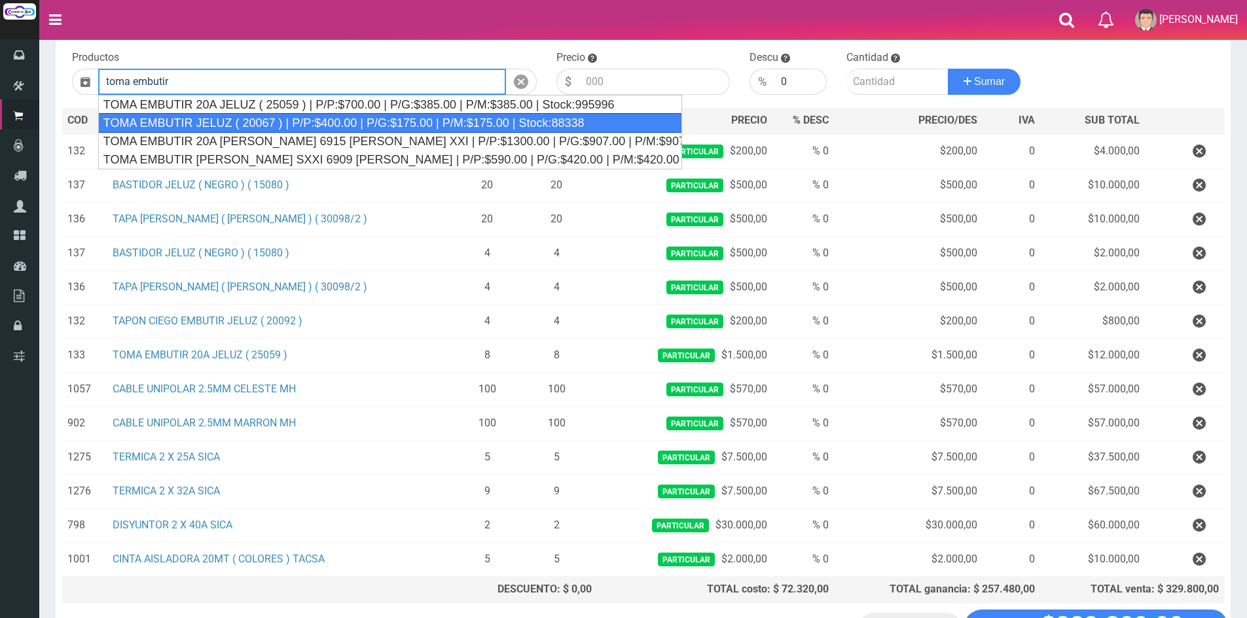
click at [370, 118] on div "TOMA EMBUTIR JELUZ ( 20067 ) | P/P:$400.00 | P/G:$175.00 | P/M:$175.00 | Stock:…" at bounding box center [390, 123] width 584 height 20
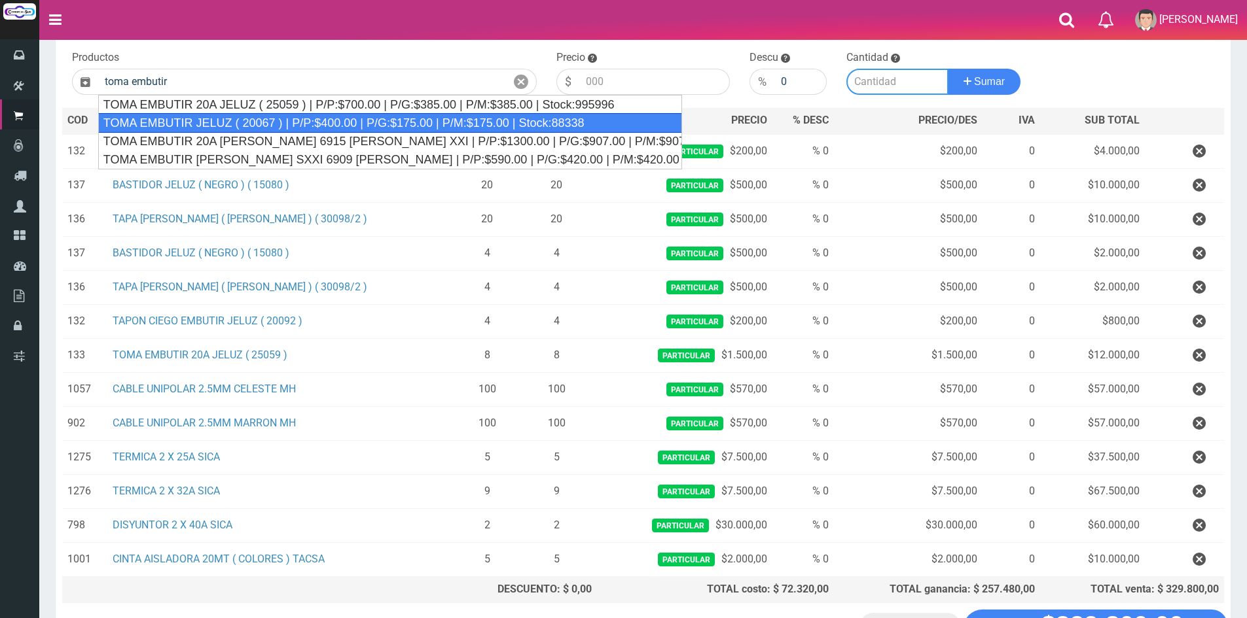
type input "TOMA EMBUTIR JELUZ ( 20067 ) | P/P:$400.00 | P/G:$175.00 | P/M:$175.00 | Stock:…"
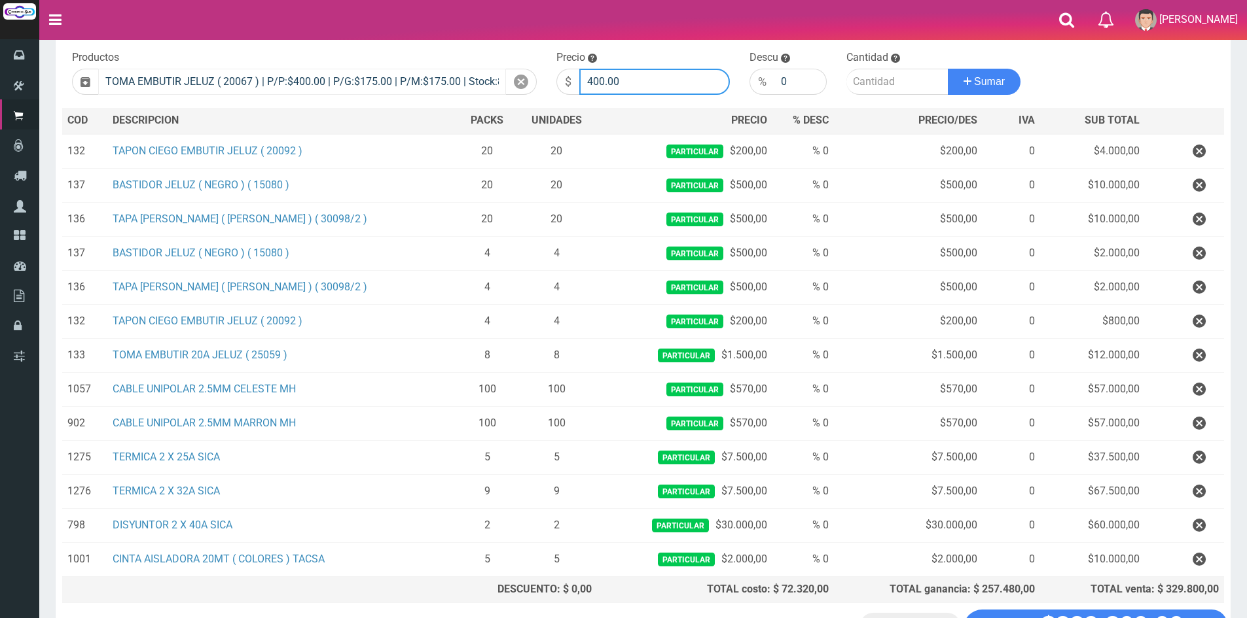
drag, startPoint x: 657, startPoint y: 87, endPoint x: 480, endPoint y: 73, distance: 177.9
type input "1000"
type input "40"
click at [948, 69] on button "Sumar" at bounding box center [984, 82] width 73 height 26
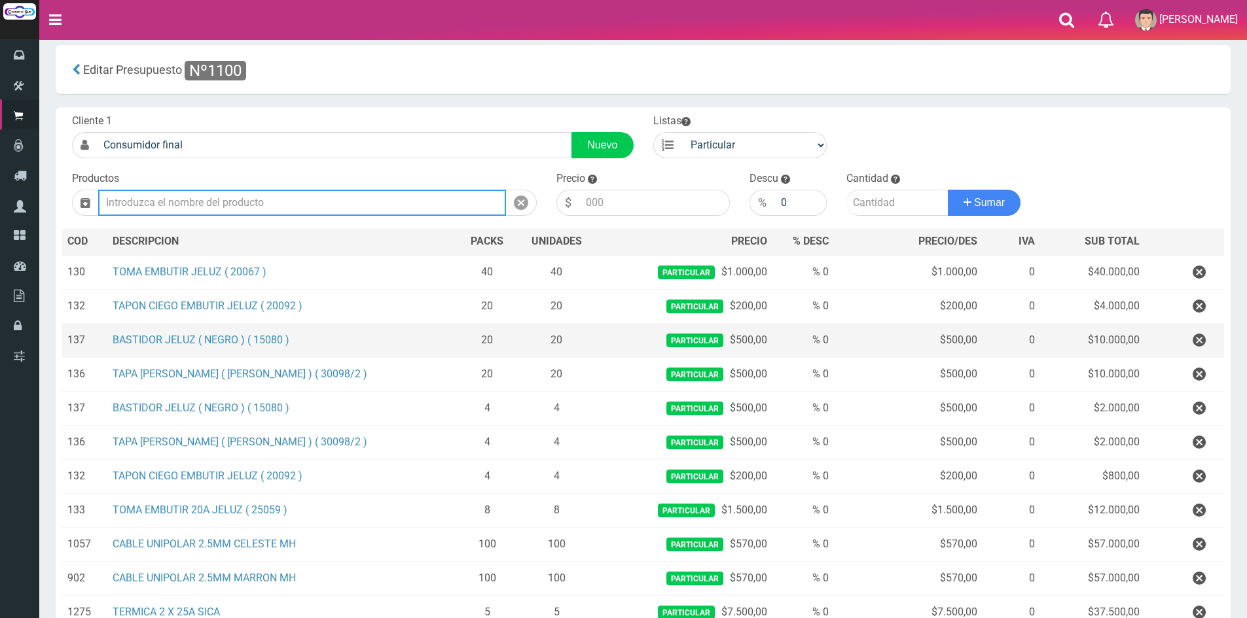
scroll to position [6, 0]
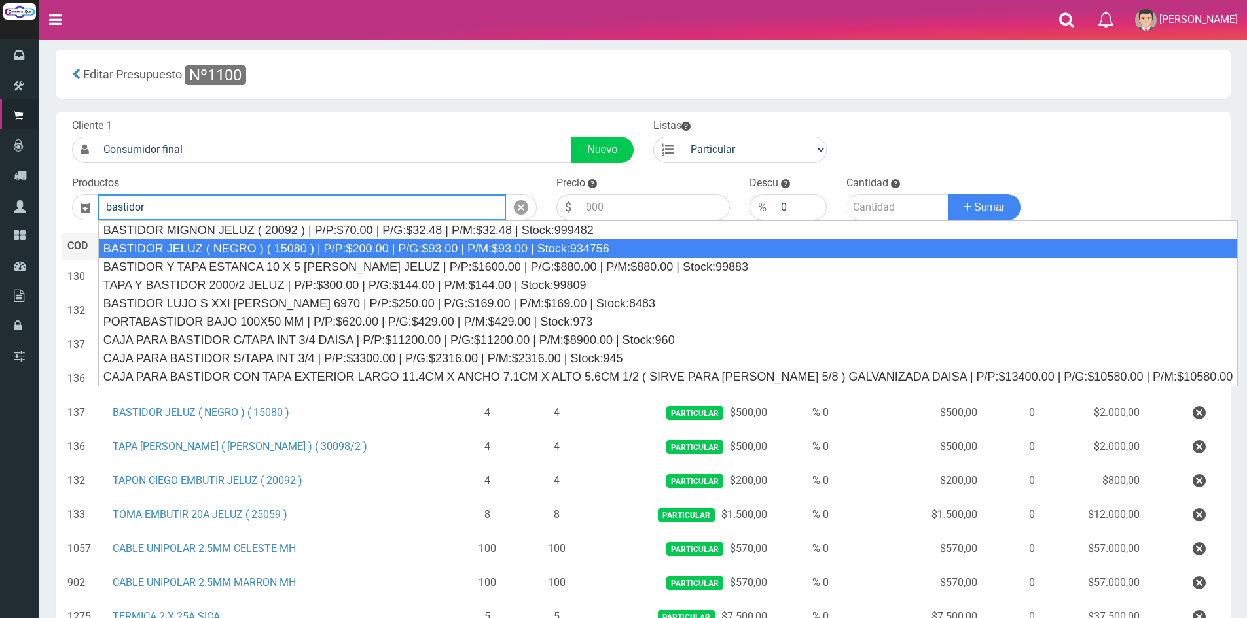
click at [160, 250] on div "BASTIDOR JELUZ ( NEGRO ) ( 15080 ) | P/P:$200.00 | P/G:$93.00 | P/M:$93.00 | St…" at bounding box center [667, 249] width 1139 height 20
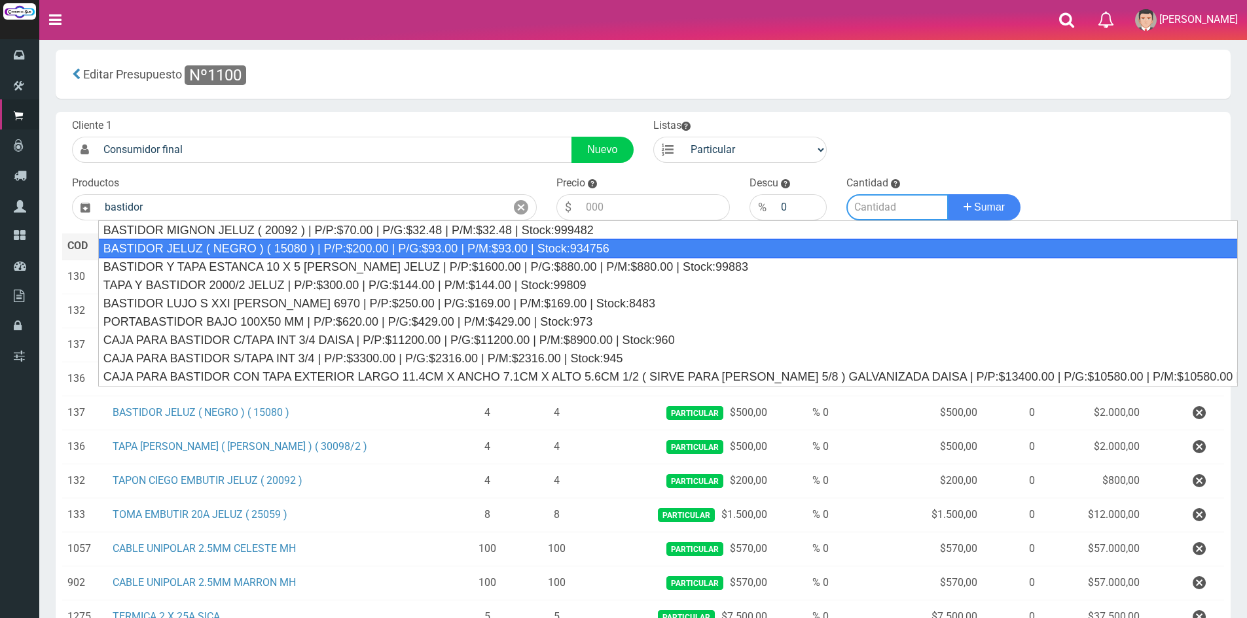
type input "BASTIDOR JELUZ ( NEGRO ) ( 15080 ) | P/P:$200.00 | P/G:$93.00 | P/M:$93.00 | St…"
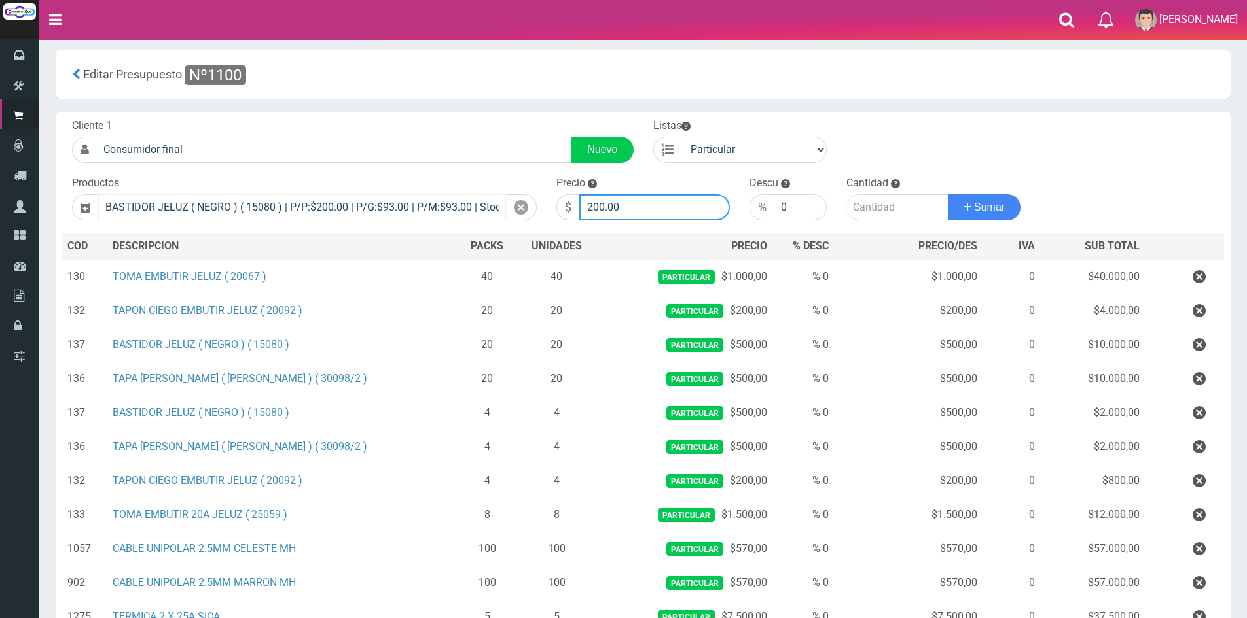
drag, startPoint x: 663, startPoint y: 209, endPoint x: 446, endPoint y: 194, distance: 217.8
click at [454, 118] on form "Cliente 1 Consumidor final Nuevo Listas Particular Gremio Mayoristas" at bounding box center [643, 118] width 1162 height 0
type input "500"
type input "9"
click at [948, 194] on button "Sumar" at bounding box center [984, 207] width 73 height 26
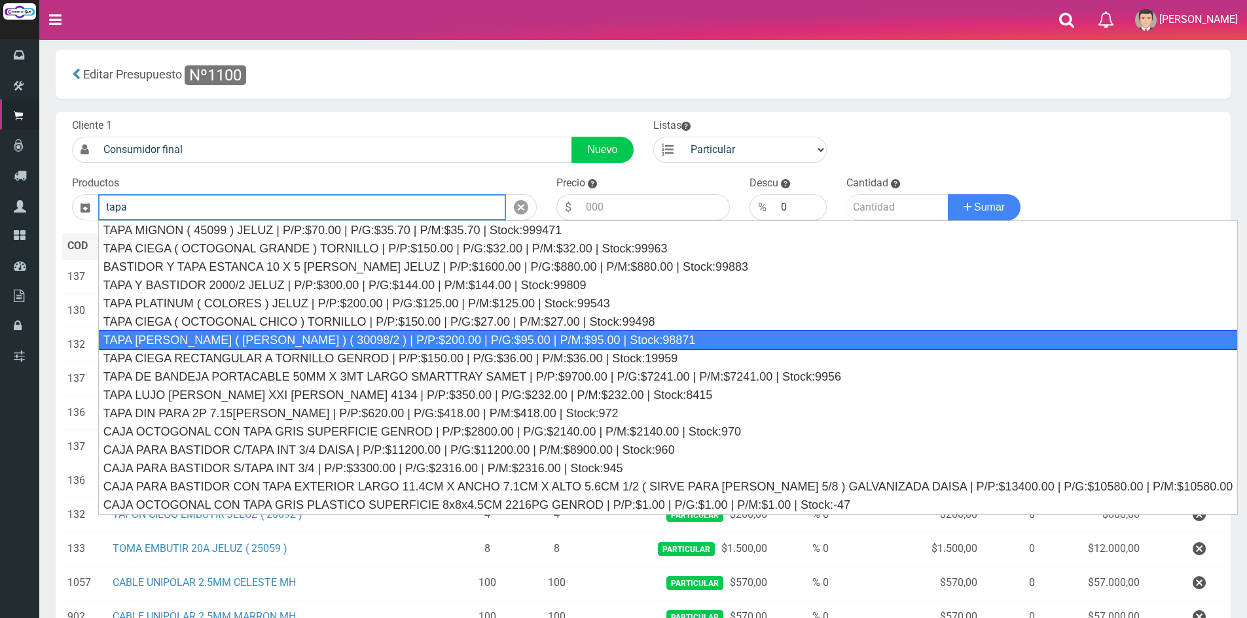
drag, startPoint x: 271, startPoint y: 340, endPoint x: 288, endPoint y: 339, distance: 17.1
click at [272, 340] on div "TAPA REGINA JELUZ ( BLANCO ) ( 30098/2 ) | P/P:$200.00 | P/G:$95.00 | P/M:$95.0…" at bounding box center [667, 341] width 1139 height 20
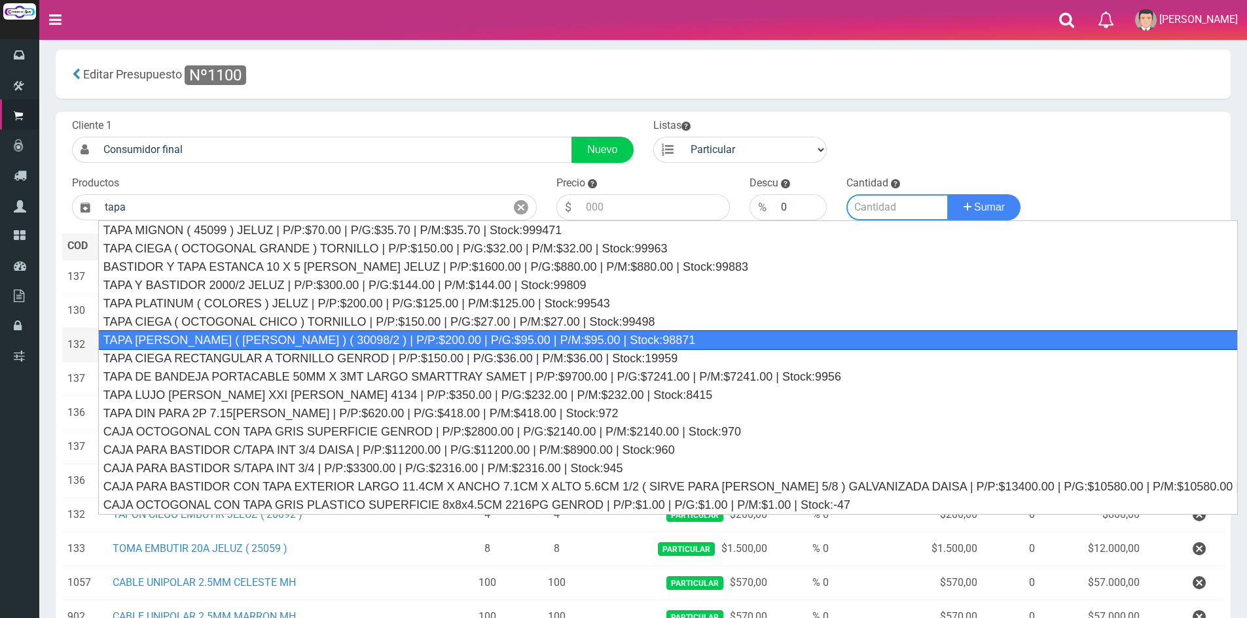
type input "TAPA REGINA JELUZ ( BLANCO ) ( 30098/2 ) | P/P:$200.00 | P/G:$95.00 | P/M:$95.0…"
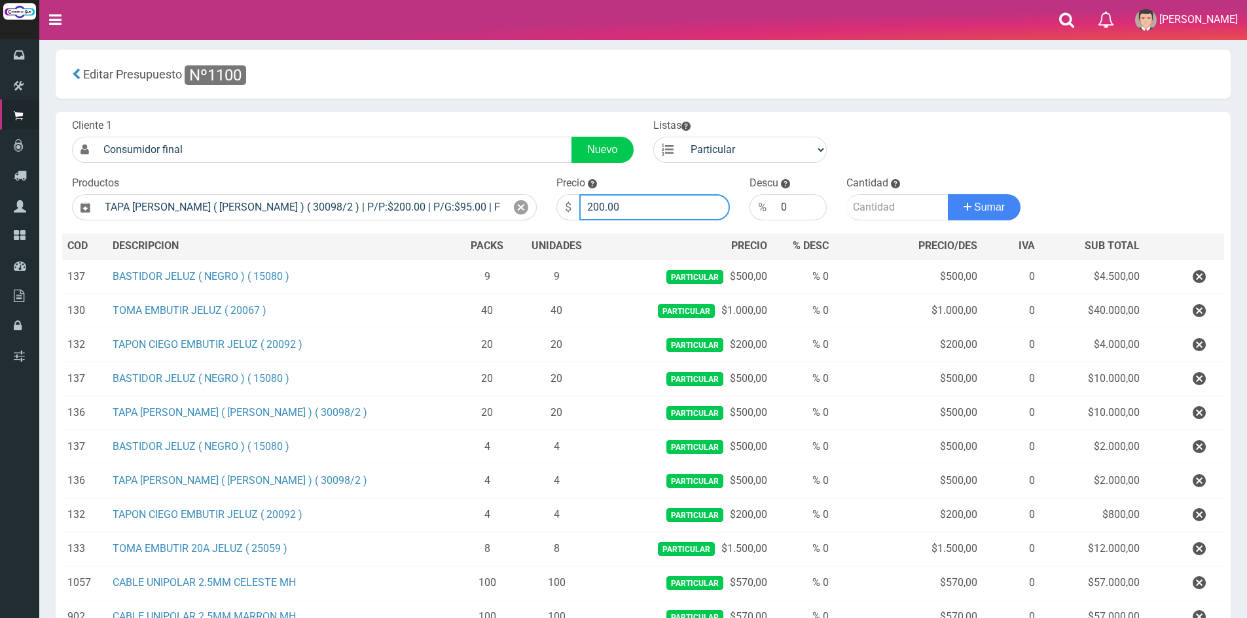
drag, startPoint x: 681, startPoint y: 198, endPoint x: 364, endPoint y: 170, distance: 318.7
click at [425, 118] on form "Cliente 1 Consumidor final Nuevo Listas Particular Gremio Mayoristas" at bounding box center [643, 118] width 1162 height 0
type input "500"
type input "9"
click at [948, 194] on button "Sumar" at bounding box center [984, 207] width 73 height 26
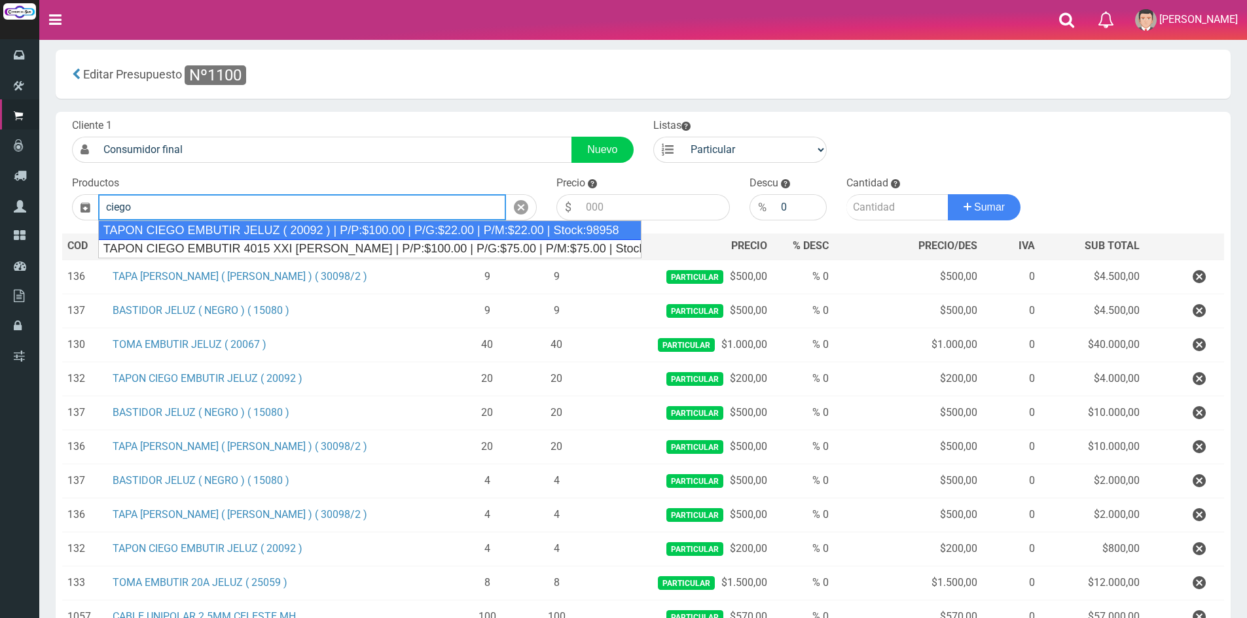
click at [342, 233] on div "TAPON CIEGO EMBUTIR JELUZ ( 20092 ) | P/P:$100.00 | P/G:$22.00 | P/M:$22.00 | S…" at bounding box center [369, 231] width 543 height 20
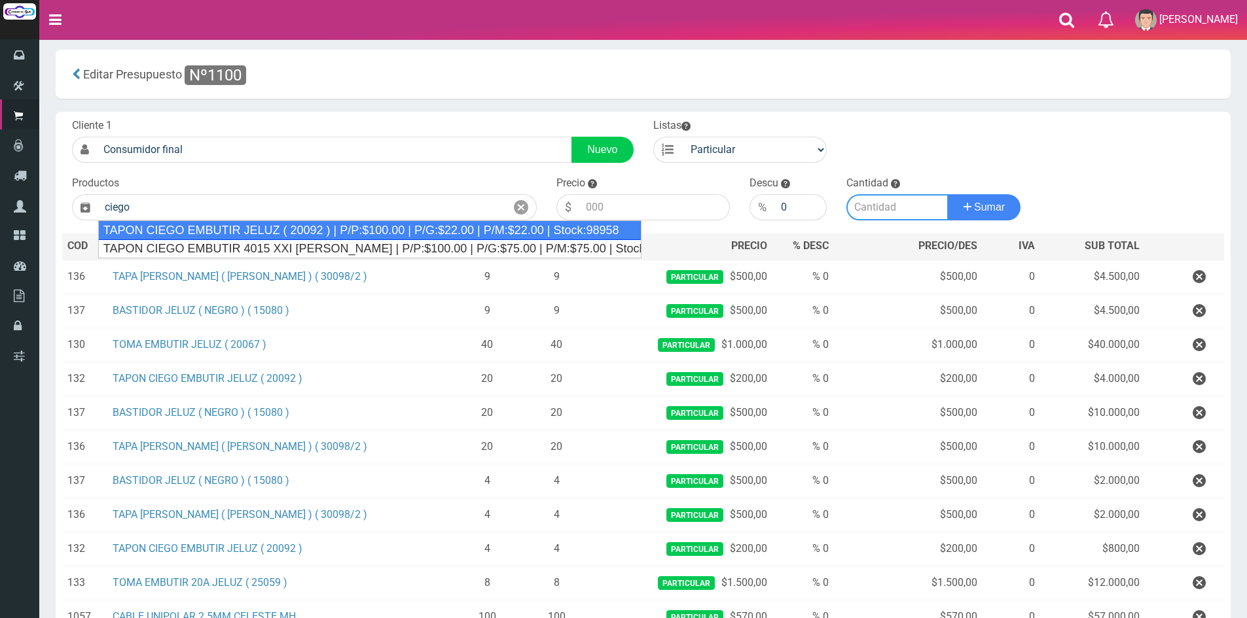
type input "TAPON CIEGO EMBUTIR JELUZ ( 20092 ) | P/P:$100.00 | P/G:$22.00 | P/M:$22.00 | S…"
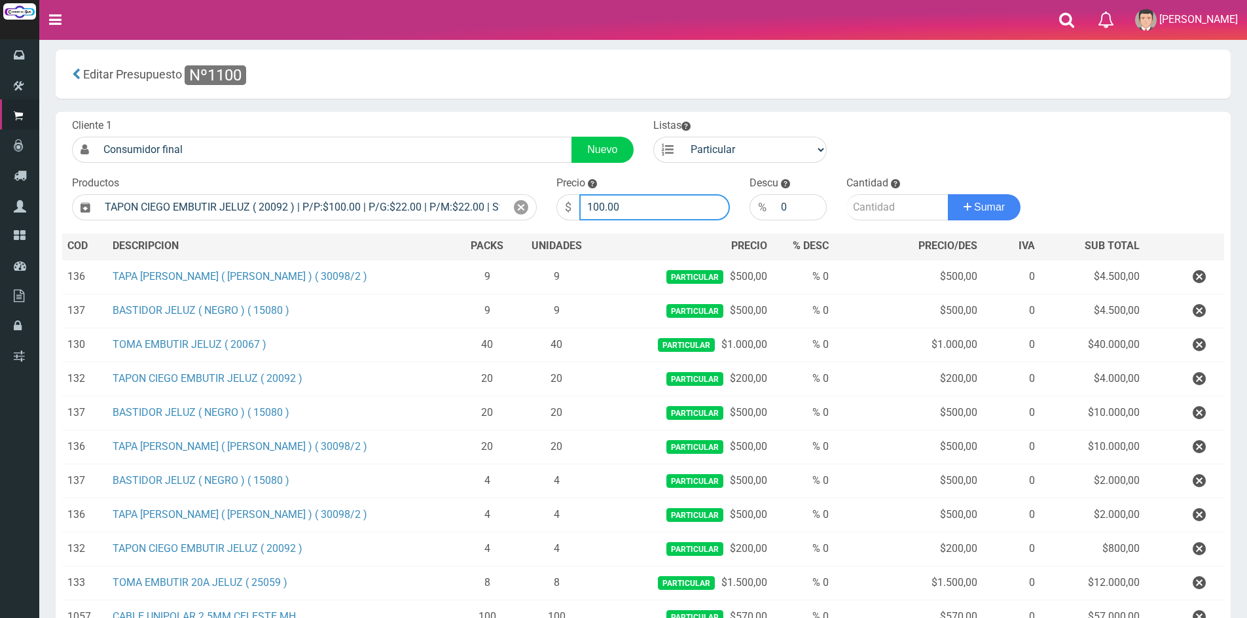
drag, startPoint x: 626, startPoint y: 206, endPoint x: 411, endPoint y: 176, distance: 216.7
click at [411, 118] on form "Cliente 1 Consumidor final Nuevo Listas Particular Gremio Mayoristas" at bounding box center [643, 118] width 1162 height 0
type input "200"
type input "9"
click at [948, 194] on button "Sumar" at bounding box center [984, 207] width 73 height 26
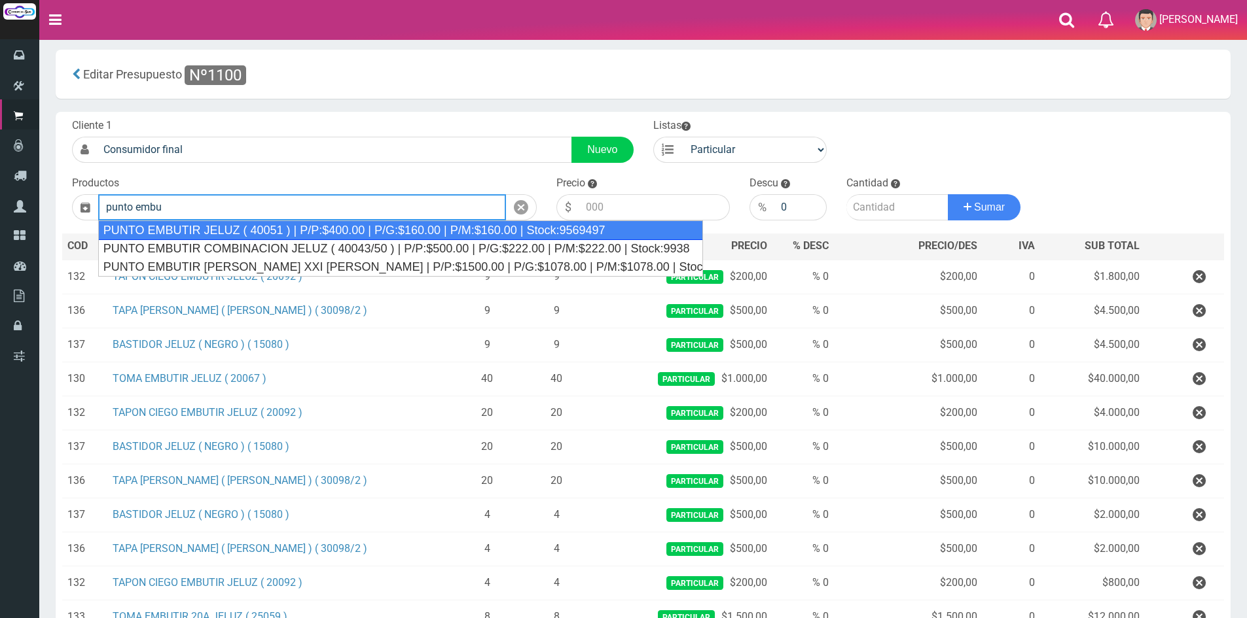
click at [408, 231] on div "PUNTO EMBUTIR JELUZ ( 40051 ) | P/P:$400.00 | P/G:$160.00 | P/M:$160.00 | Stock…" at bounding box center [400, 231] width 605 height 20
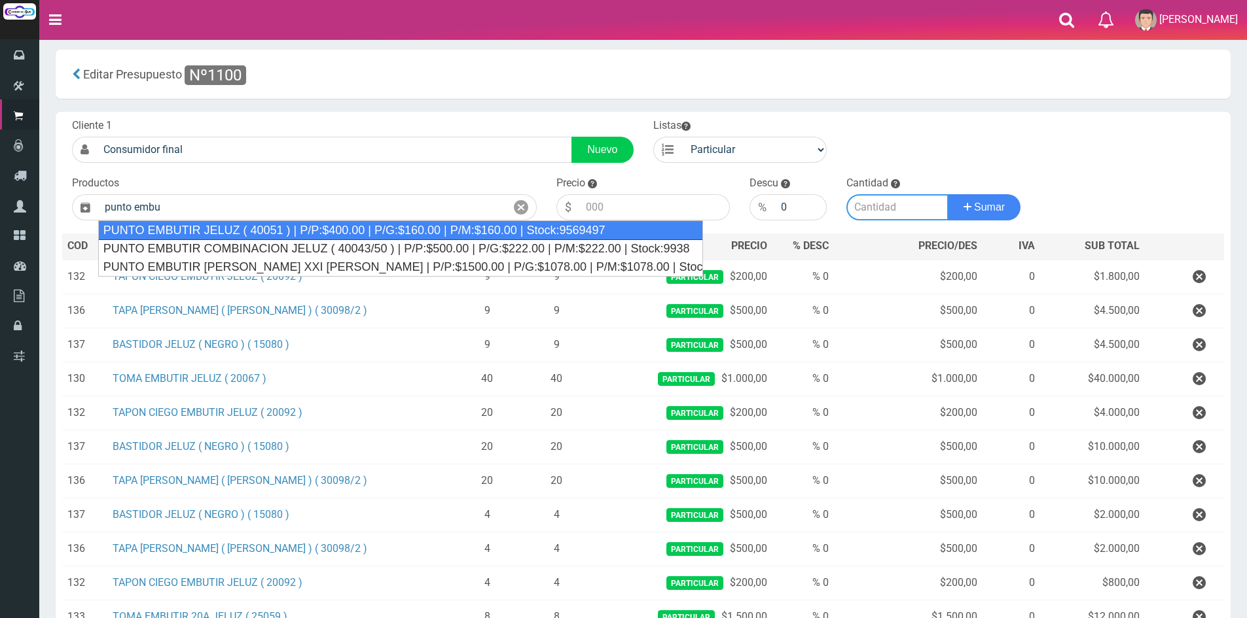
type input "PUNTO EMBUTIR JELUZ ( 40051 ) | P/P:$400.00 | P/G:$160.00 | P/M:$160.00 | Stock…"
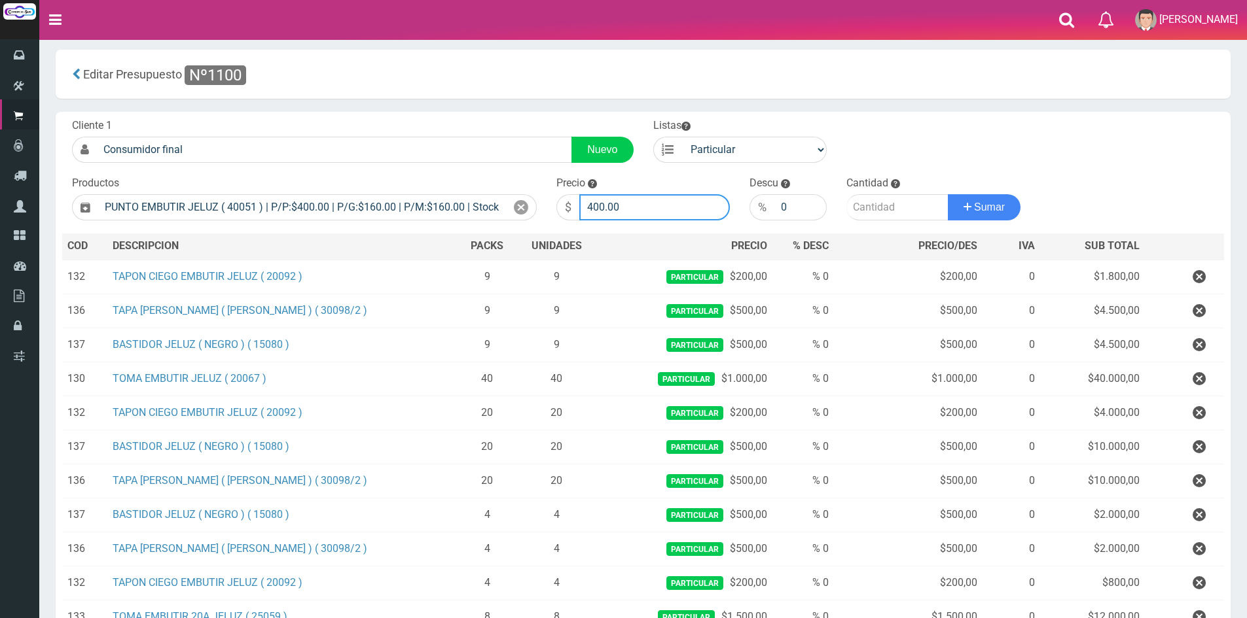
drag, startPoint x: 680, startPoint y: 204, endPoint x: 441, endPoint y: 179, distance: 240.2
click at [441, 118] on form "Cliente 1 Consumidor final Nuevo Listas Particular Gremio Mayoristas" at bounding box center [643, 118] width 1162 height 0
type input "1000"
type input "9"
click at [948, 194] on button "Sumar" at bounding box center [984, 207] width 73 height 26
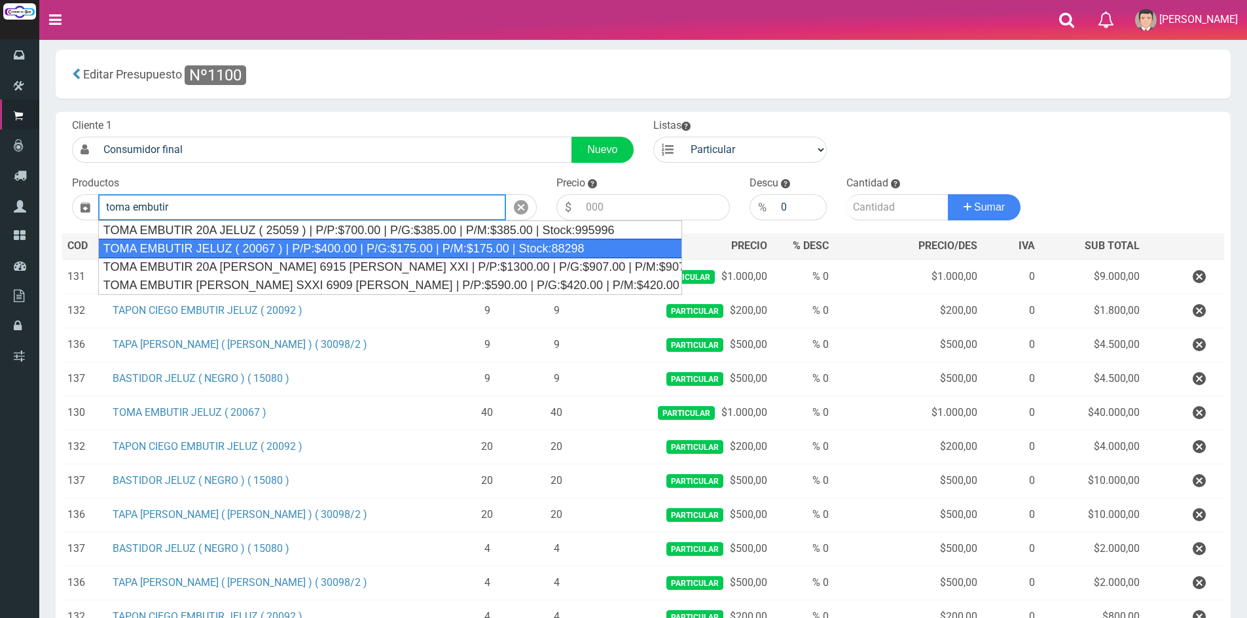
click at [309, 251] on div "TOMA EMBUTIR JELUZ ( 20067 ) | P/P:$400.00 | P/G:$175.00 | P/M:$175.00 | Stock:…" at bounding box center [390, 249] width 584 height 20
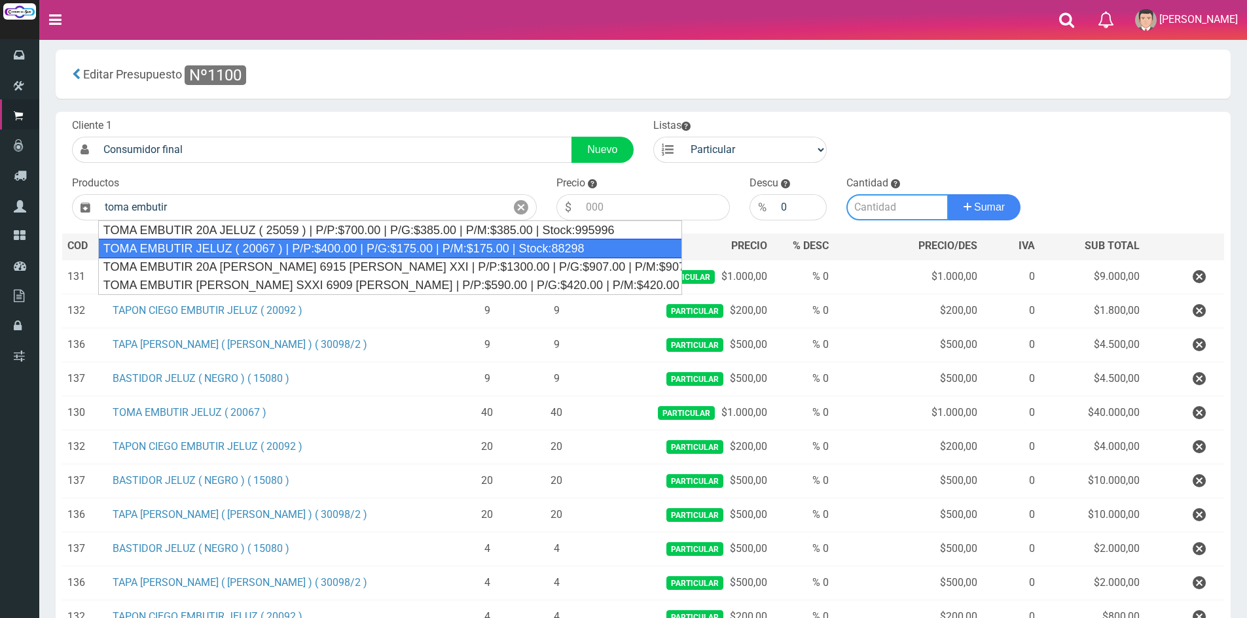
type input "TOMA EMBUTIR JELUZ ( 20067 ) | P/P:$400.00 | P/G:$175.00 | P/M:$175.00 | Stock:…"
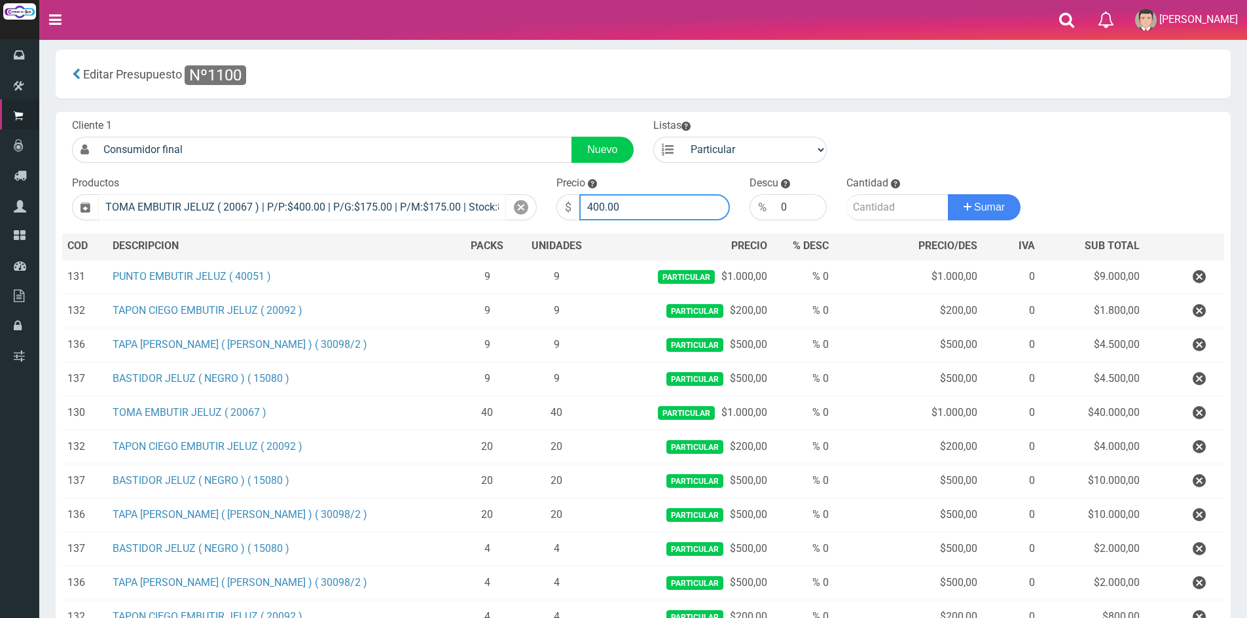
drag, startPoint x: 636, startPoint y: 206, endPoint x: 434, endPoint y: 206, distance: 202.2
click at [434, 118] on form "Cliente 1 Consumidor final Nuevo Listas Particular Gremio Mayoristas" at bounding box center [643, 118] width 1162 height 0
type input "1000"
type input "9"
click at [948, 194] on button "Sumar" at bounding box center [984, 207] width 73 height 26
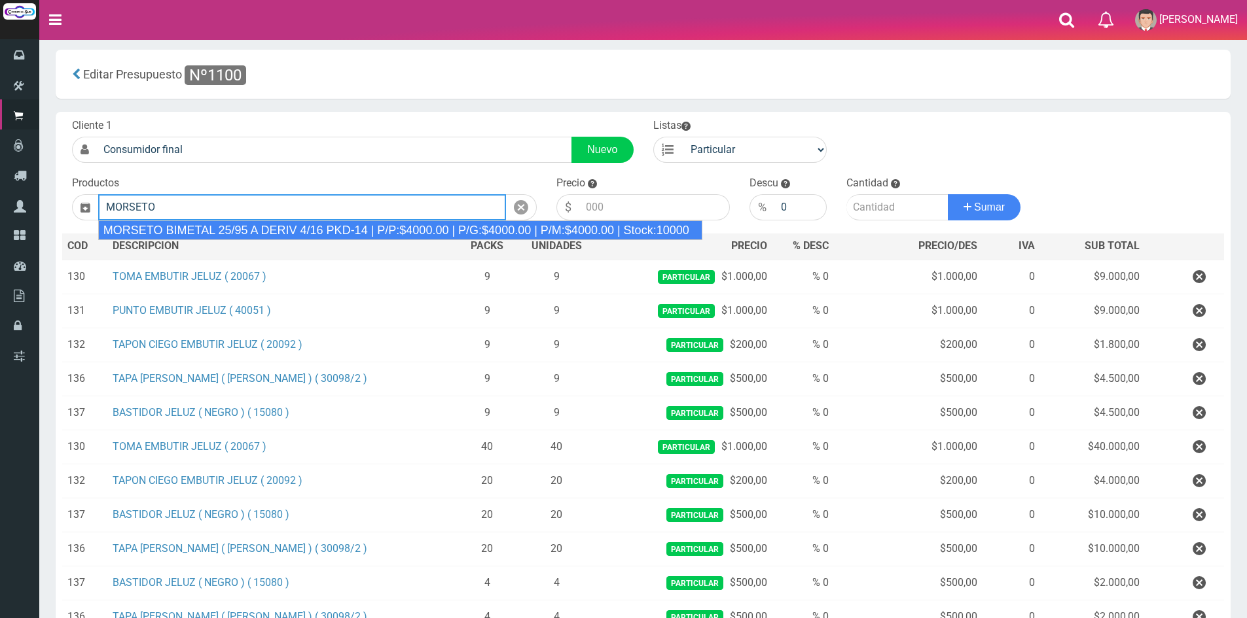
click at [276, 230] on div "MORSETO BIMETAL 25/95 A DERIV 4/16 PKD-14 | P/P:$4000.00 | P/G:$4000.00 | P/M:$…" at bounding box center [400, 231] width 604 height 20
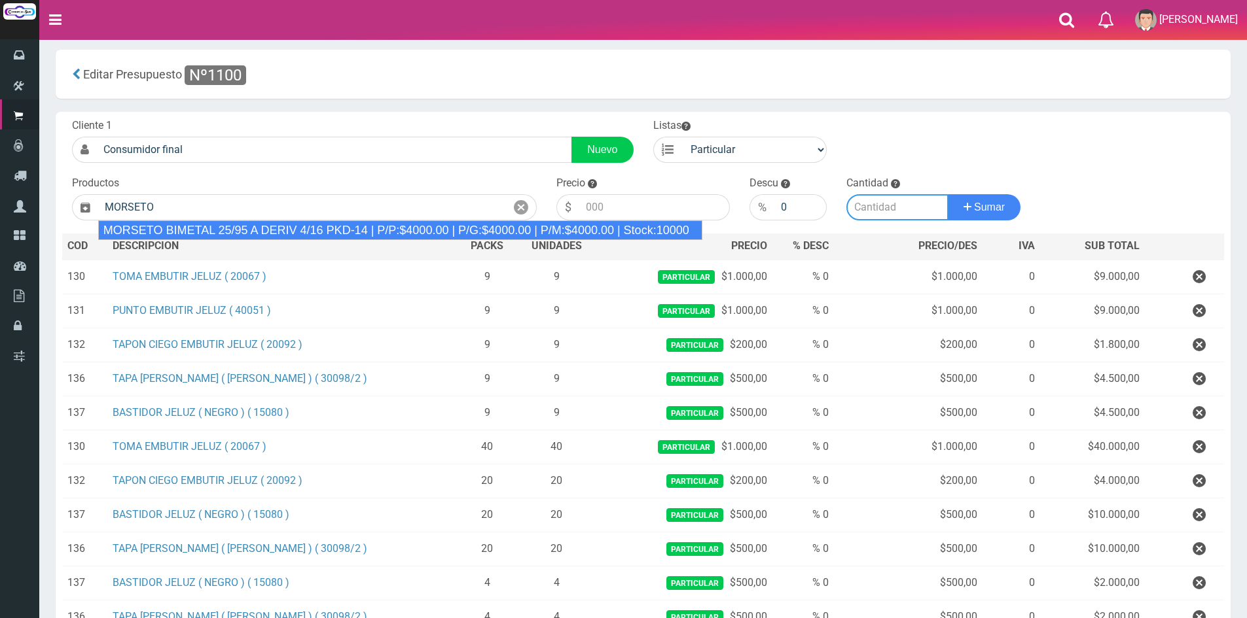
type input "MORSETO BIMETAL 25/95 A DERIV 4/16 PKD-14 | P/P:$4000.00 | P/G:$4000.00 | P/M:$…"
type input "4000.00"
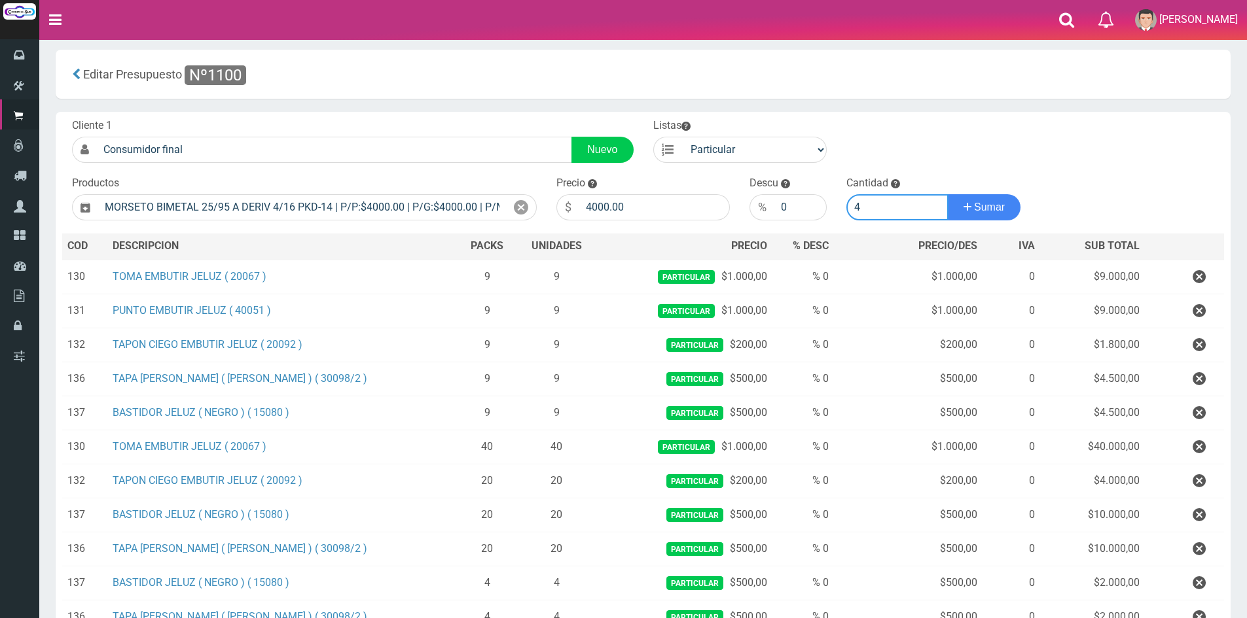
type input "4"
click at [948, 194] on button "Sumar" at bounding box center [984, 207] width 73 height 26
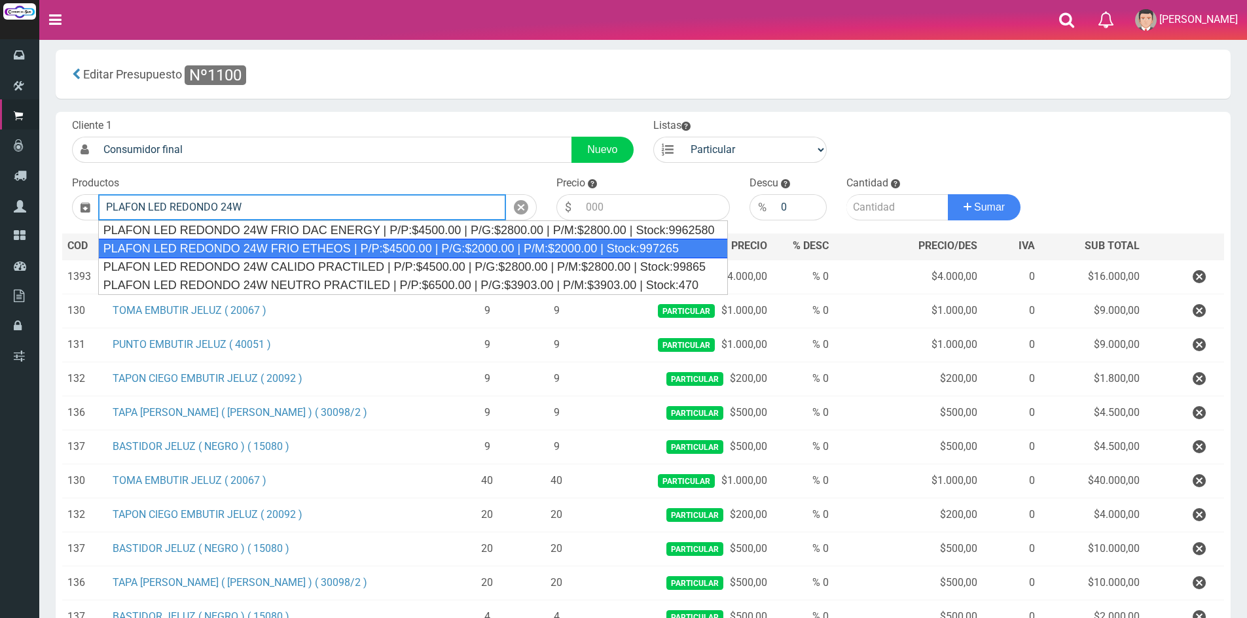
click at [552, 251] on div "PLAFON LED REDONDO 24W FRIO ETHEOS | P/P:$4500.00 | P/G:$2000.00 | P/M:$2000.00…" at bounding box center [413, 249] width 630 height 20
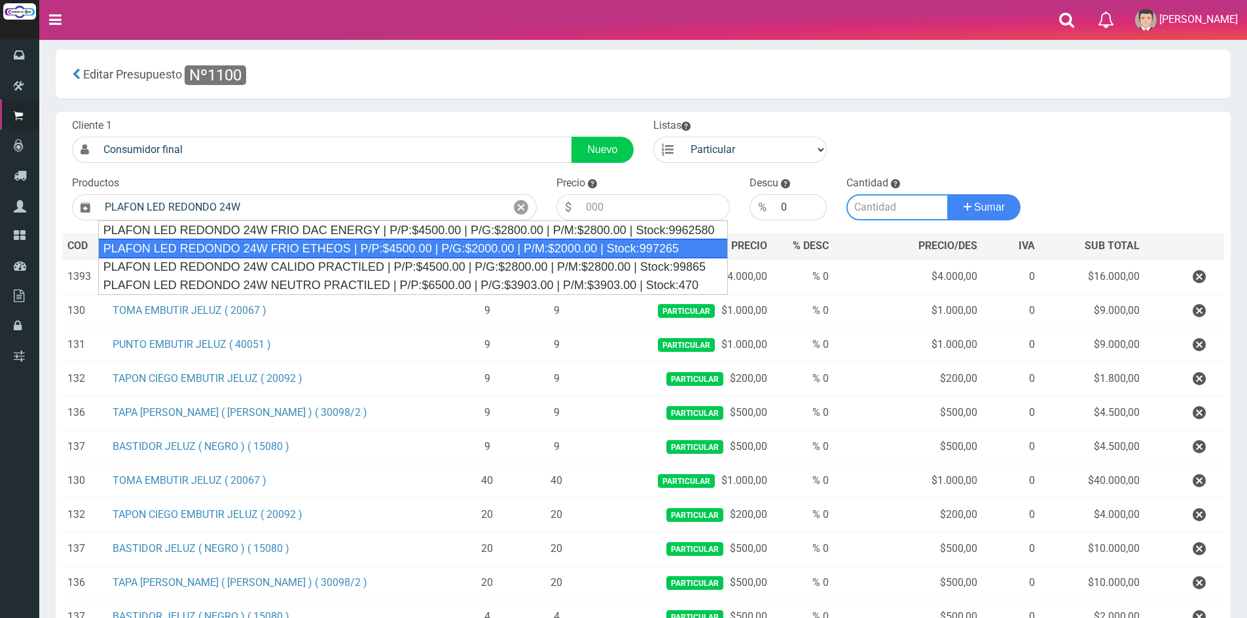
type input "PLAFON LED REDONDO 24W FRIO ETHEOS | P/P:$4500.00 | P/G:$2000.00 | P/M:$2000.00…"
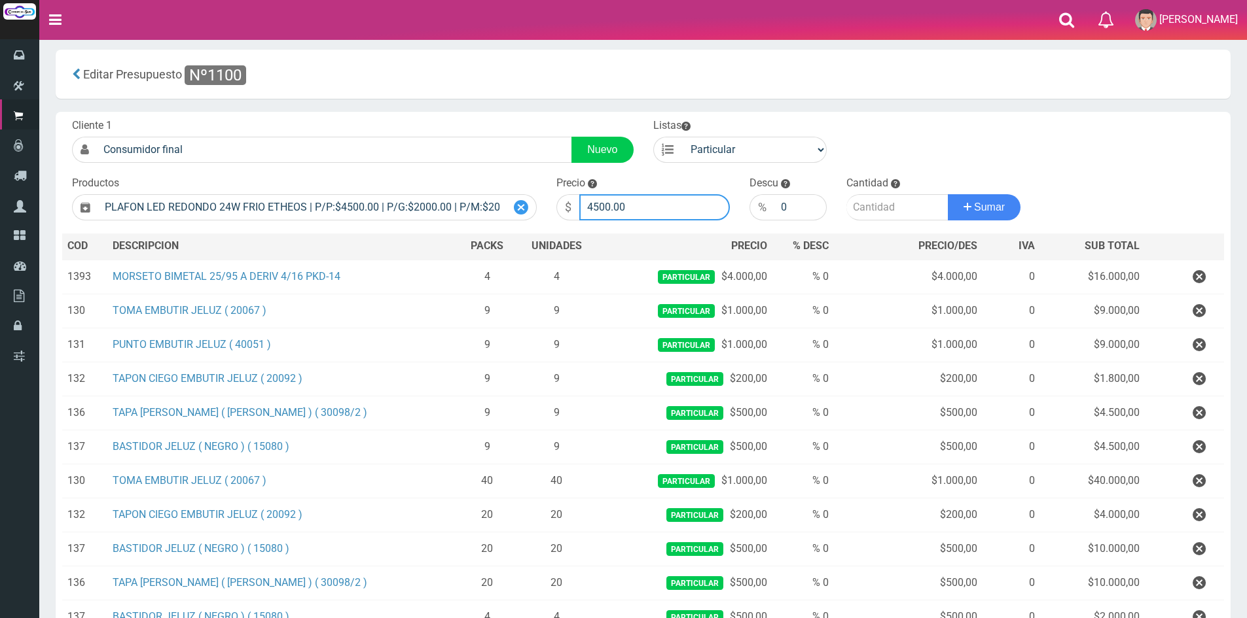
drag, startPoint x: 644, startPoint y: 201, endPoint x: 526, endPoint y: 200, distance: 117.8
click at [526, 118] on form "Cliente 1 Consumidor final Nuevo Listas Particular Gremio Mayoristas" at bounding box center [643, 118] width 1162 height 0
type input "11000"
type input "2"
click at [948, 194] on button "Sumar" at bounding box center [984, 207] width 73 height 26
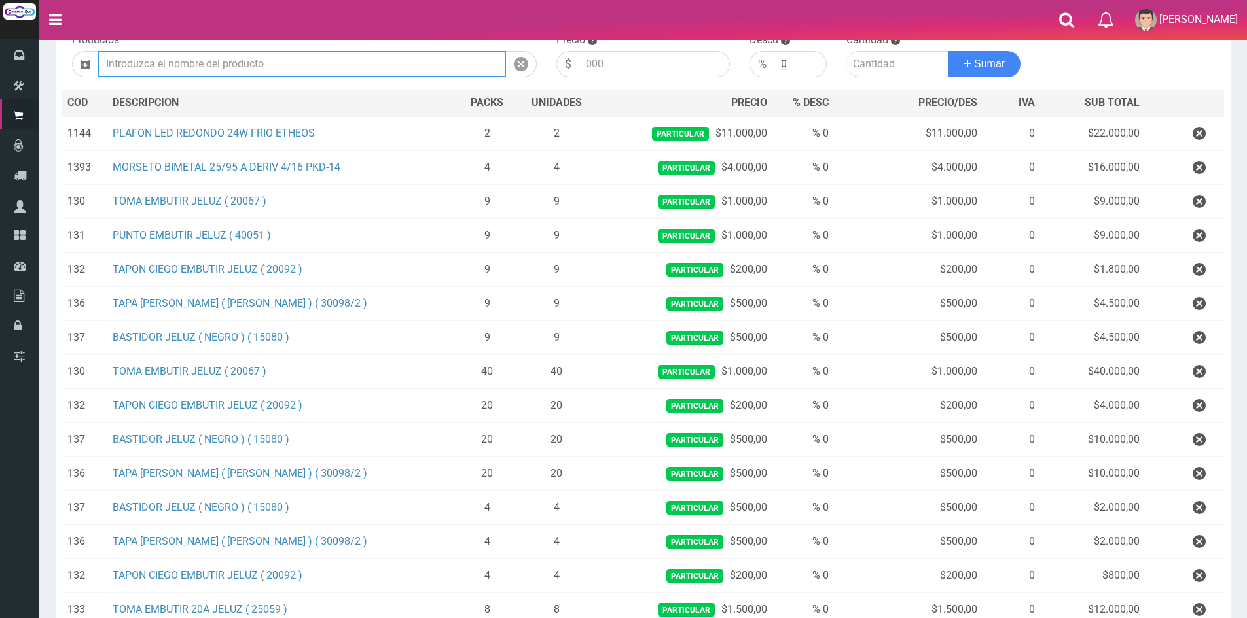
scroll to position [48, 0]
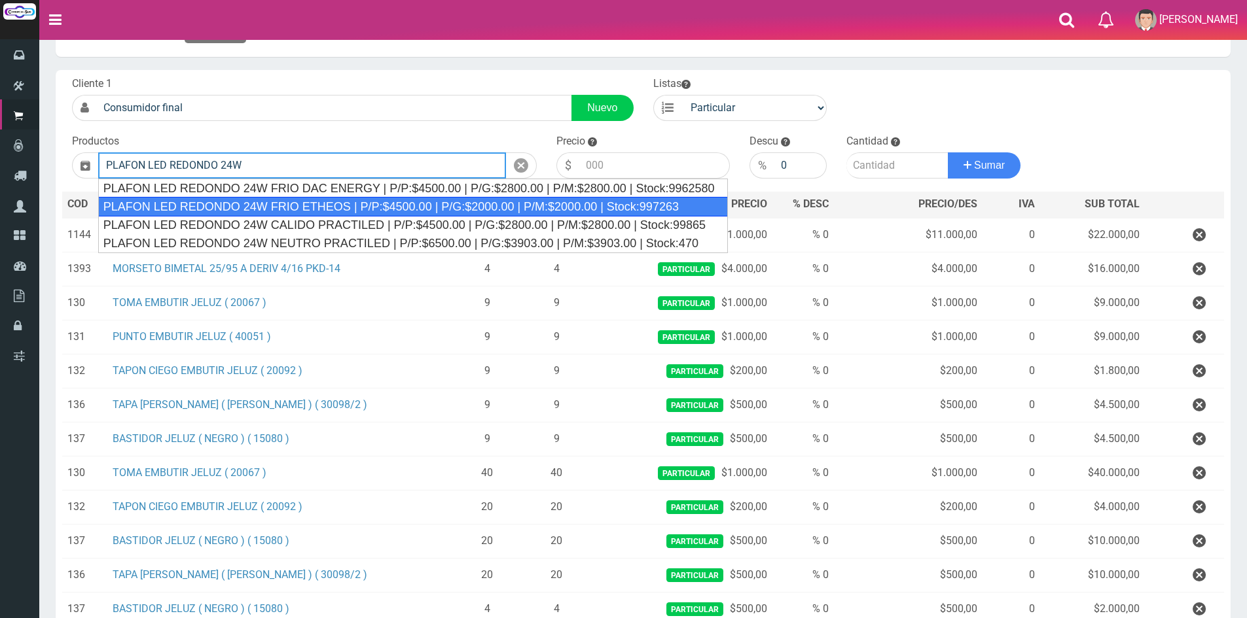
click at [383, 209] on div "PLAFON LED REDONDO 24W FRIO ETHEOS | P/P:$4500.00 | P/G:$2000.00 | P/M:$2000.00…" at bounding box center [413, 207] width 630 height 20
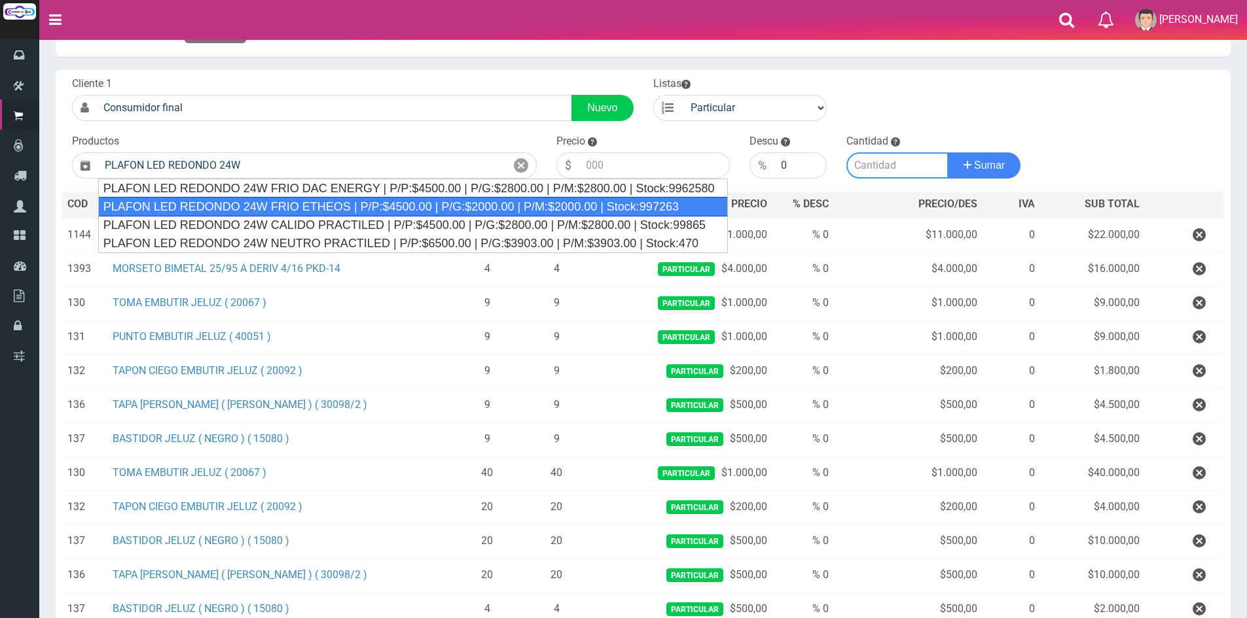
type input "PLAFON LED REDONDO 24W FRIO ETHEOS | P/P:$4500.00 | P/G:$2000.00 | P/M:$2000.00…"
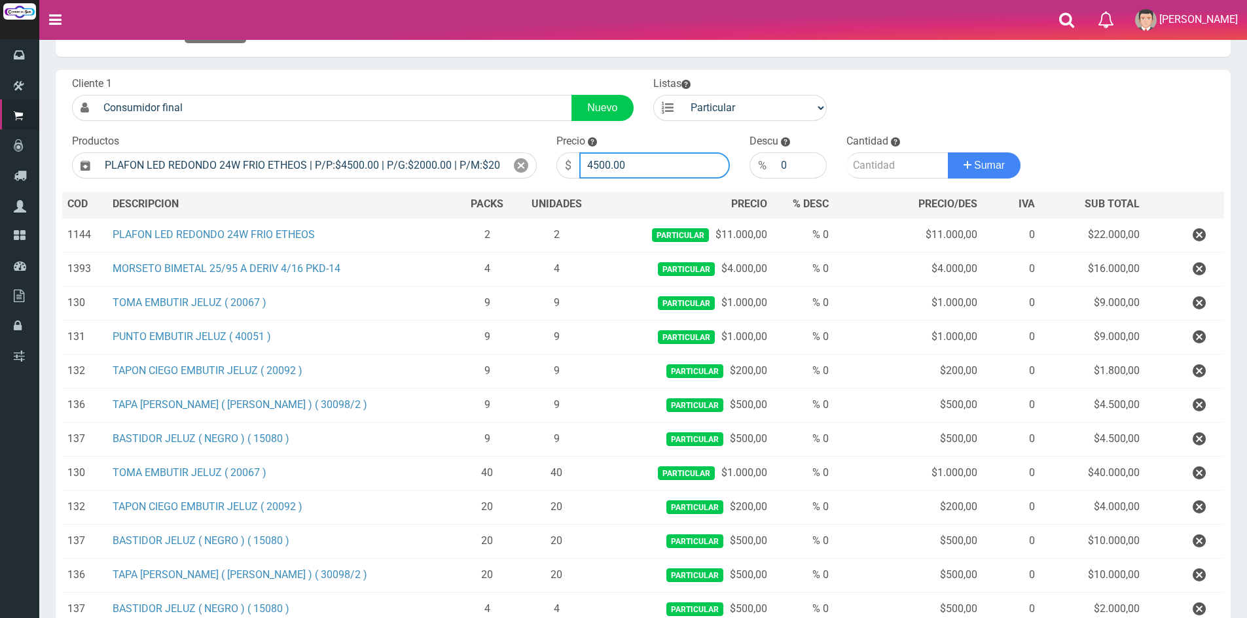
drag, startPoint x: 655, startPoint y: 163, endPoint x: 497, endPoint y: 148, distance: 158.4
click at [497, 77] on form "Cliente 1 Consumidor final Nuevo Listas Particular Gremio Mayoristas" at bounding box center [643, 77] width 1162 height 0
type input "9350"
type input "2"
click at [948, 152] on button "Sumar" at bounding box center [984, 165] width 73 height 26
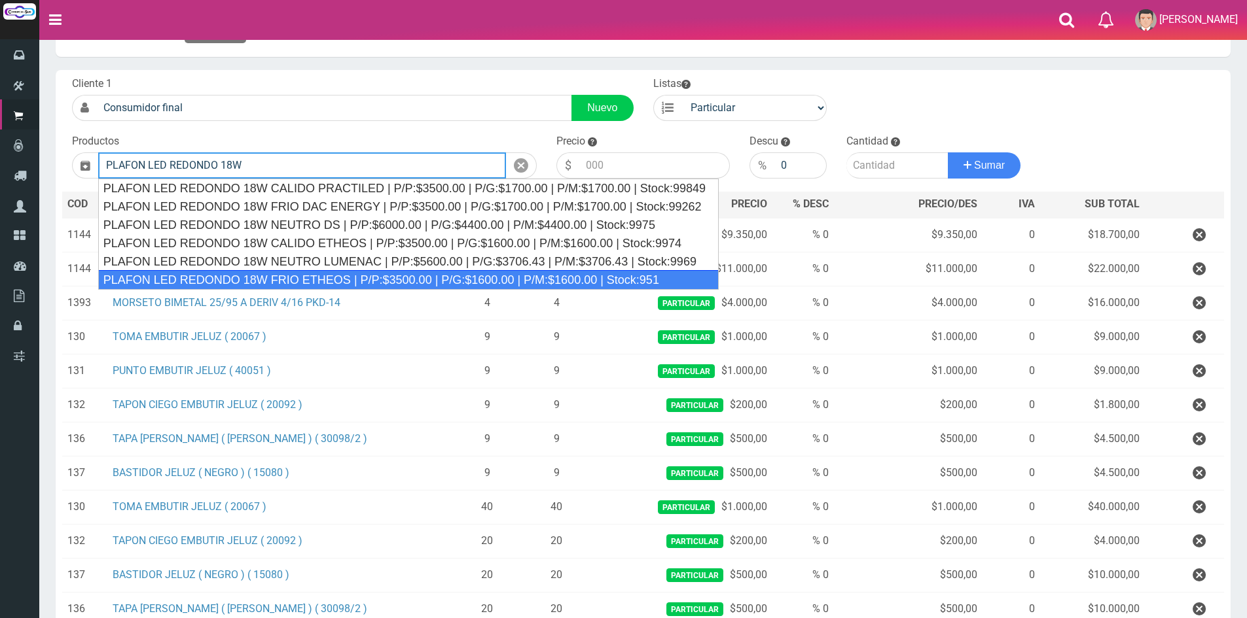
click at [336, 274] on div "PLAFON LED REDONDO 18W FRIO ETHEOS | P/P:$3500.00 | P/G:$1600.00 | P/M:$1600.00…" at bounding box center [408, 280] width 620 height 20
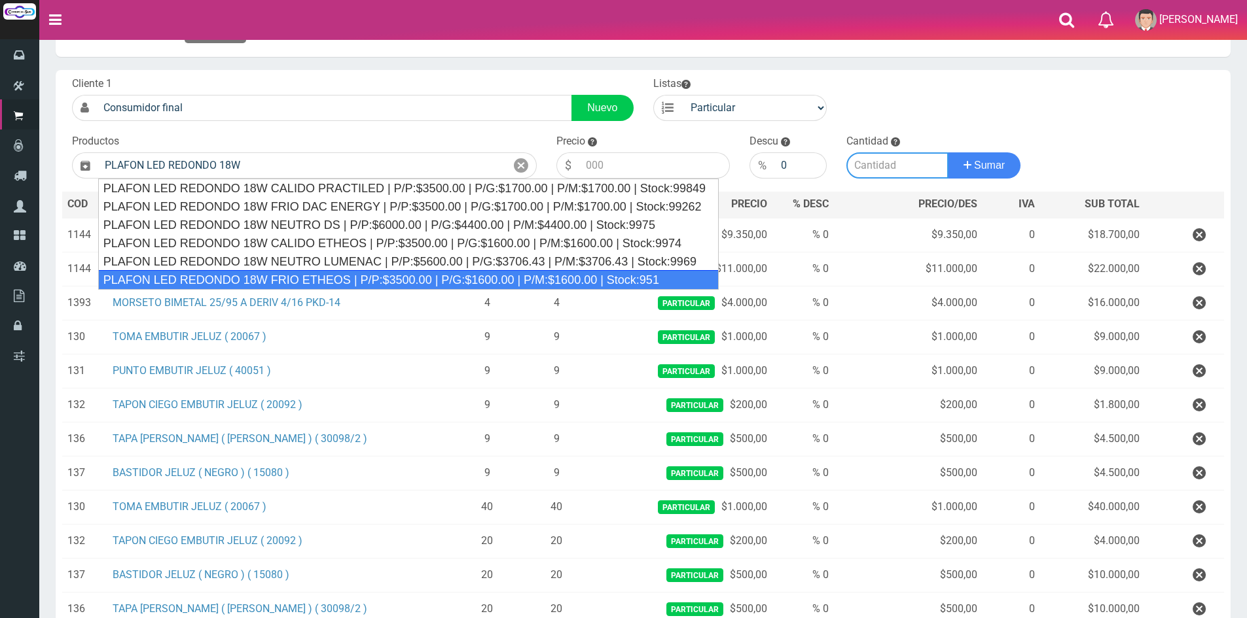
type input "PLAFON LED REDONDO 18W FRIO ETHEOS | P/P:$3500.00 | P/G:$1600.00 | P/M:$1600.00…"
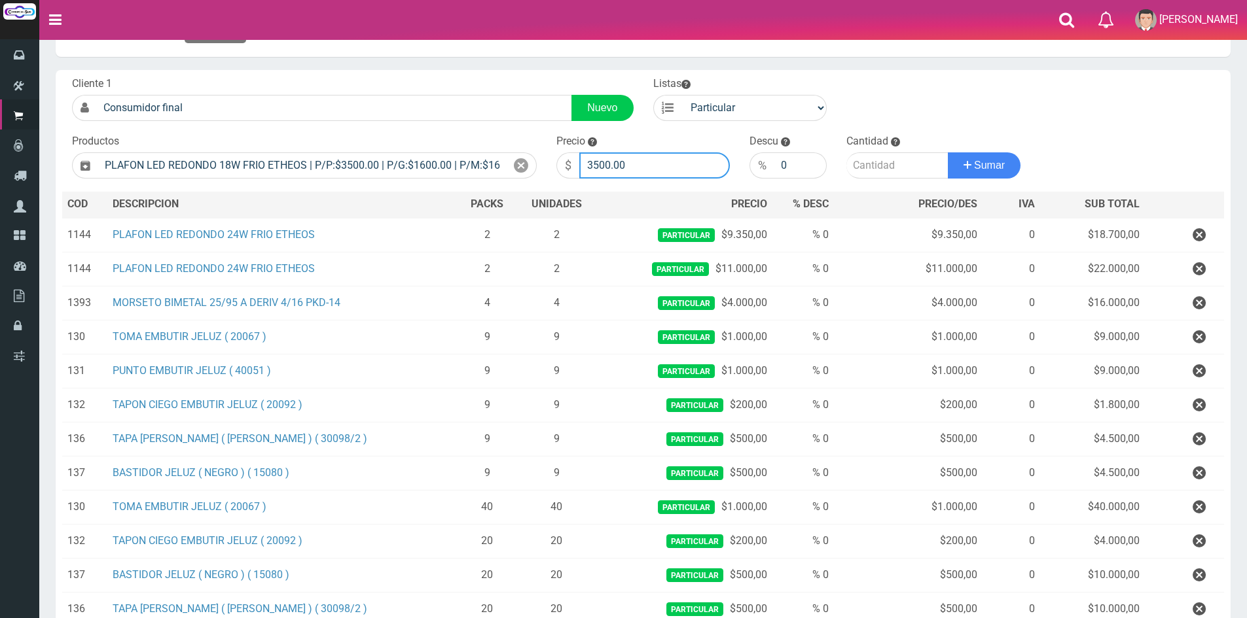
drag, startPoint x: 637, startPoint y: 159, endPoint x: 474, endPoint y: 146, distance: 163.5
click at [474, 77] on form "Cliente 1 Consumidor final Nuevo Listas Particular Gremio Mayoristas" at bounding box center [643, 77] width 1162 height 0
type input "8000"
type input "3"
click at [948, 152] on button "Sumar" at bounding box center [984, 165] width 73 height 26
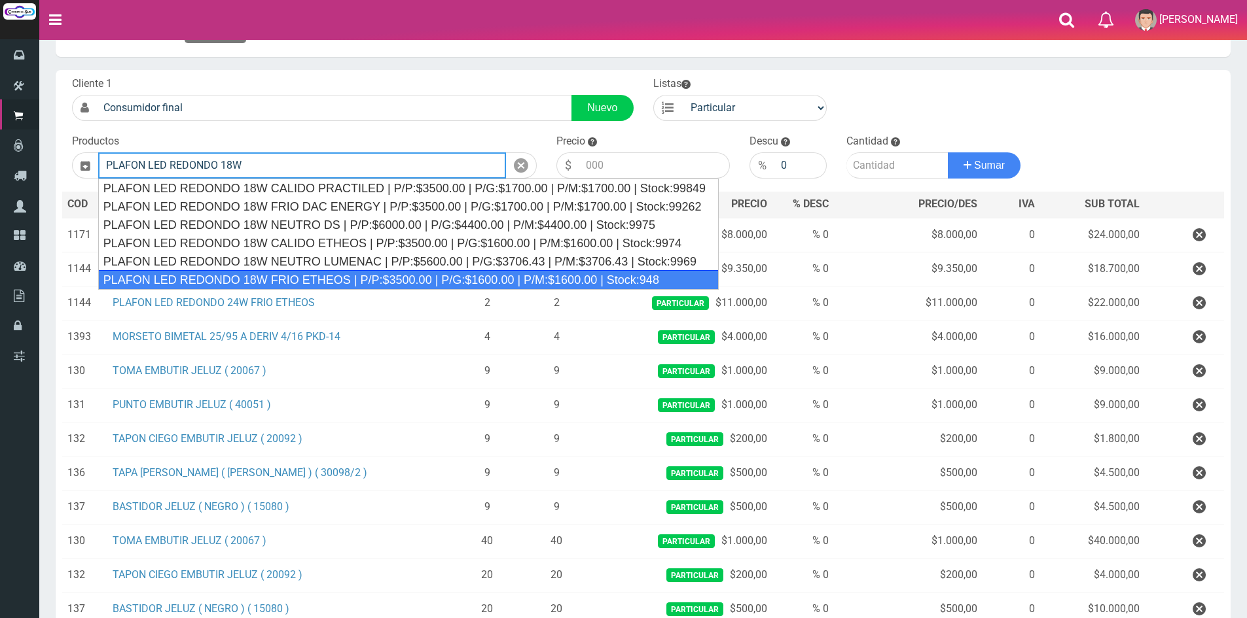
click at [384, 283] on div "PLAFON LED REDONDO 18W FRIO ETHEOS | P/P:$3500.00 | P/G:$1600.00 | P/M:$1600.00…" at bounding box center [408, 280] width 620 height 20
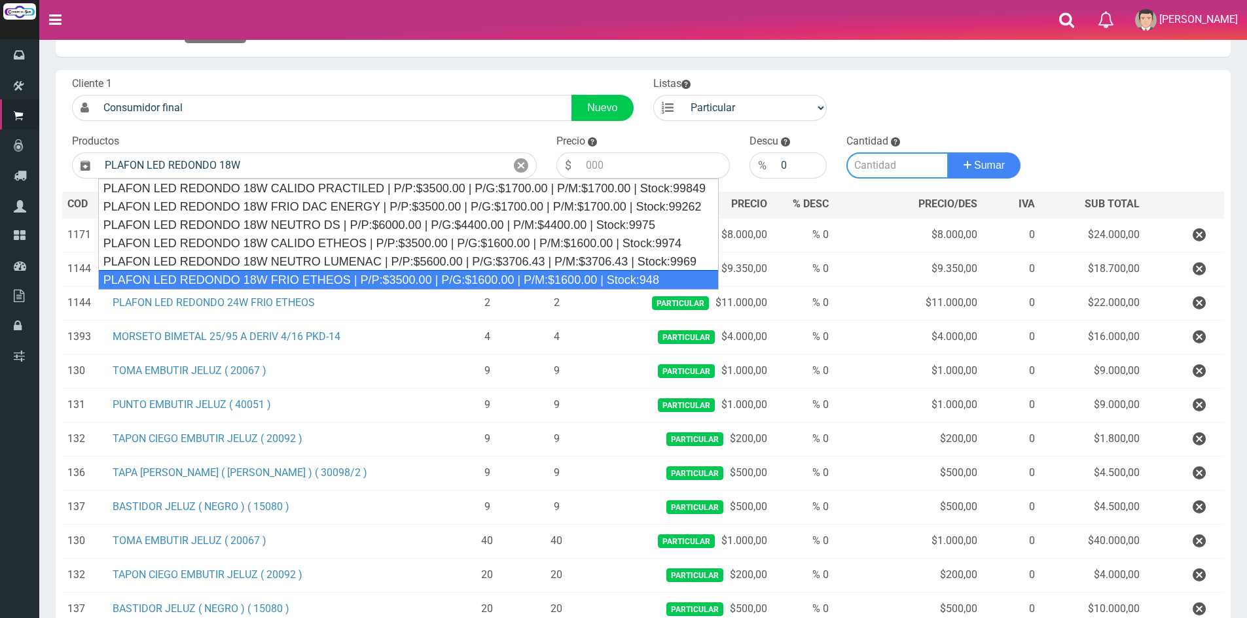
type input "PLAFON LED REDONDO 18W FRIO ETHEOS | P/P:$3500.00 | P/G:$1600.00 | P/M:$1600.00…"
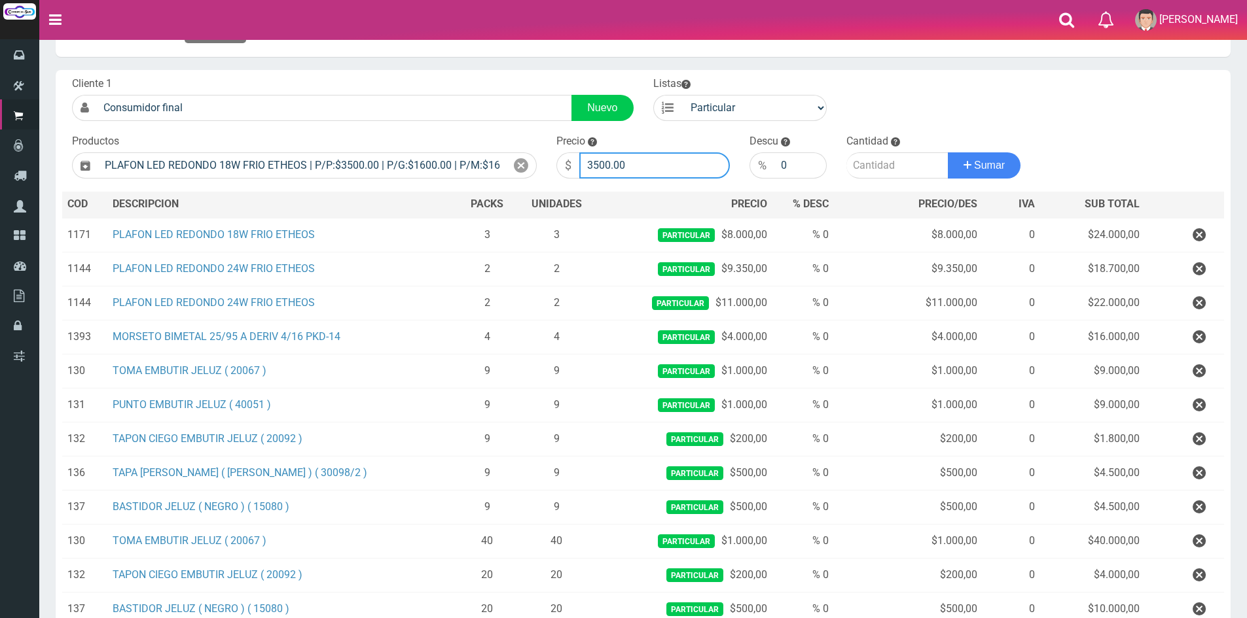
drag, startPoint x: 630, startPoint y: 164, endPoint x: 491, endPoint y: 145, distance: 140.0
click at [491, 77] on form "Cliente 1 Consumidor final Nuevo Listas Particular Gremio Mayoristas" at bounding box center [643, 77] width 1162 height 0
type input "6800"
type input "2"
click at [948, 152] on button "Sumar" at bounding box center [984, 165] width 73 height 26
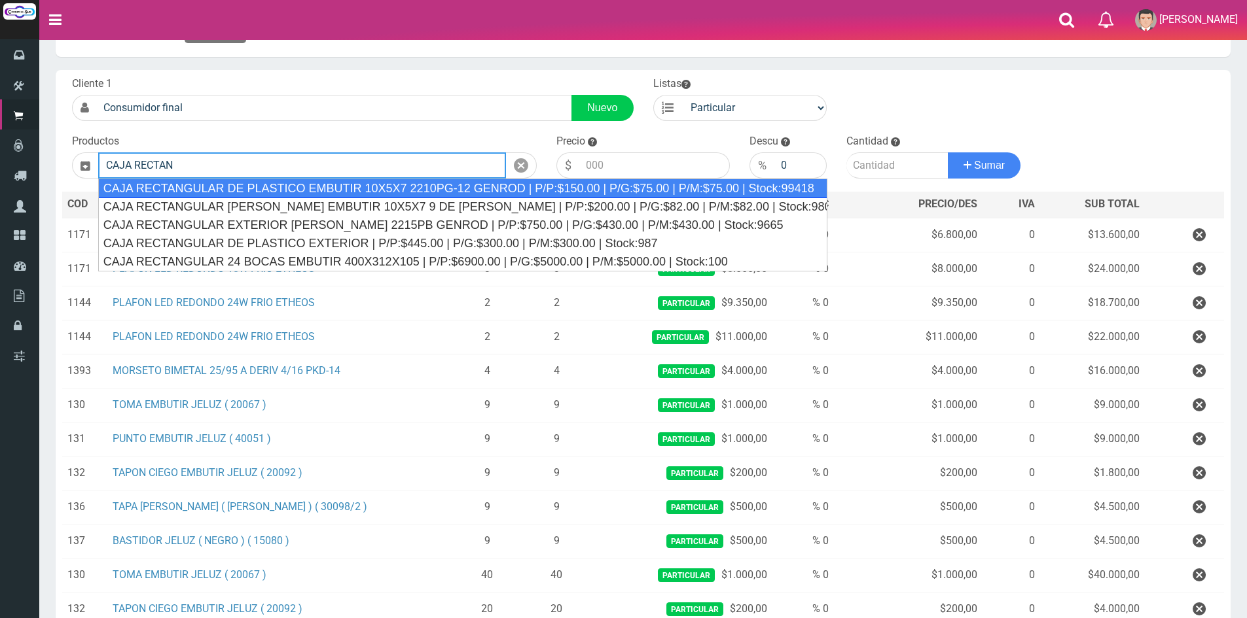
click at [514, 193] on div "CAJA RECTANGULAR DE PLASTICO EMBUTIR 10X5X7 2210PG-12 GENROD | P/P:$150.00 | P/…" at bounding box center [462, 189] width 729 height 20
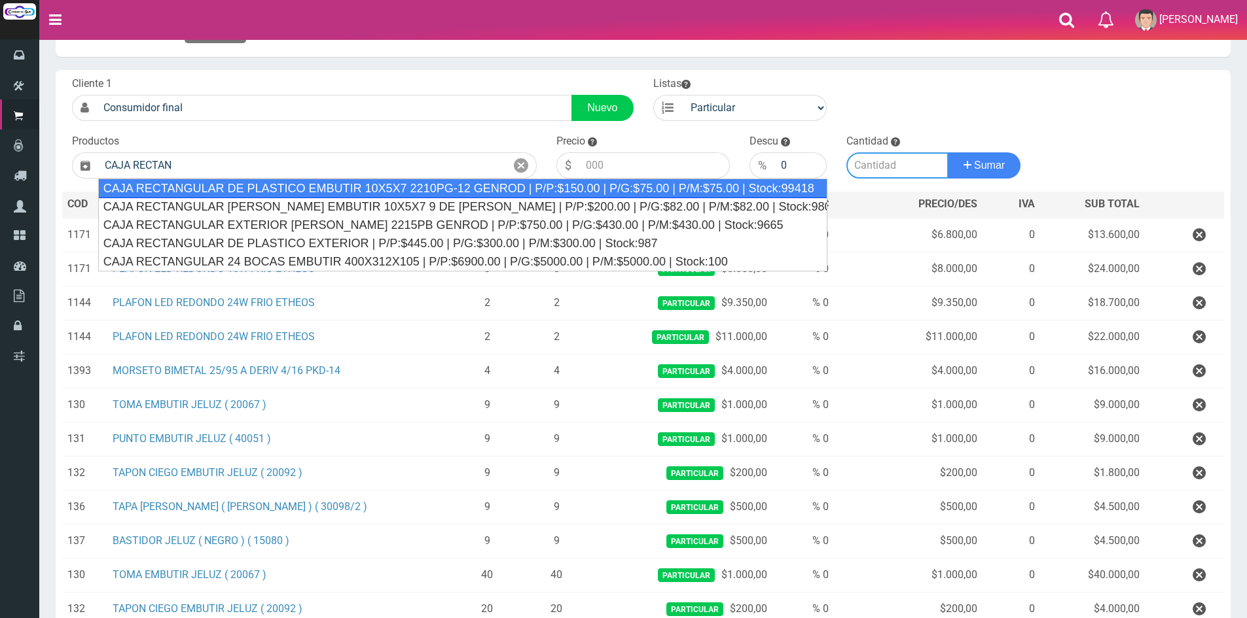
type input "CAJA RECTANGULAR DE PLASTICO EMBUTIR 10X5X7 2210PG-12 GENROD | P/P:$150.00 | P/…"
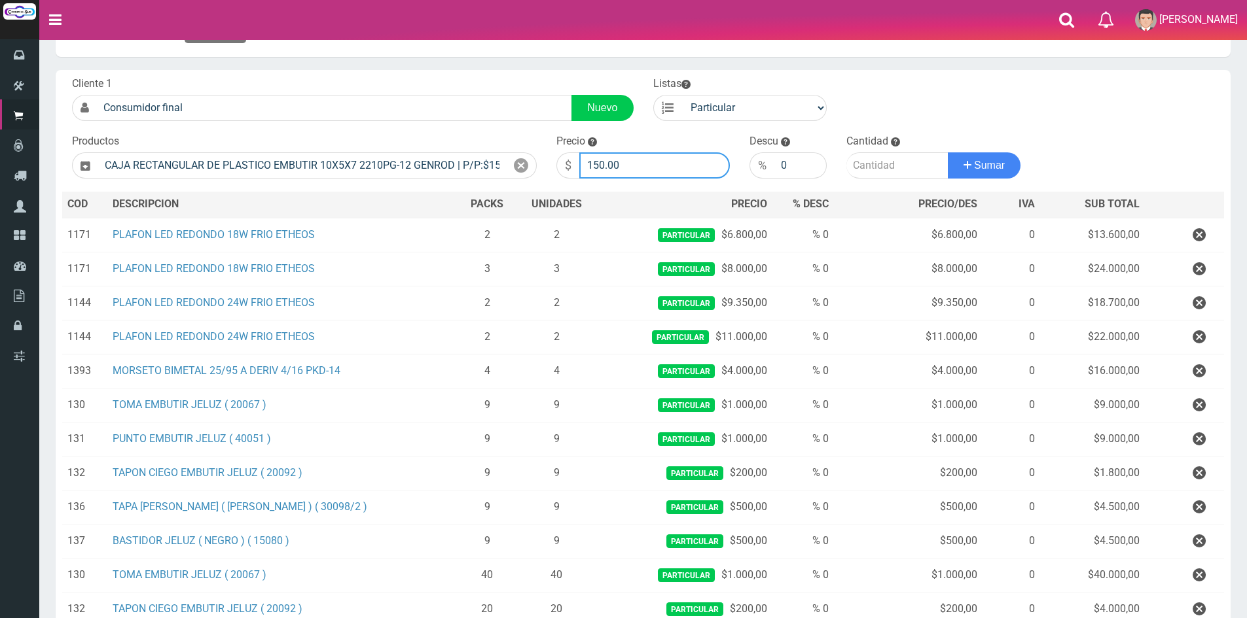
drag, startPoint x: 646, startPoint y: 162, endPoint x: 428, endPoint y: 134, distance: 219.8
click at [428, 77] on form "Cliente 1 Consumidor final Nuevo Listas Particular Gremio Mayoristas" at bounding box center [643, 77] width 1162 height 0
type input "500"
type input "25"
click at [948, 152] on button "Sumar" at bounding box center [984, 165] width 73 height 26
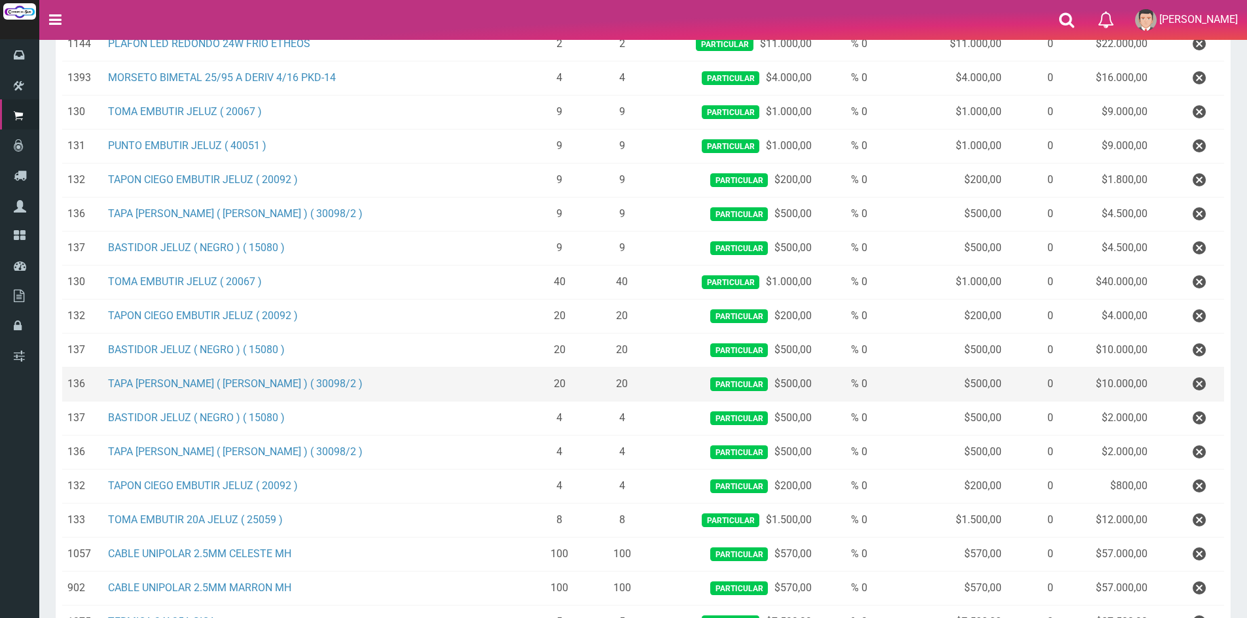
scroll to position [642, 0]
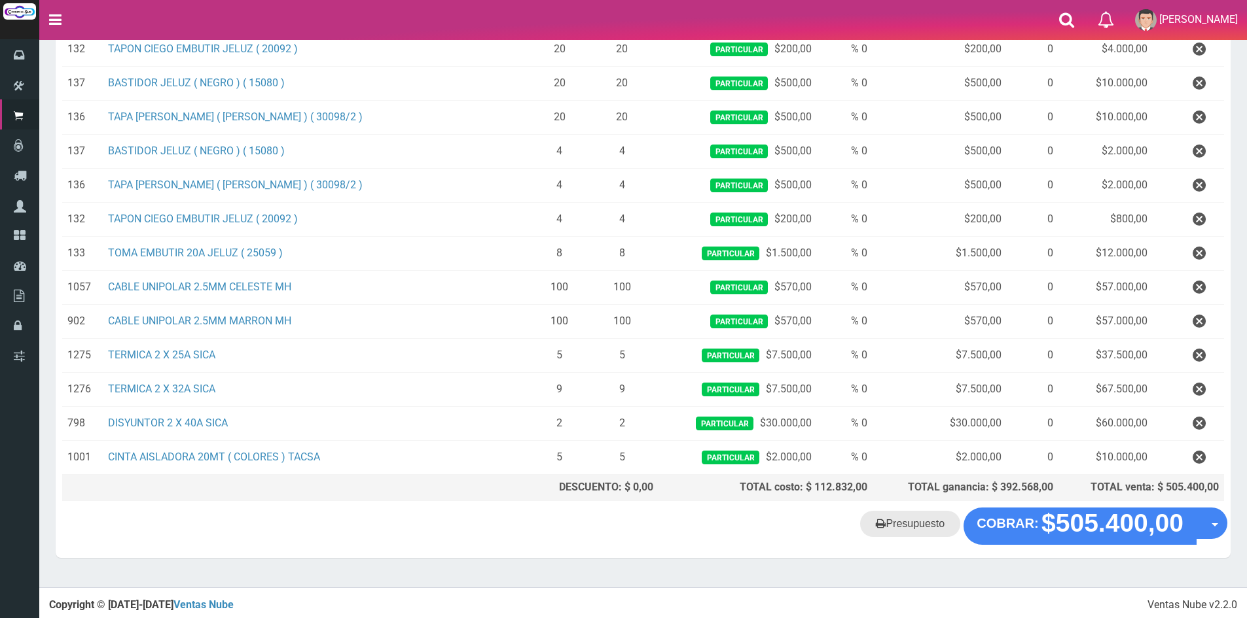
click at [918, 524] on link "Presupuesto" at bounding box center [910, 524] width 100 height 26
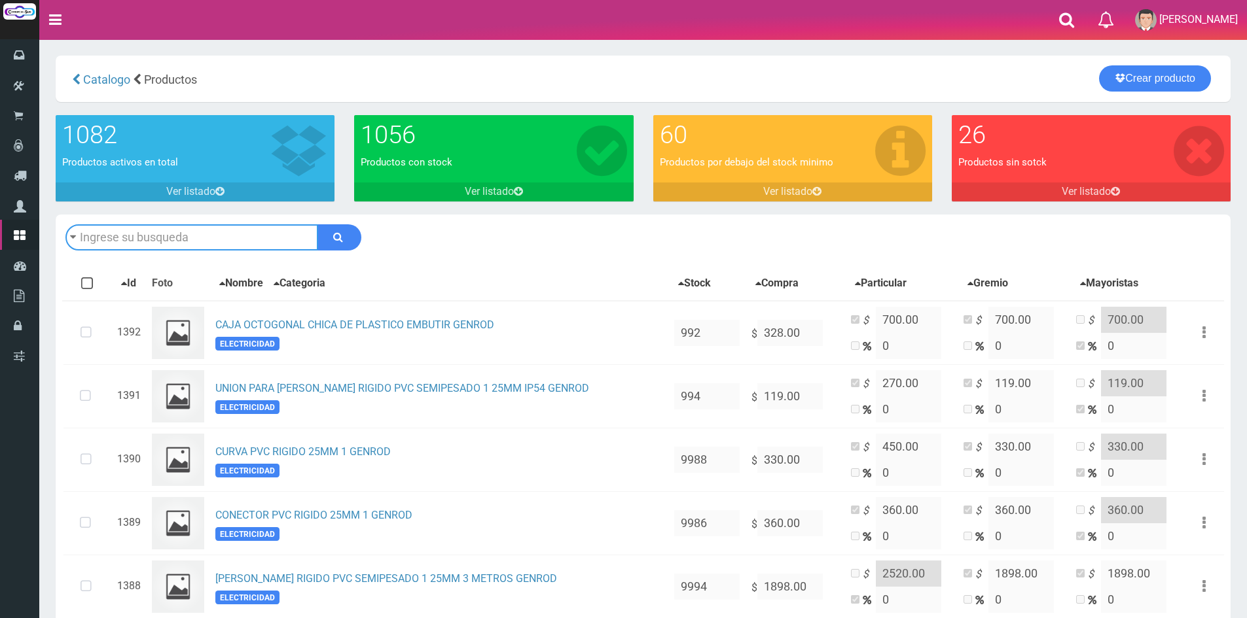
click at [171, 243] on input "text" at bounding box center [191, 237] width 253 height 26
type input "morceto"
click at [317, 224] on button "submit" at bounding box center [339, 237] width 44 height 26
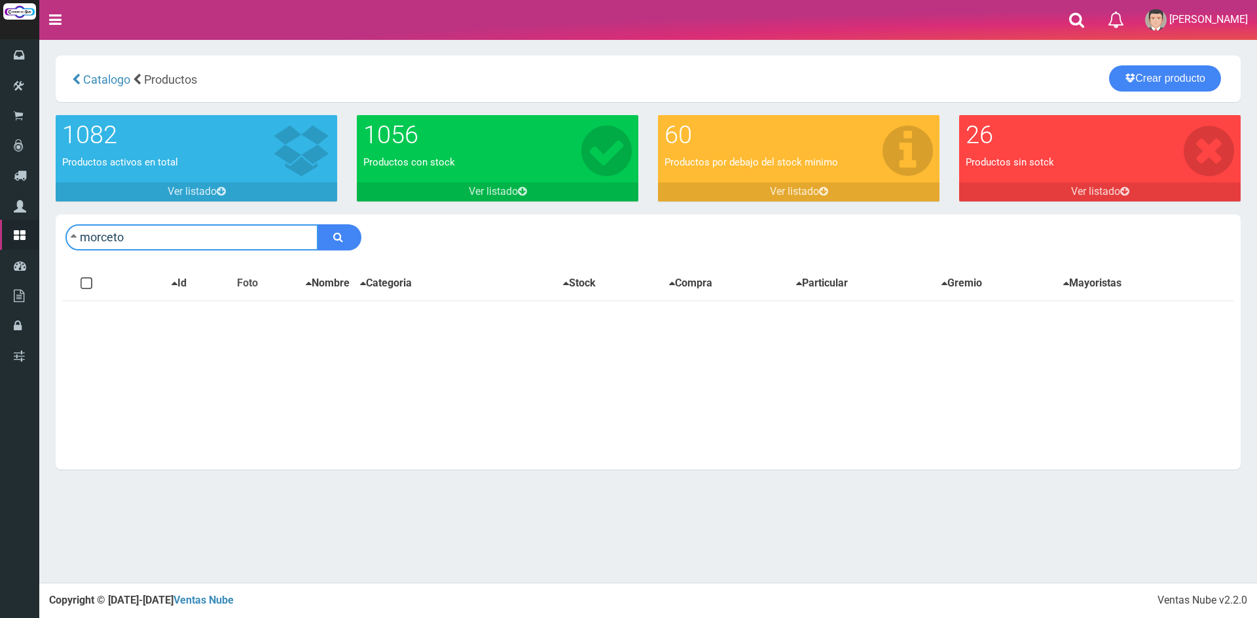
drag, startPoint x: 102, startPoint y: 235, endPoint x: 146, endPoint y: 234, distance: 43.9
click at [138, 239] on input "morceto" at bounding box center [191, 237] width 253 height 26
type input "morse"
click at [1158, 76] on link "Crear producto" at bounding box center [1165, 78] width 112 height 26
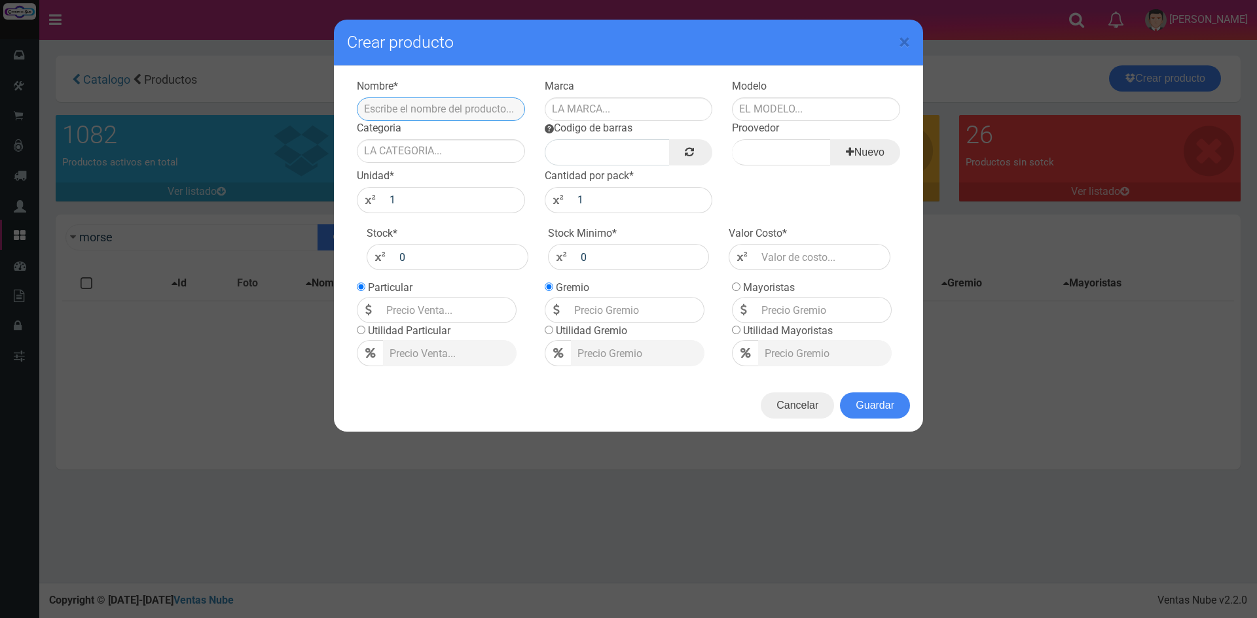
click at [414, 106] on input "text" at bounding box center [441, 110] width 168 height 24
type input "m"
type input "MORSETO BIMETAL 25/95 A DERIV 4/16 PKD-14"
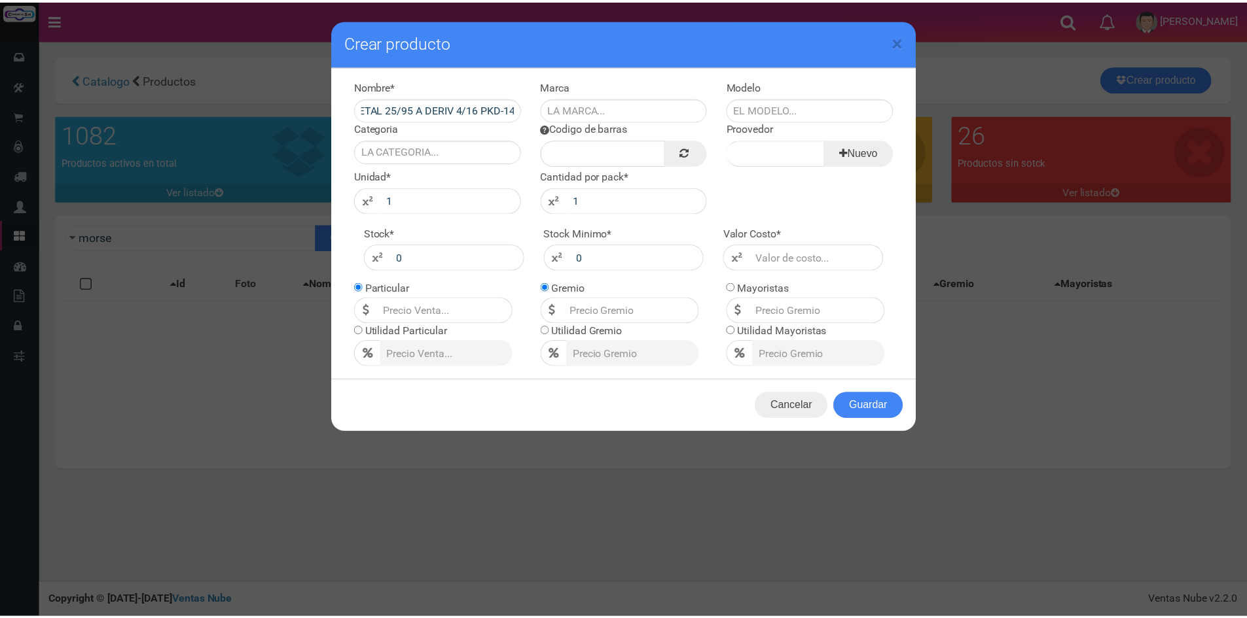
scroll to position [0, 0]
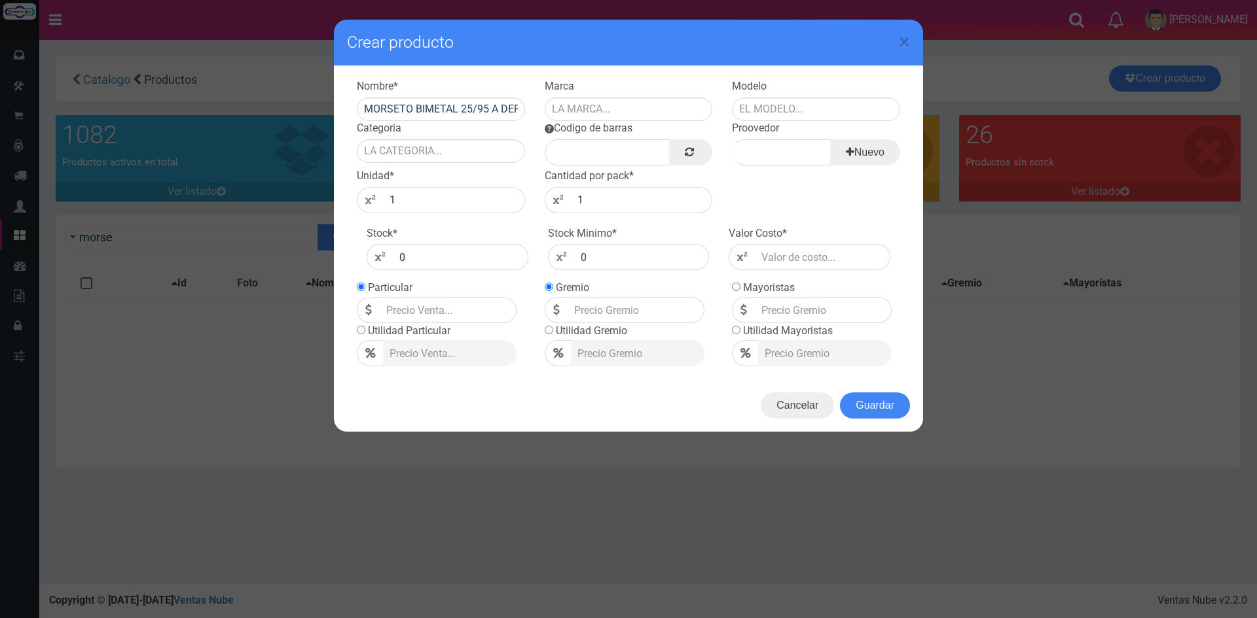
click at [631, 94] on div "Marca" at bounding box center [629, 100] width 188 height 42
click at [631, 105] on input "text" at bounding box center [629, 110] width 168 height 24
type input "BIMETAL"
click at [776, 128] on div "ELECTRICIDAD" at bounding box center [816, 131] width 168 height 20
type input "ELECTRICIDAD"
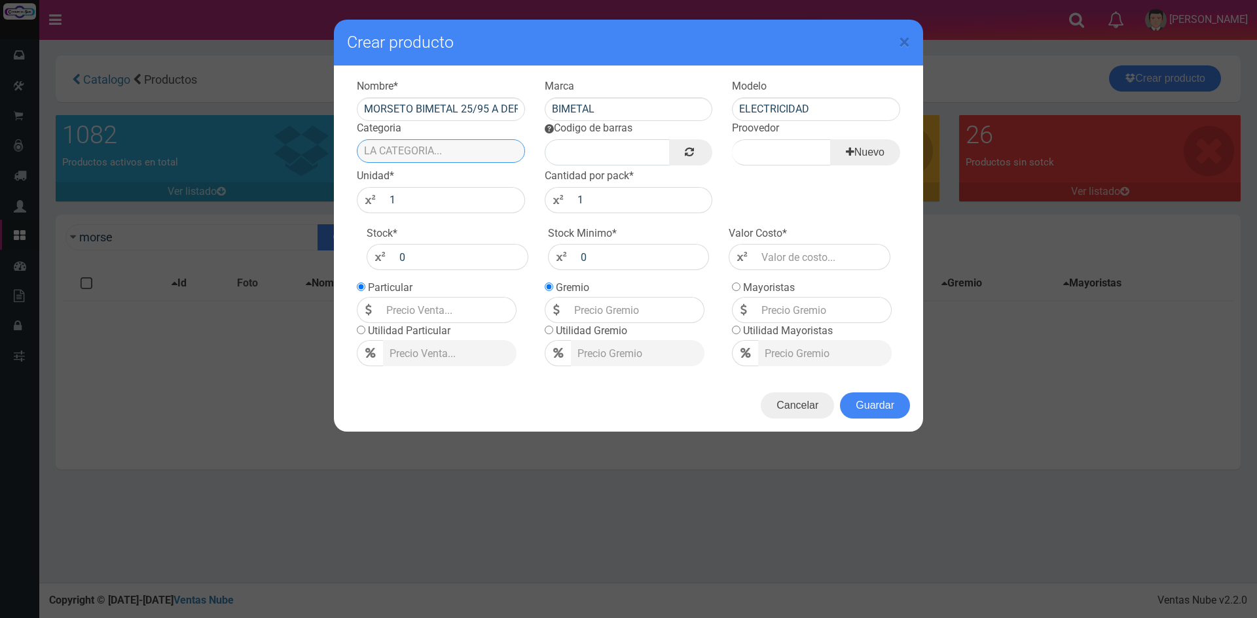
click at [467, 153] on input "Categoria" at bounding box center [441, 151] width 168 height 24
click at [456, 165] on div "ELECTRICIDAD" at bounding box center [441, 173] width 168 height 20
type input "ELECTRICIDAD"
drag, startPoint x: 698, startPoint y: 151, endPoint x: 748, endPoint y: 162, distance: 51.6
click at [697, 151] on link at bounding box center [690, 152] width 43 height 26
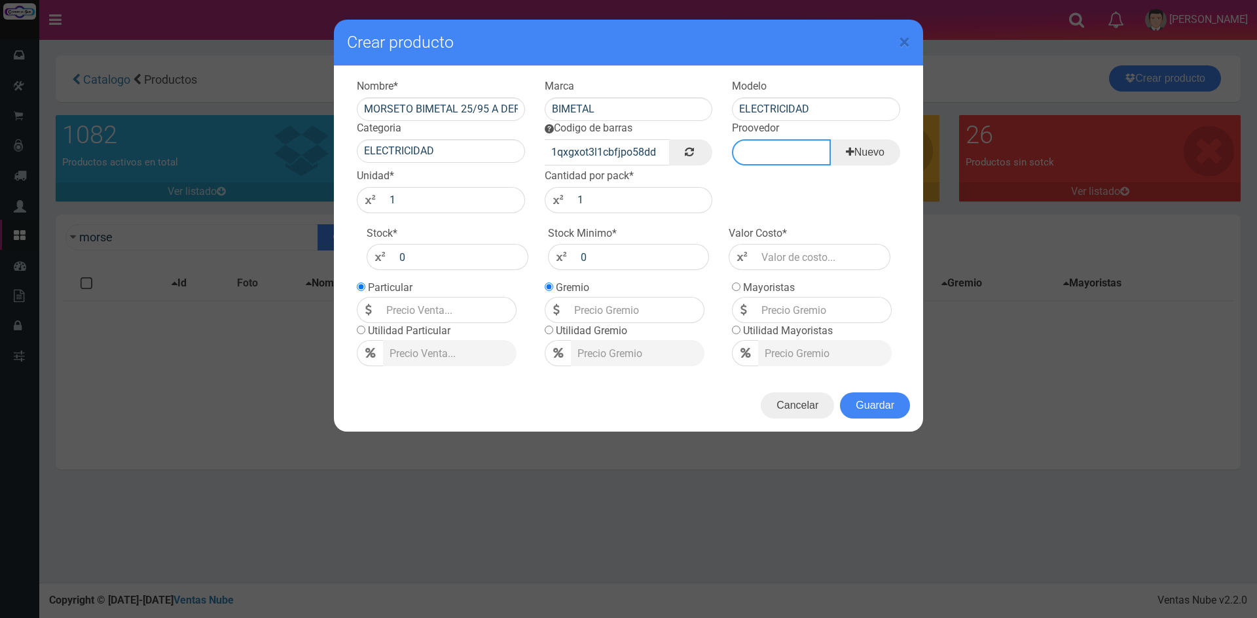
click at [779, 163] on input "Proovedor" at bounding box center [781, 152] width 98 height 26
type input "SOULE"
click at [796, 241] on div "Valor Costo *" at bounding box center [809, 248] width 181 height 45
drag, startPoint x: 433, startPoint y: 251, endPoint x: 300, endPoint y: 240, distance: 133.3
click at [300, 241] on div "× Crear producto Nombre * MORSETO BIMETAL 25/95 A DERIV 4/16 PKD-14 Marca BIMET…" at bounding box center [628, 309] width 1257 height 618
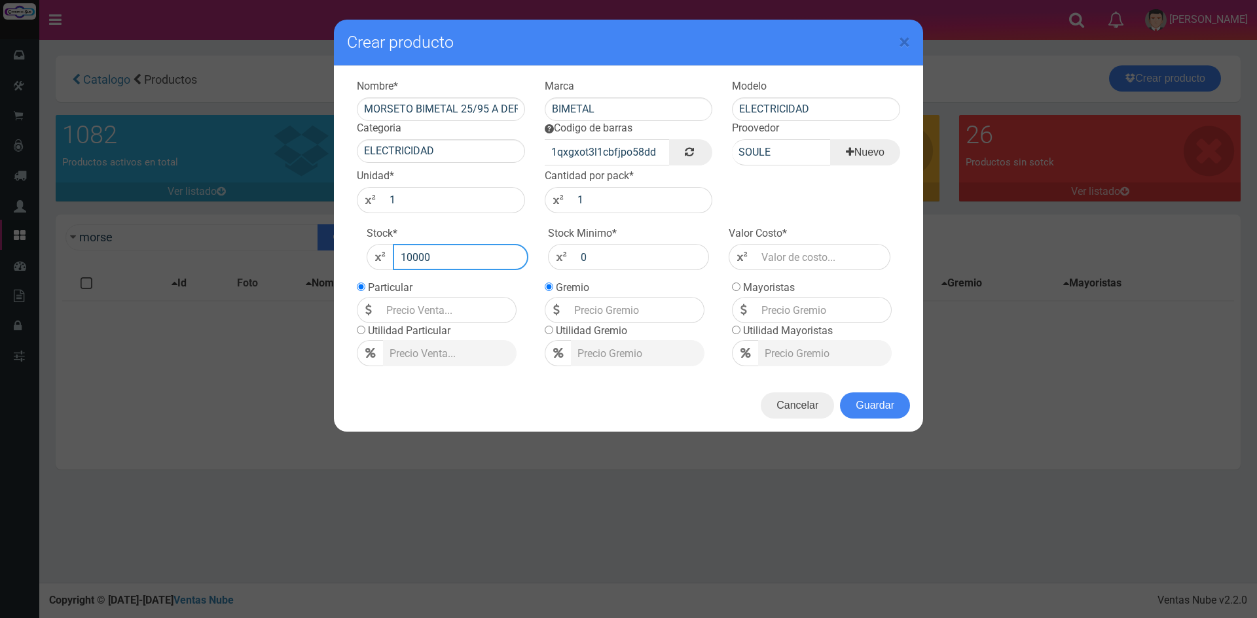
type input "10000"
type input "1000"
type input "2"
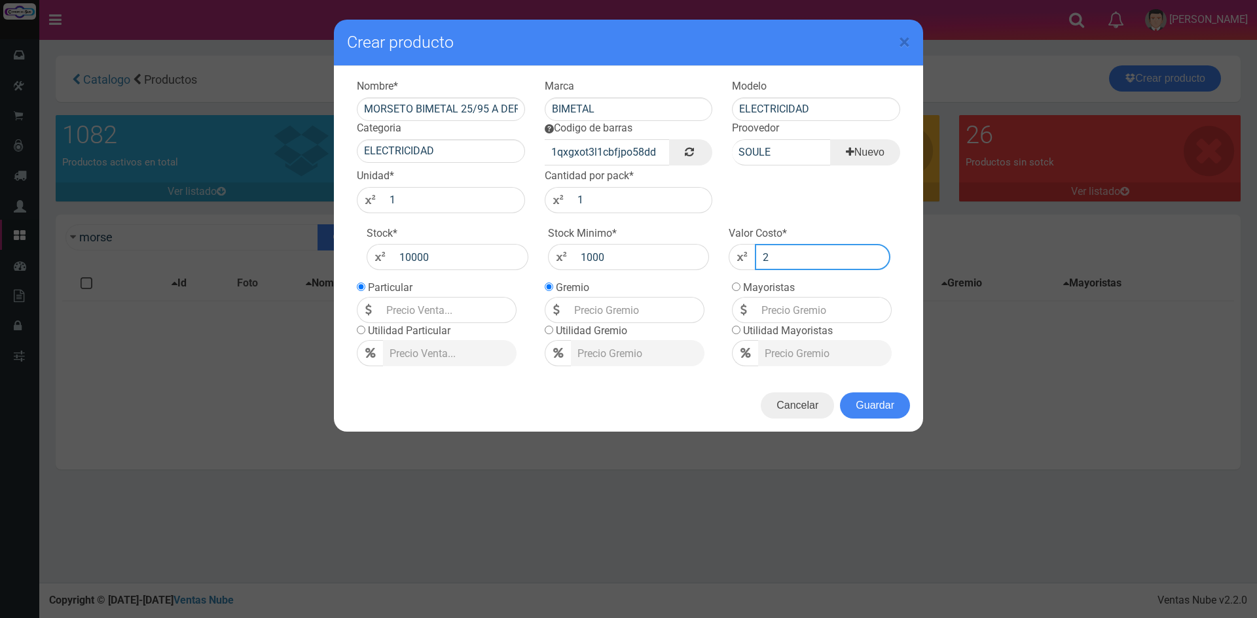
type input "2"
type input "26"
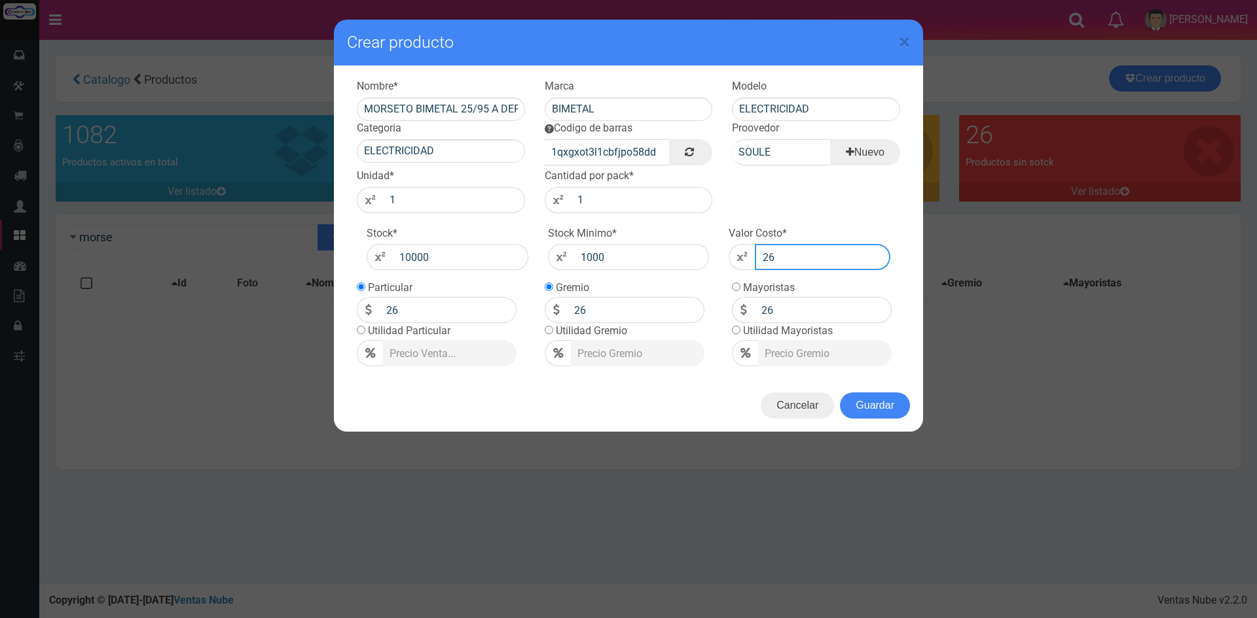
type input "268"
type input "2683"
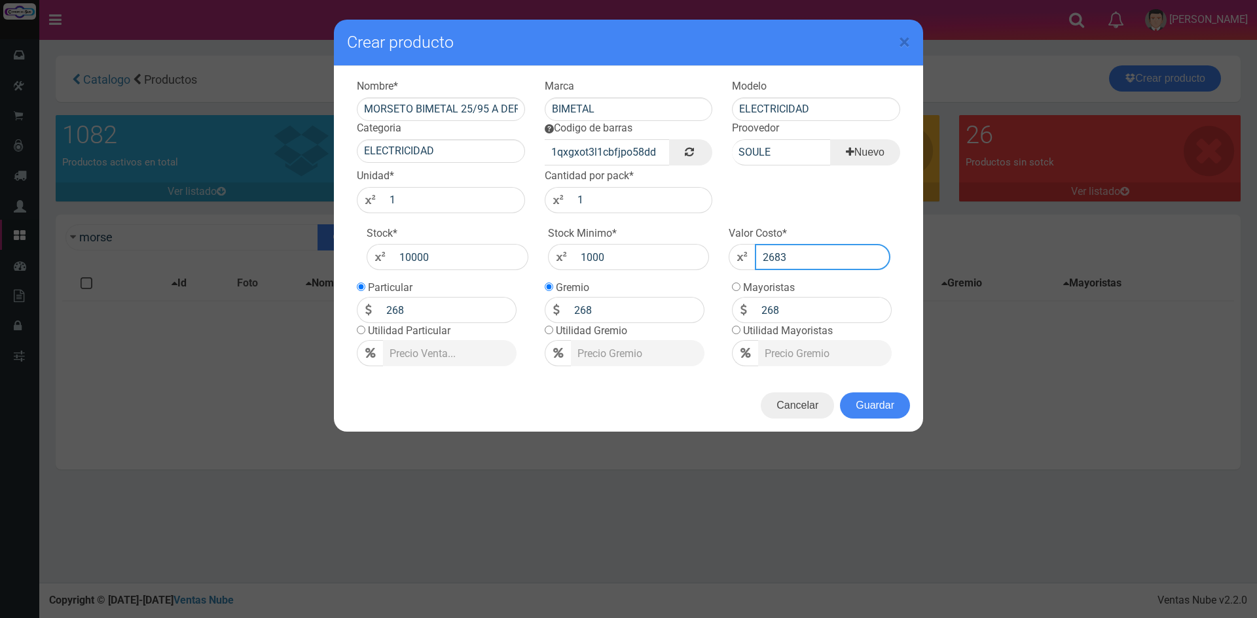
type input "2683"
type input "4000"
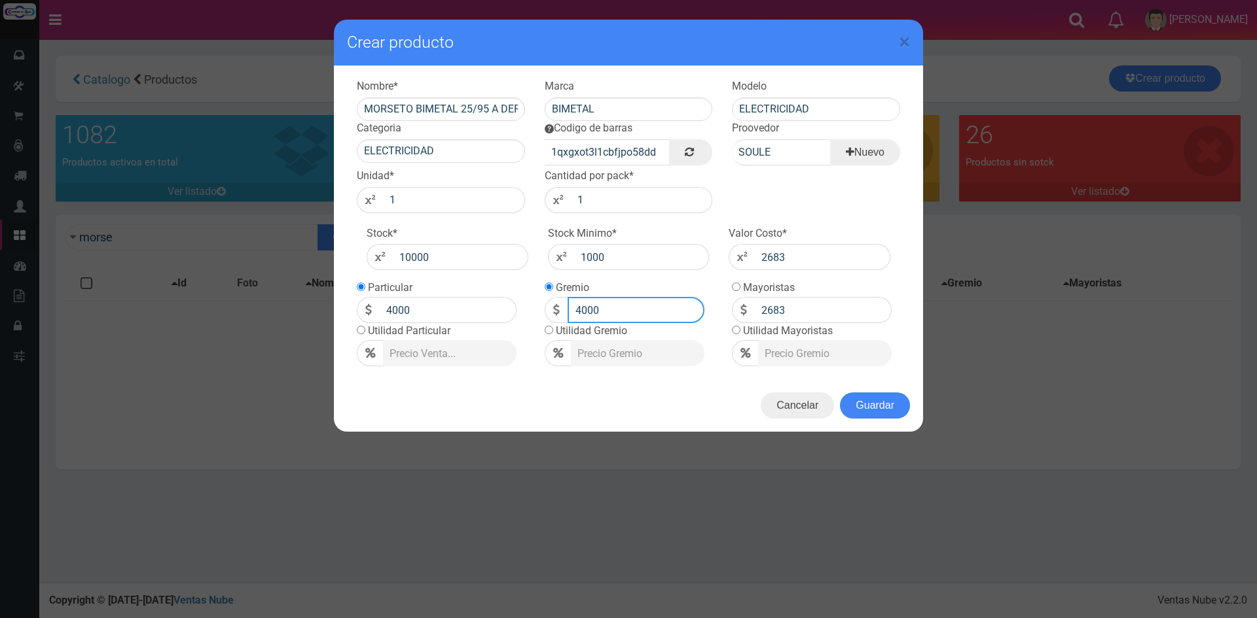
type input "4000"
click at [912, 422] on div "Cancelar Guardar" at bounding box center [628, 406] width 589 height 52
click at [875, 386] on div "Cancelar Guardar" at bounding box center [628, 406] width 589 height 52
click at [891, 414] on button "Guardar" at bounding box center [875, 406] width 70 height 26
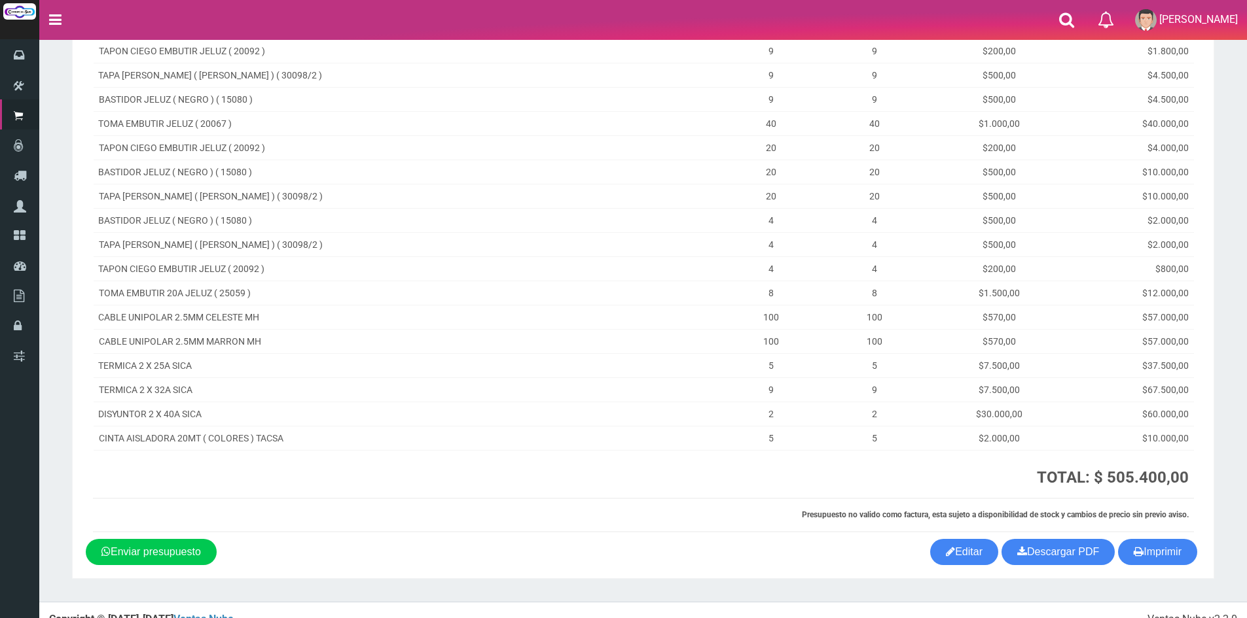
scroll to position [412, 0]
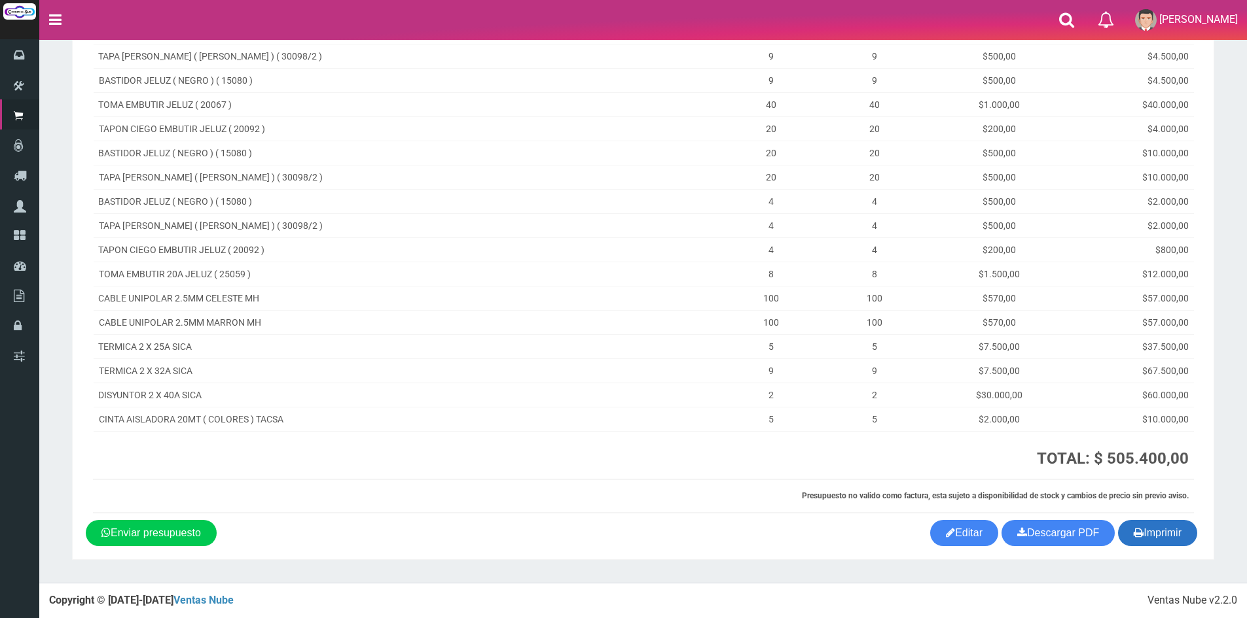
click at [1192, 537] on button "Imprimir" at bounding box center [1157, 533] width 79 height 26
